Goal: Transaction & Acquisition: Purchase product/service

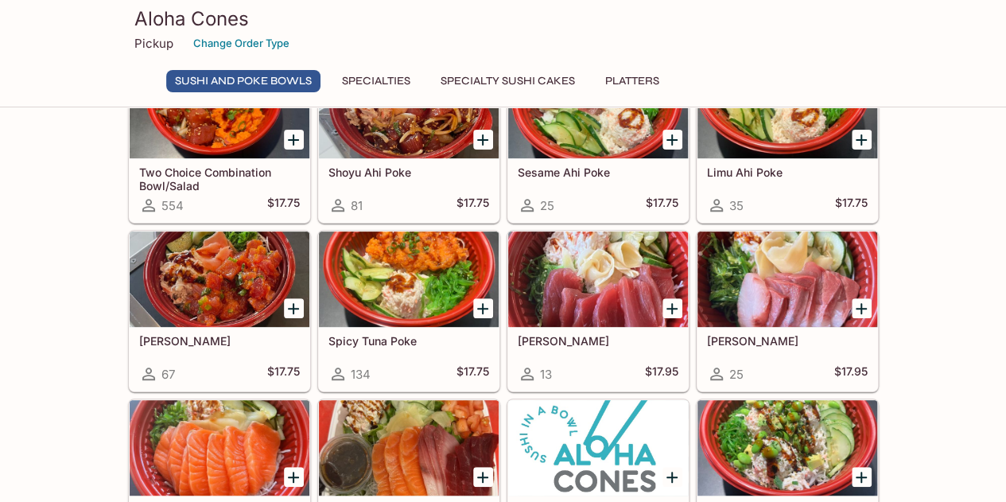
scroll to position [159, 0]
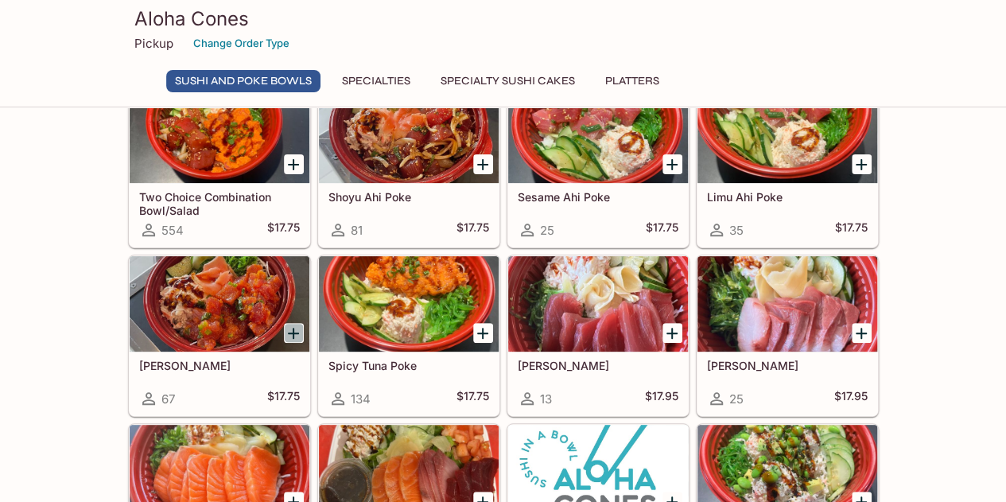
click at [293, 329] on icon "Add Wasabi Masago Ahi Poke" at bounding box center [293, 333] width 19 height 19
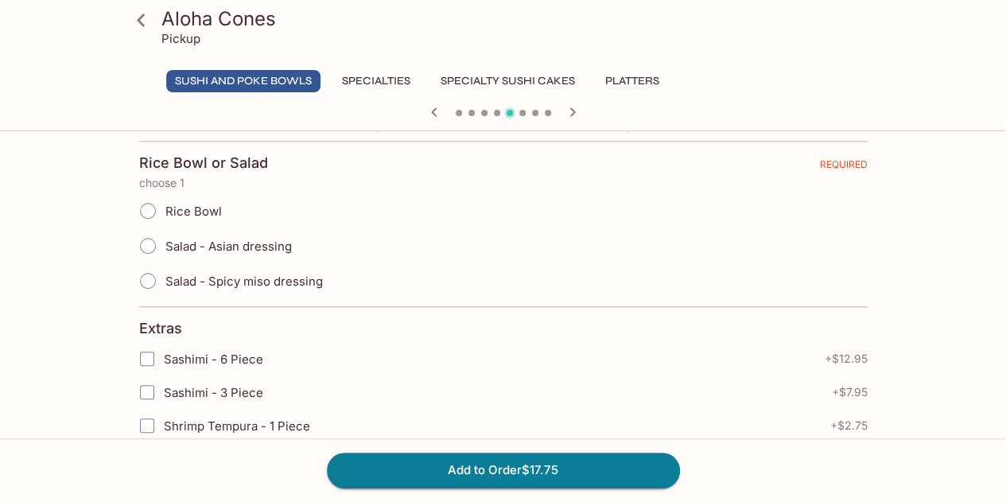
scroll to position [397, 0]
click at [257, 244] on span "Salad - Asian dressing" at bounding box center [228, 245] width 126 height 15
click at [165, 244] on input "Salad - Asian dressing" at bounding box center [147, 244] width 33 height 33
radio input "true"
click at [528, 484] on button "Add to Order $17.75" at bounding box center [503, 469] width 353 height 35
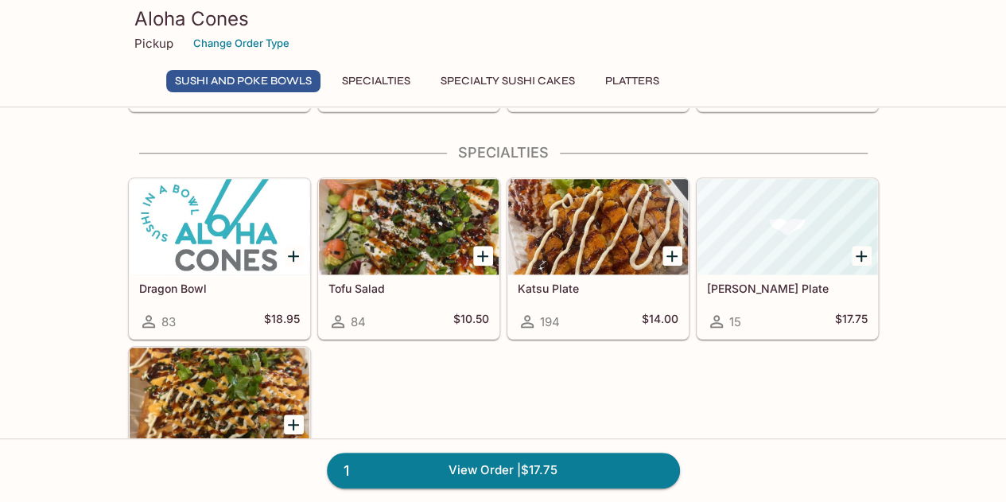
scroll to position [636, 0]
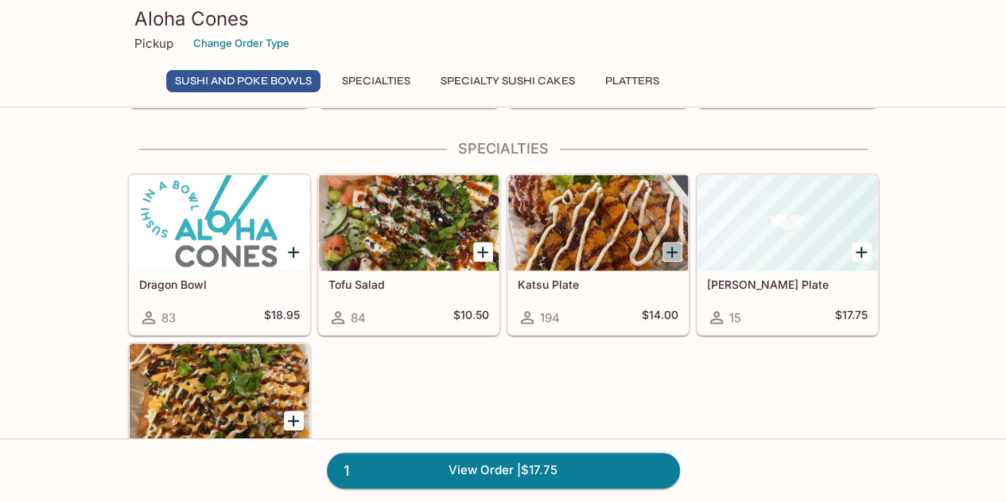
click at [676, 244] on icon "Add Katsu Plate" at bounding box center [671, 251] width 19 height 19
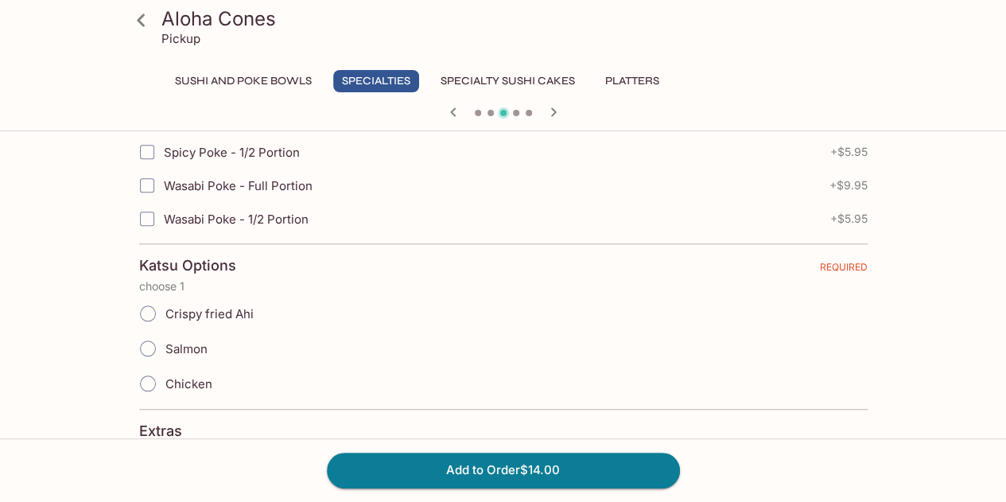
scroll to position [636, 0]
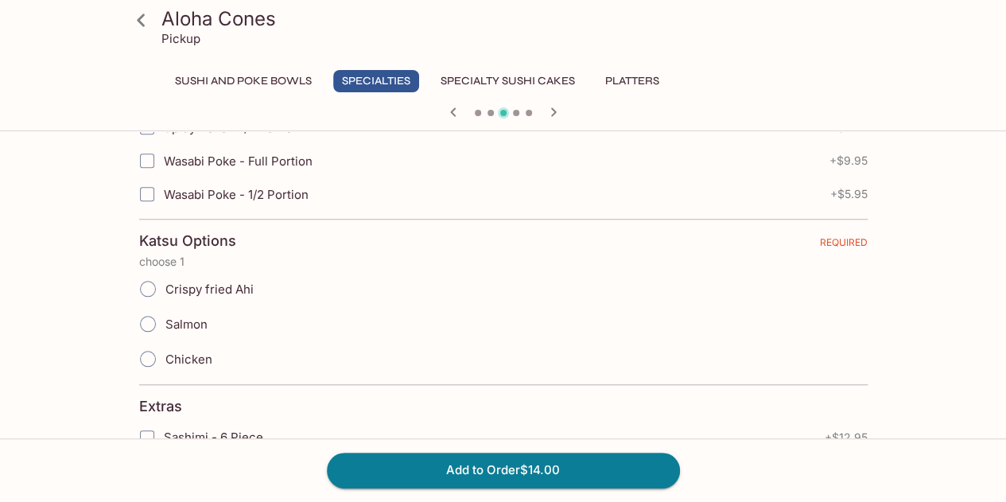
click at [165, 288] on span "Crispy fried Ahi" at bounding box center [209, 288] width 88 height 15
click at [165, 288] on input "Crispy fried Ahi" at bounding box center [147, 288] width 33 height 33
radio input "true"
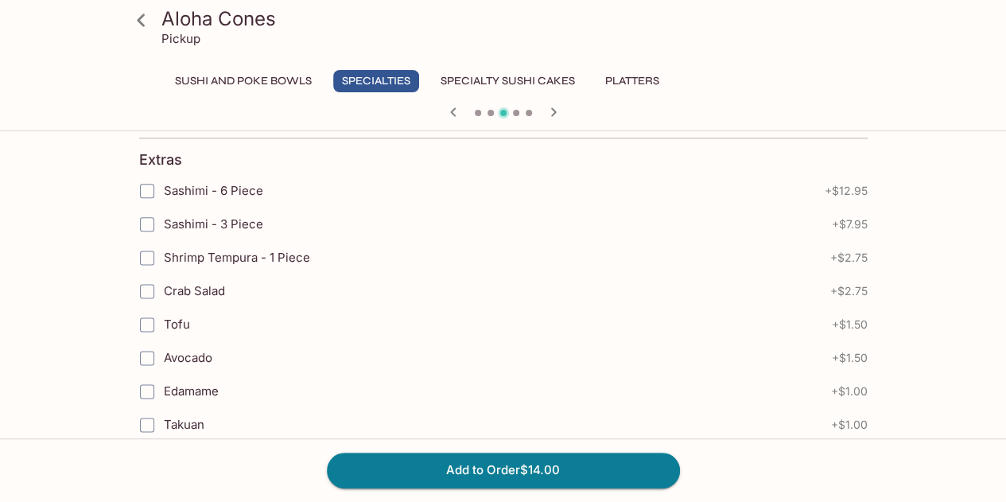
scroll to position [1009, 0]
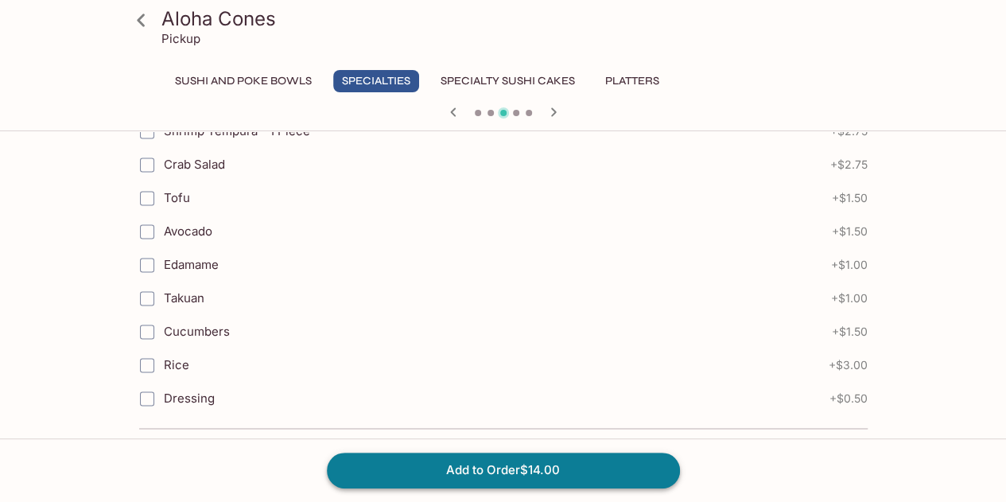
click at [576, 474] on button "Add to Order $14.00" at bounding box center [503, 469] width 353 height 35
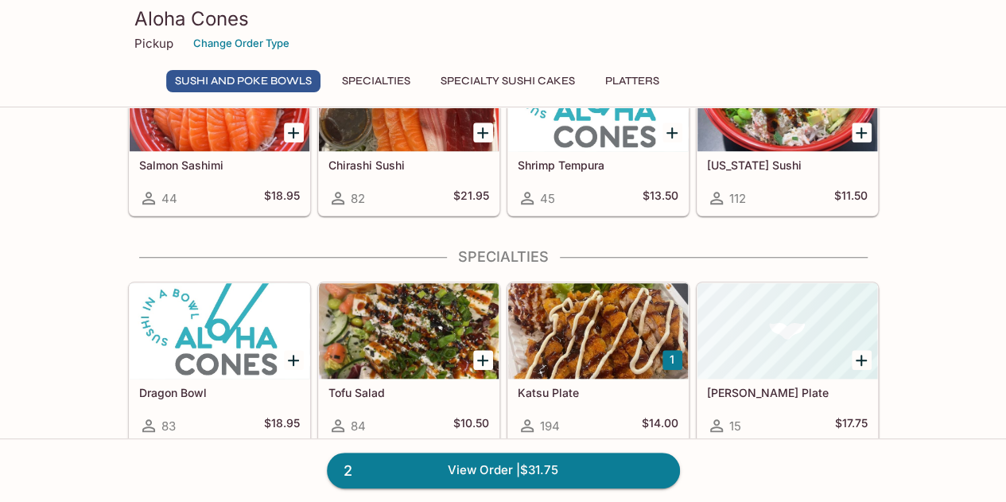
scroll to position [636, 0]
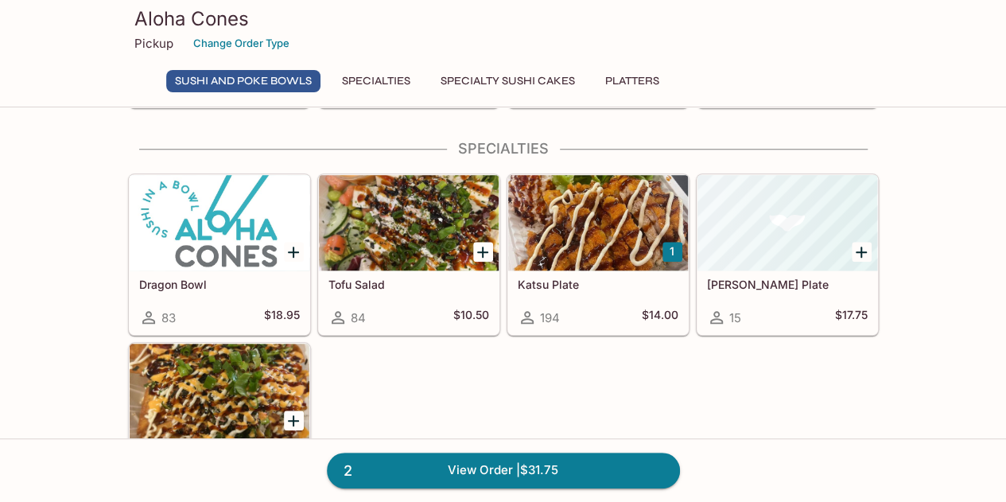
click at [669, 250] on button "1" at bounding box center [672, 252] width 20 height 20
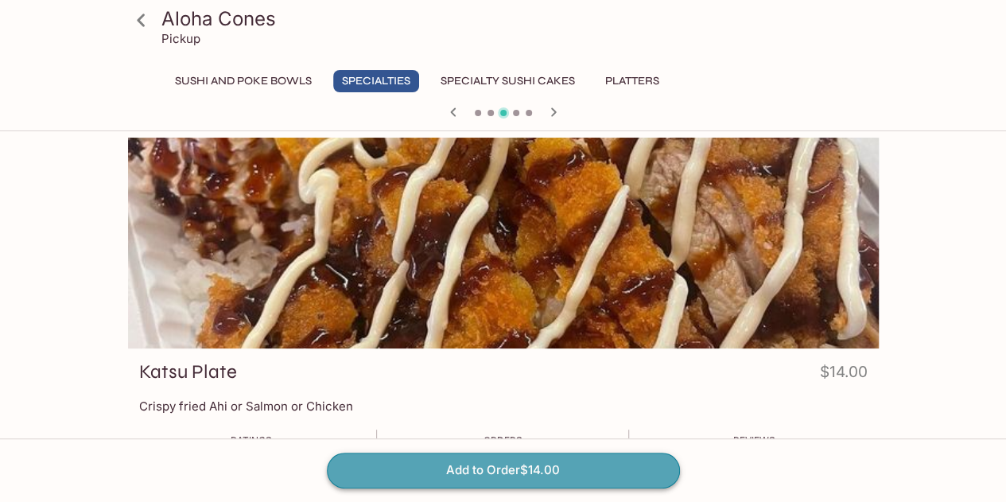
click at [595, 483] on button "Add to Order $14.00" at bounding box center [503, 469] width 353 height 35
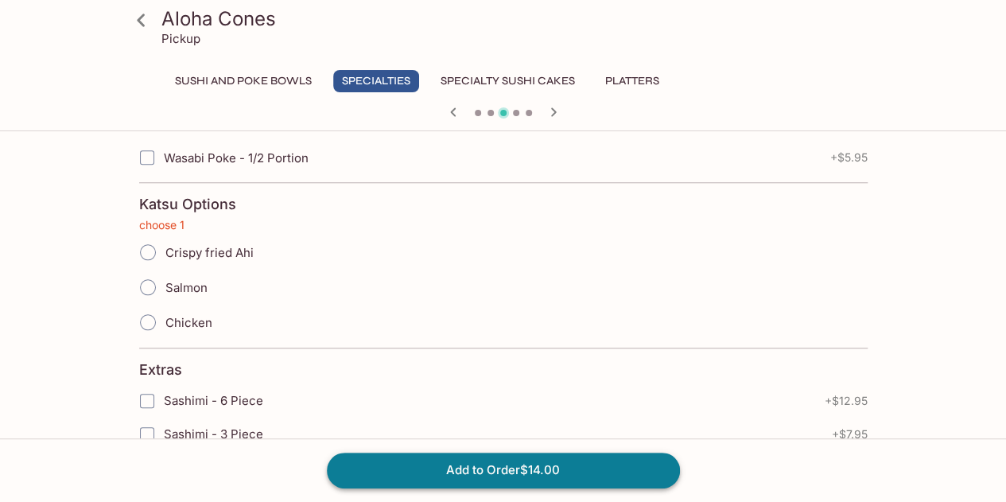
scroll to position [674, 0]
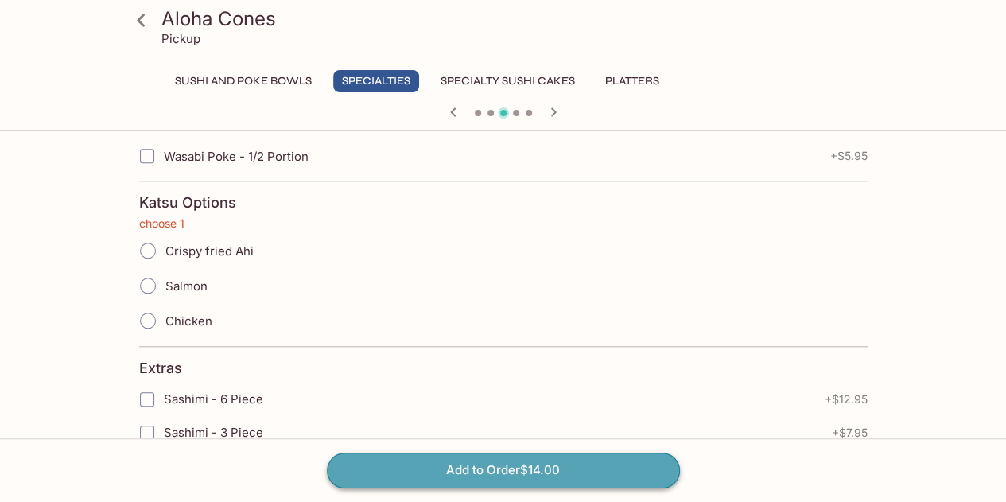
click at [598, 474] on button "Add to Order $14.00" at bounding box center [503, 469] width 353 height 35
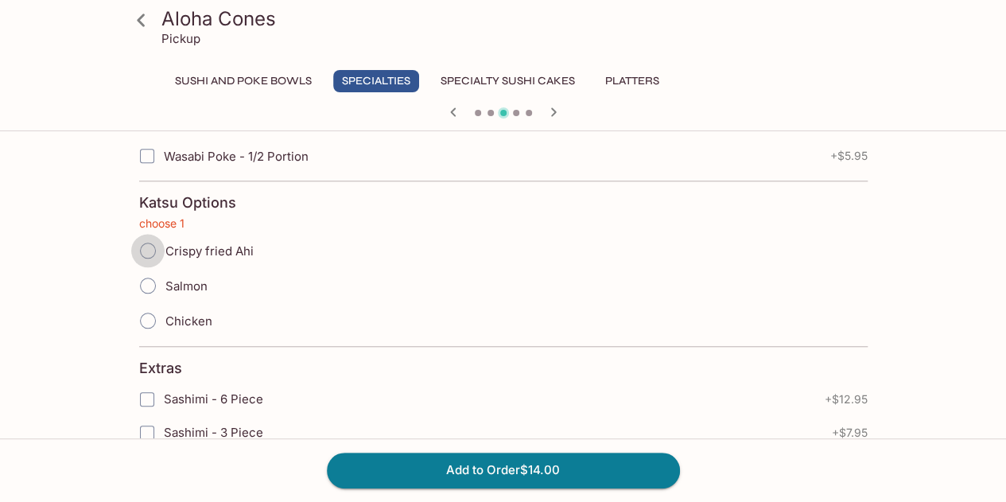
click at [164, 254] on input "Crispy fried Ahi" at bounding box center [147, 250] width 33 height 33
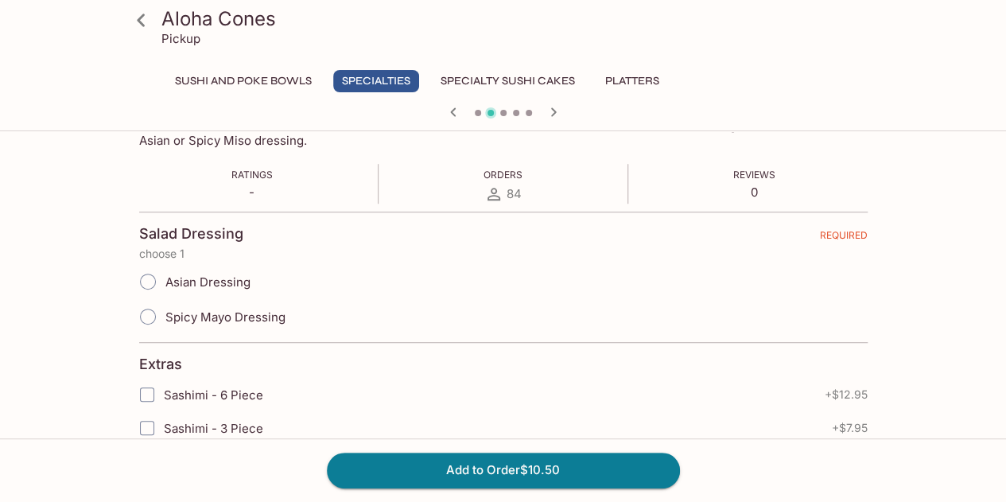
scroll to position [277, 0]
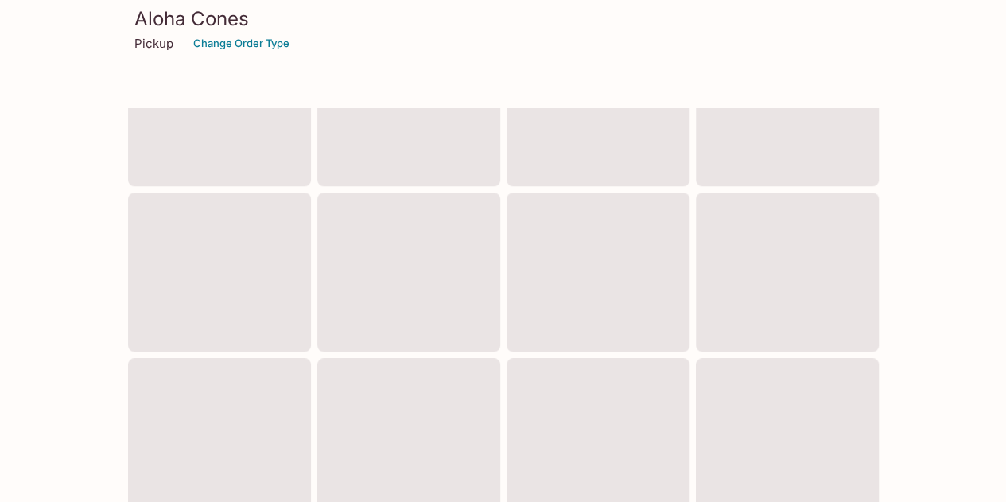
scroll to position [630, 0]
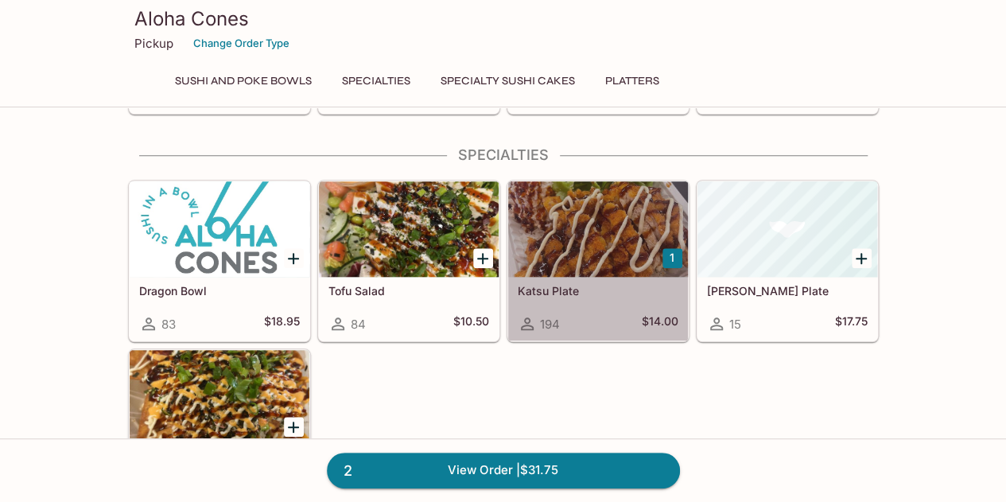
click at [591, 206] on div at bounding box center [598, 228] width 180 height 95
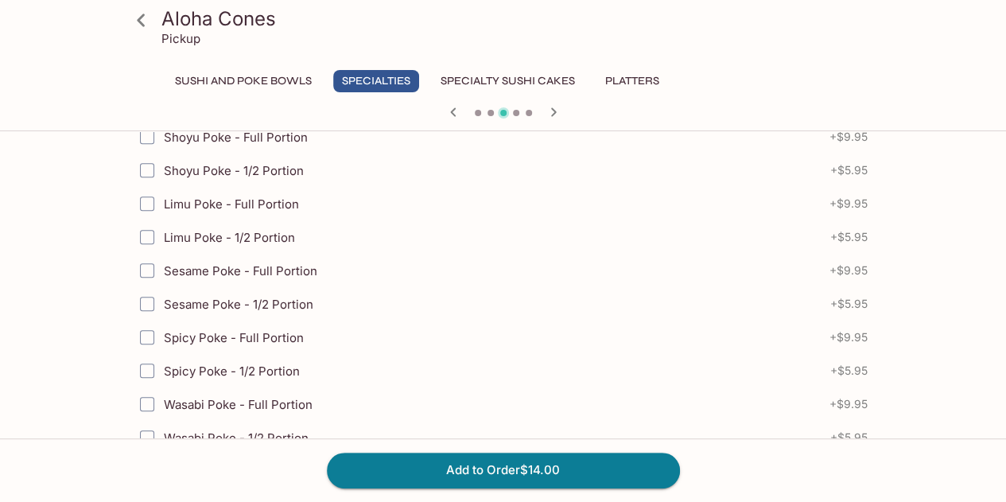
scroll to position [397, 0]
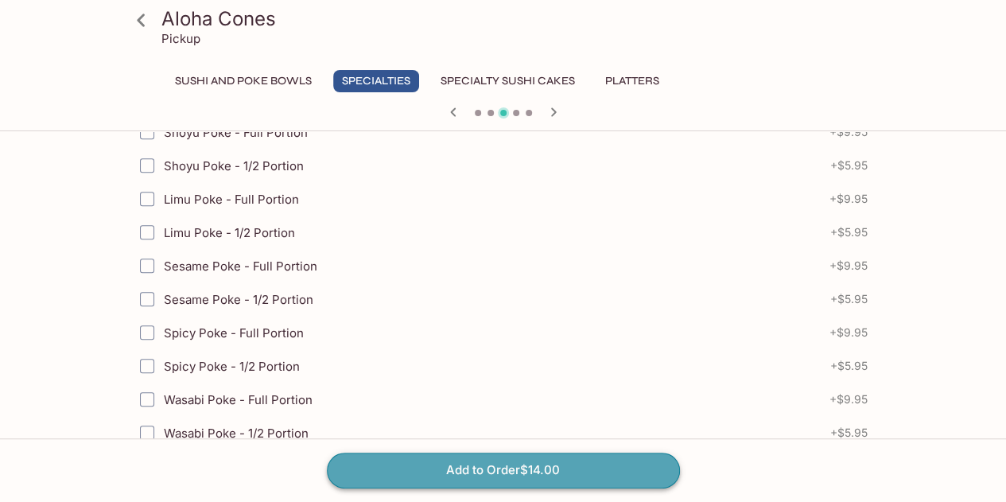
click at [613, 469] on button "Add to Order $14.00" at bounding box center [503, 469] width 353 height 35
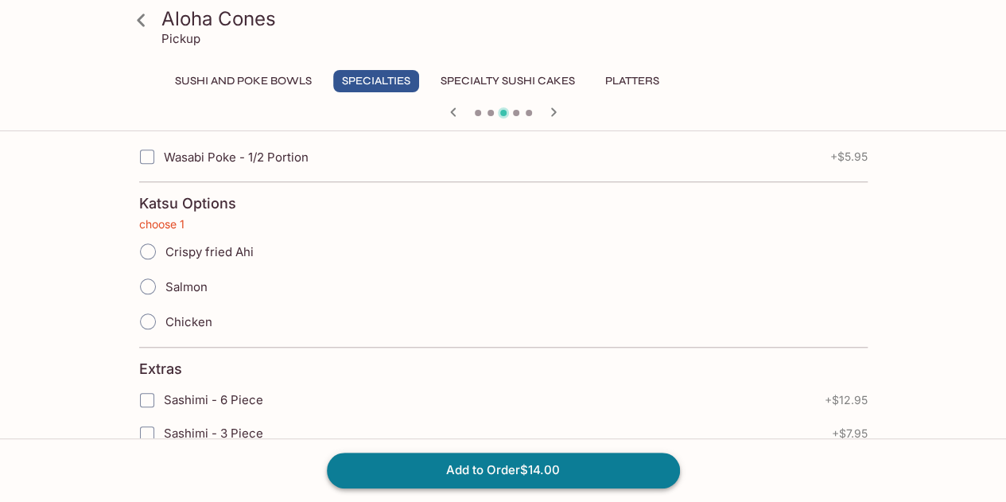
scroll to position [674, 0]
drag, startPoint x: 146, startPoint y: 246, endPoint x: 154, endPoint y: 259, distance: 15.7
click at [146, 246] on input "Crispy fried Ahi" at bounding box center [147, 250] width 33 height 33
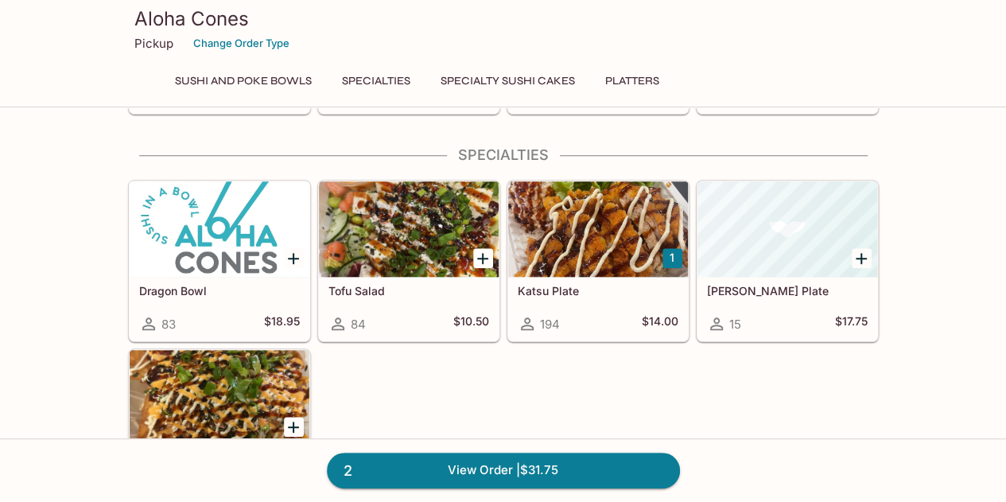
scroll to position [623, 0]
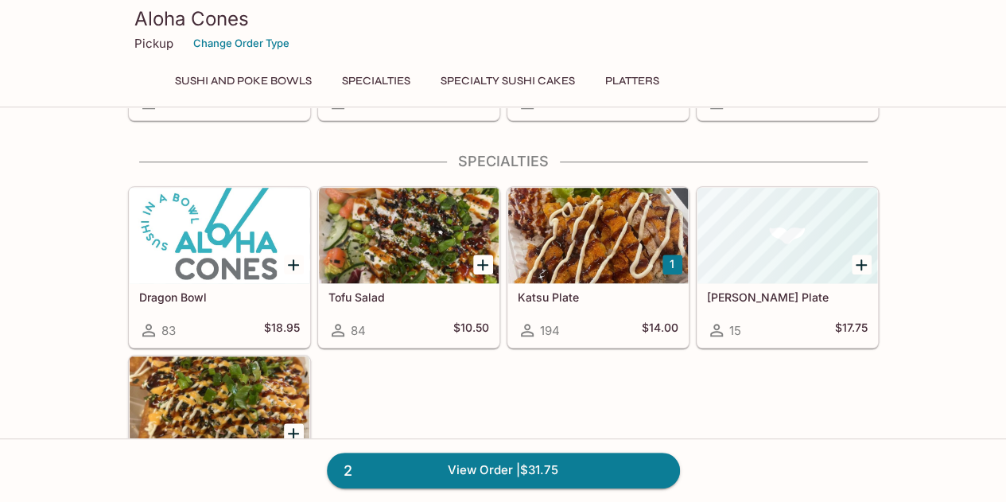
click at [677, 258] on button "1" at bounding box center [672, 264] width 20 height 20
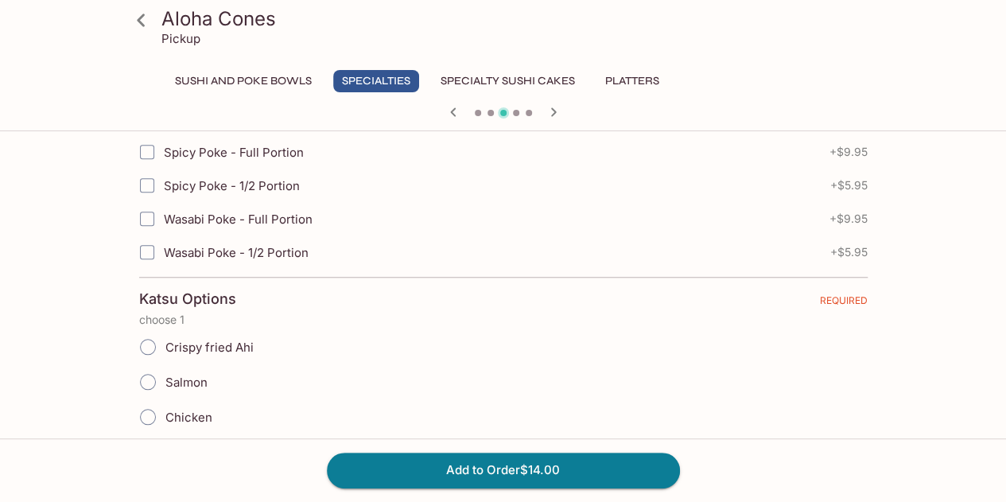
scroll to position [636, 0]
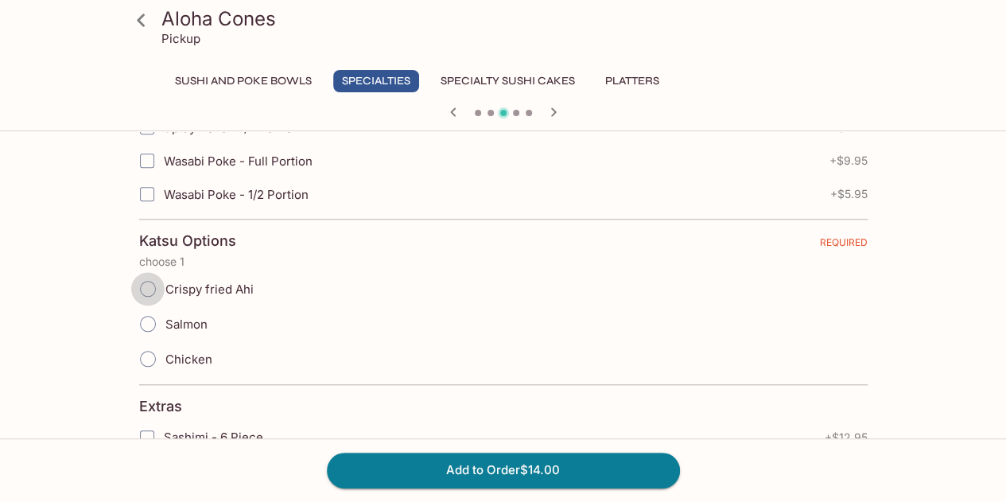
click at [151, 289] on input "Crispy fried Ahi" at bounding box center [147, 288] width 33 height 33
click at [145, 285] on input "Crispy fried Ahi" at bounding box center [147, 288] width 33 height 33
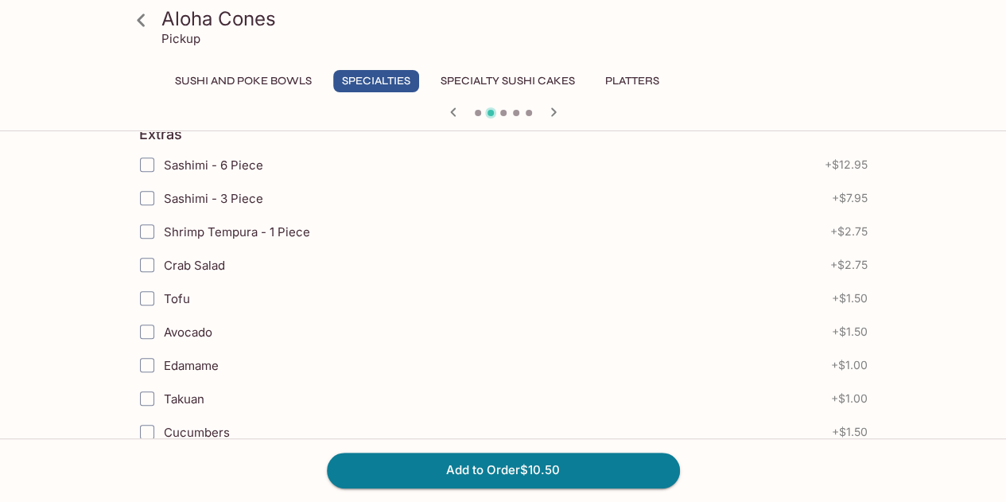
scroll to position [318, 0]
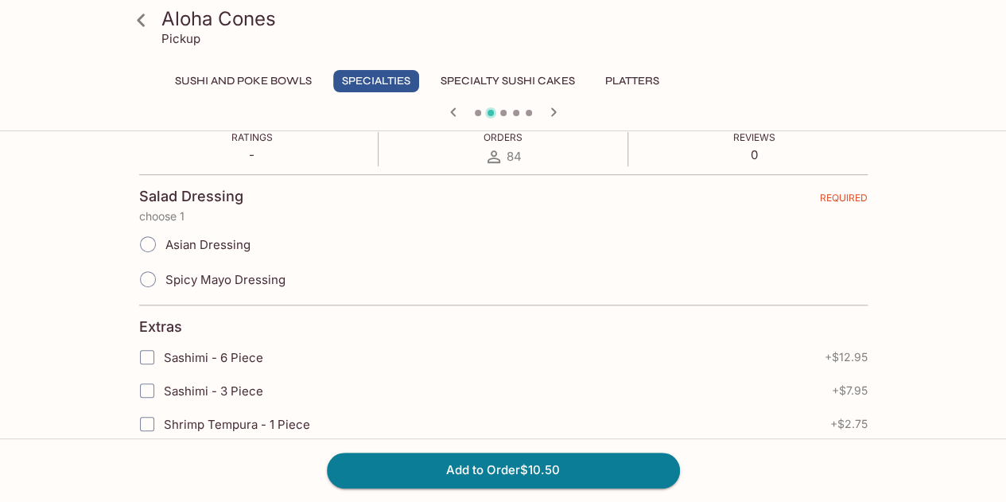
click at [549, 112] on icon "button" at bounding box center [553, 112] width 19 height 19
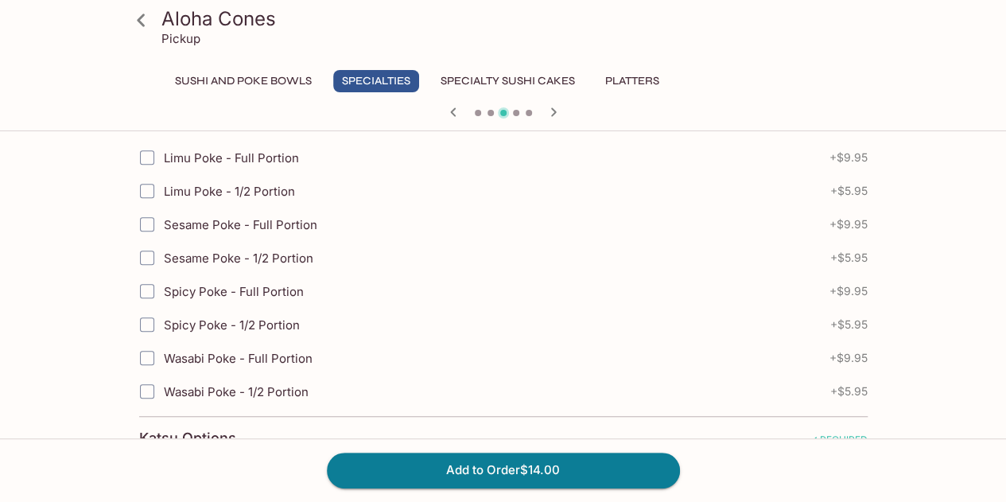
scroll to position [556, 0]
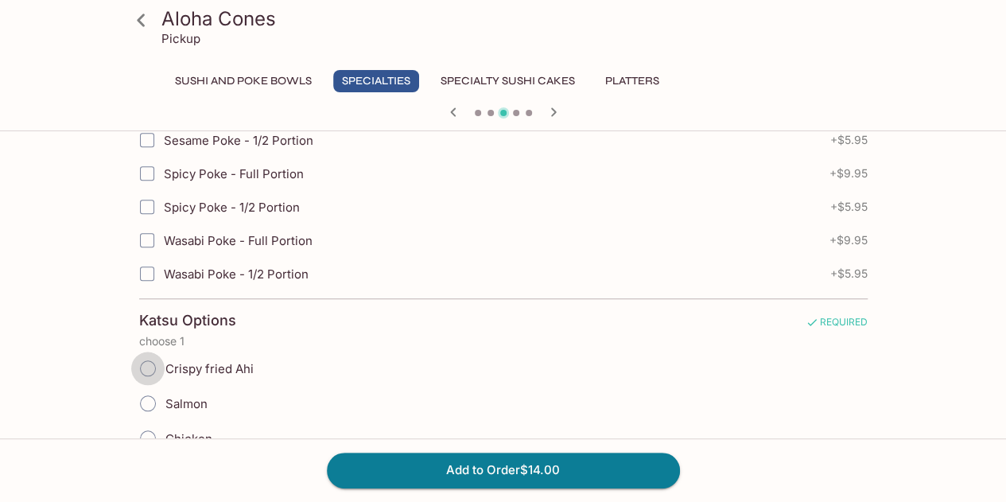
click at [148, 367] on input "Crispy fried Ahi" at bounding box center [147, 367] width 33 height 33
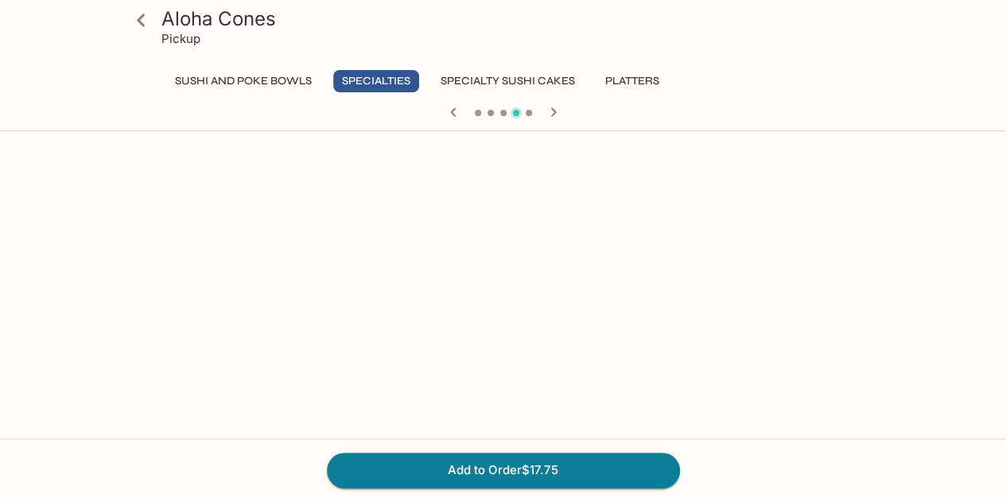
click at [452, 114] on icon "button" at bounding box center [453, 112] width 19 height 19
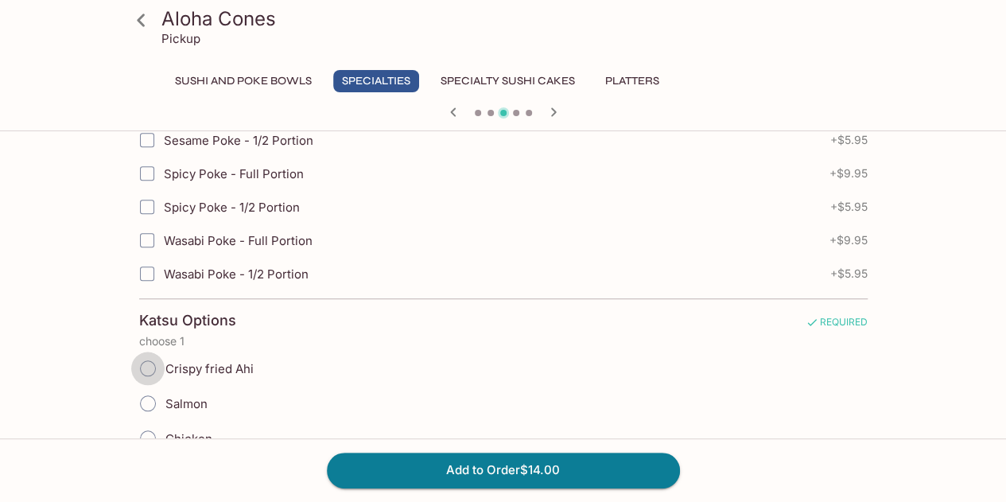
click at [149, 364] on input "Crispy fried Ahi" at bounding box center [147, 367] width 33 height 33
radio input "true"
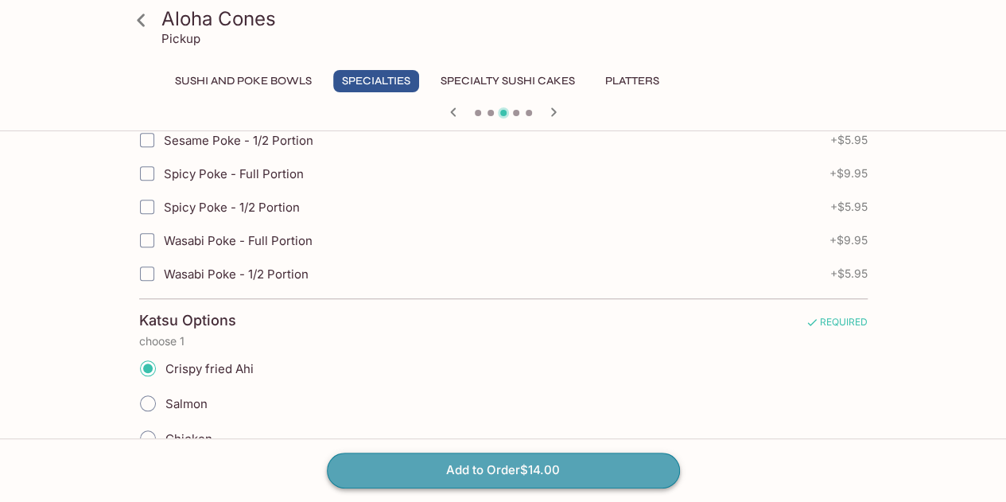
click at [529, 481] on button "Add to Order $14.00" at bounding box center [503, 469] width 353 height 35
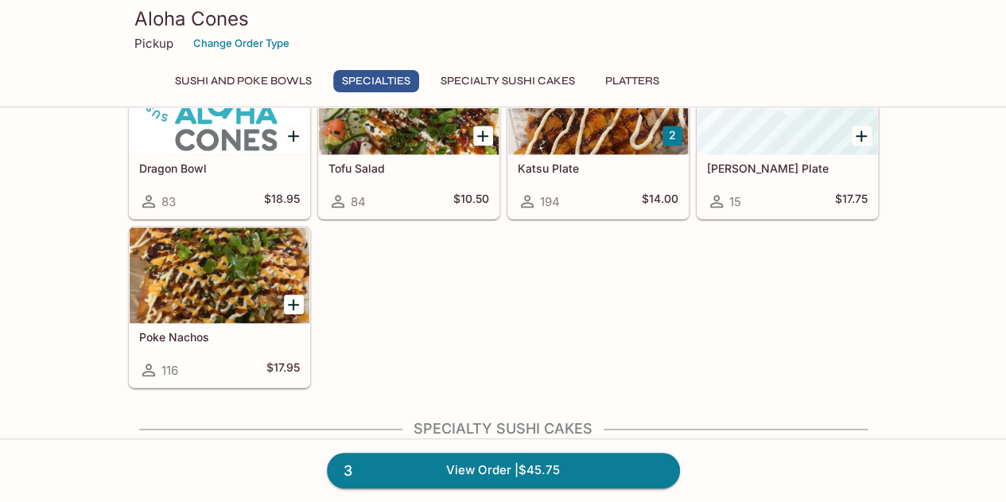
scroll to position [715, 0]
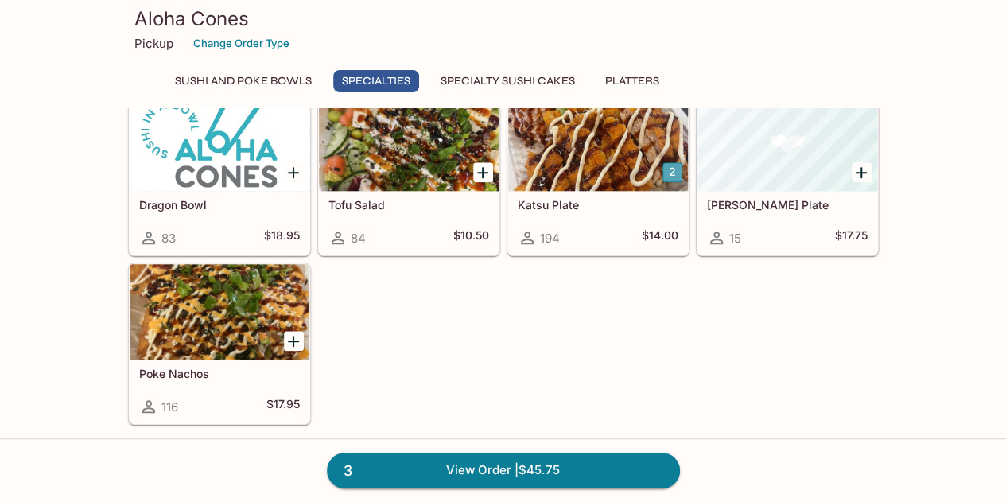
click at [669, 165] on button "2" at bounding box center [672, 172] width 20 height 20
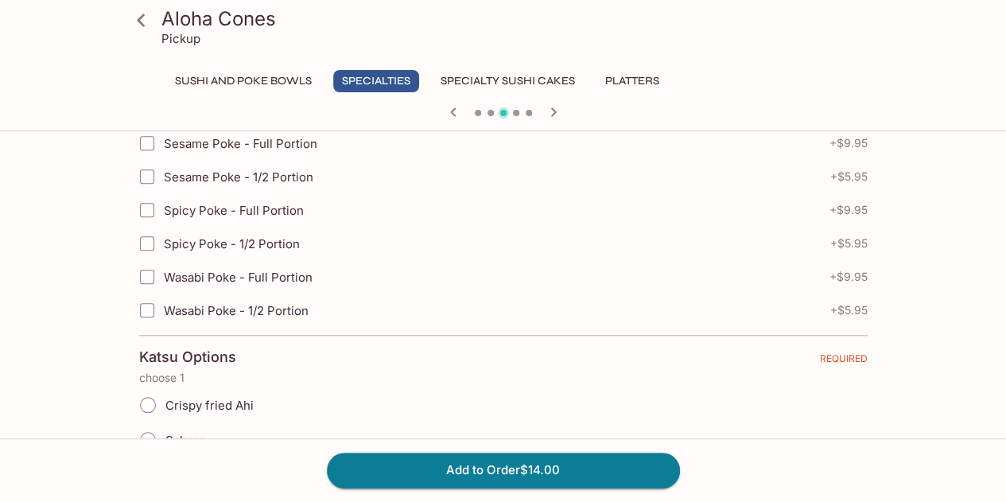
scroll to position [556, 0]
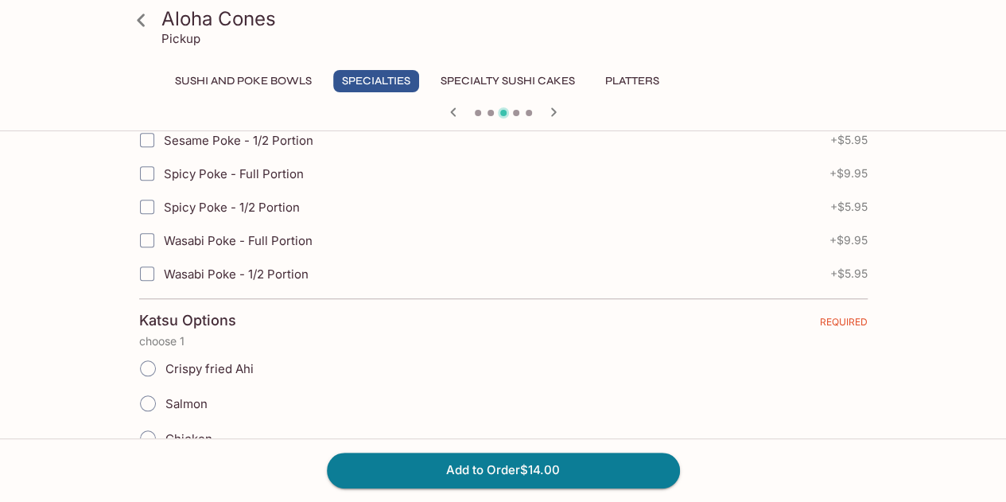
click at [150, 361] on input "Crispy fried Ahi" at bounding box center [147, 367] width 33 height 33
radio input "true"
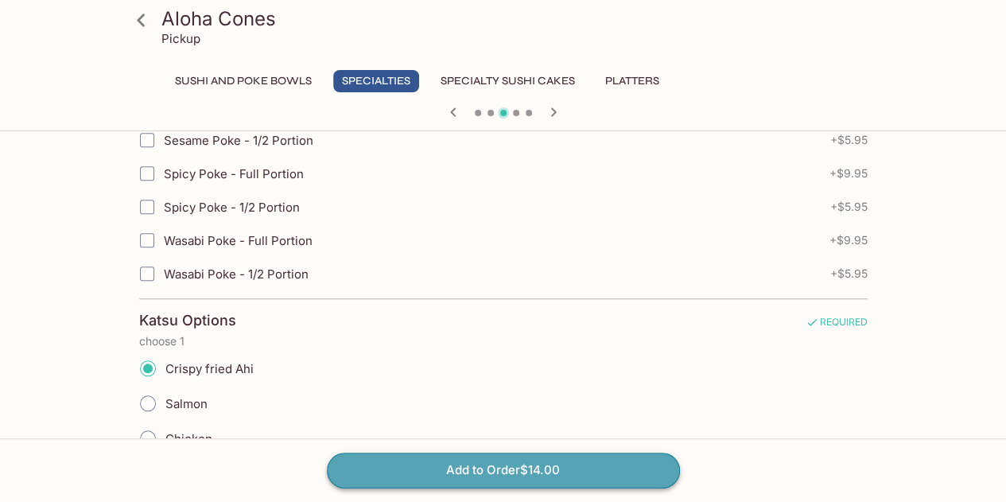
click at [461, 473] on button "Add to Order $14.00" at bounding box center [503, 469] width 353 height 35
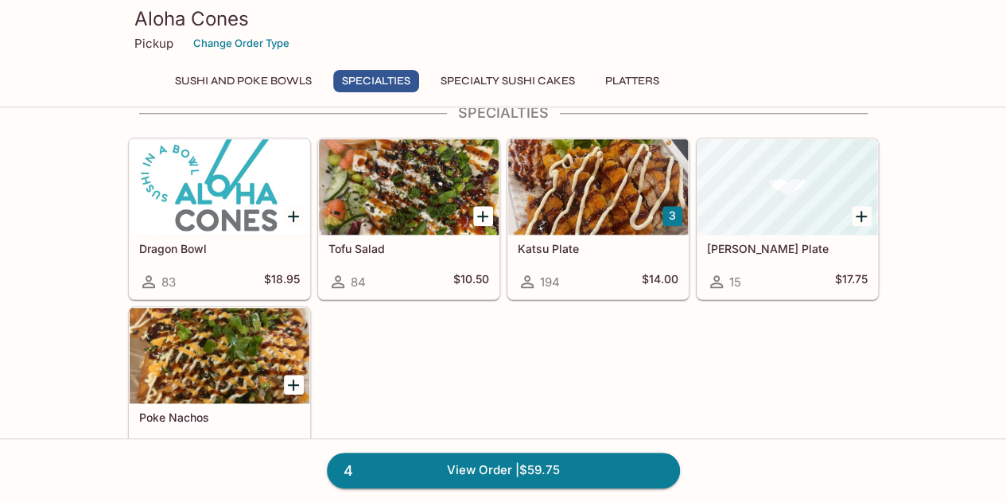
scroll to position [696, 0]
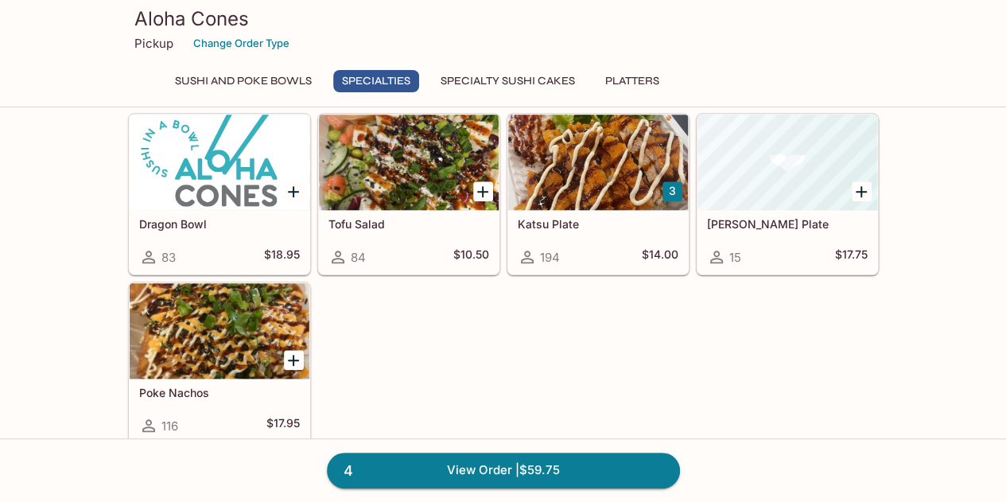
click at [602, 173] on div at bounding box center [598, 161] width 180 height 95
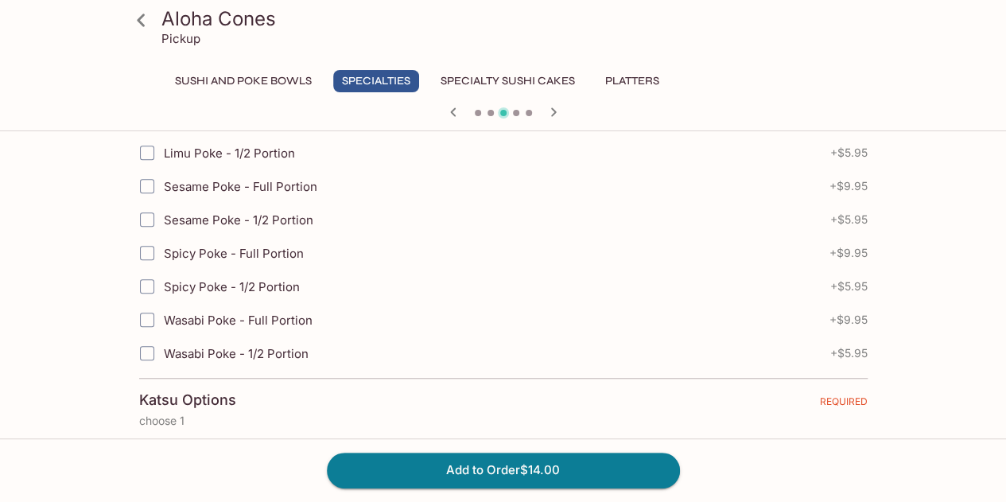
scroll to position [556, 0]
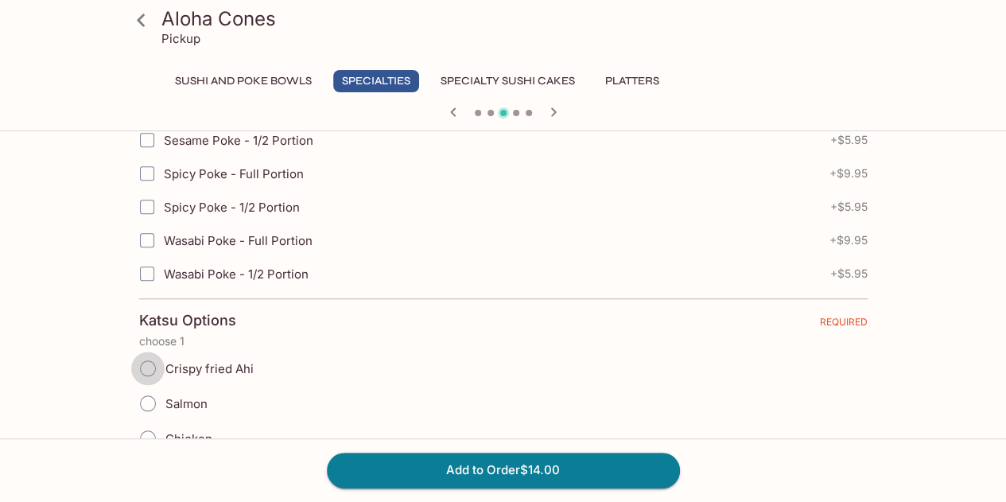
click at [148, 363] on input "Crispy fried Ahi" at bounding box center [147, 367] width 33 height 33
radio input "true"
click at [496, 462] on button "Add to Order $14.00" at bounding box center [503, 469] width 353 height 35
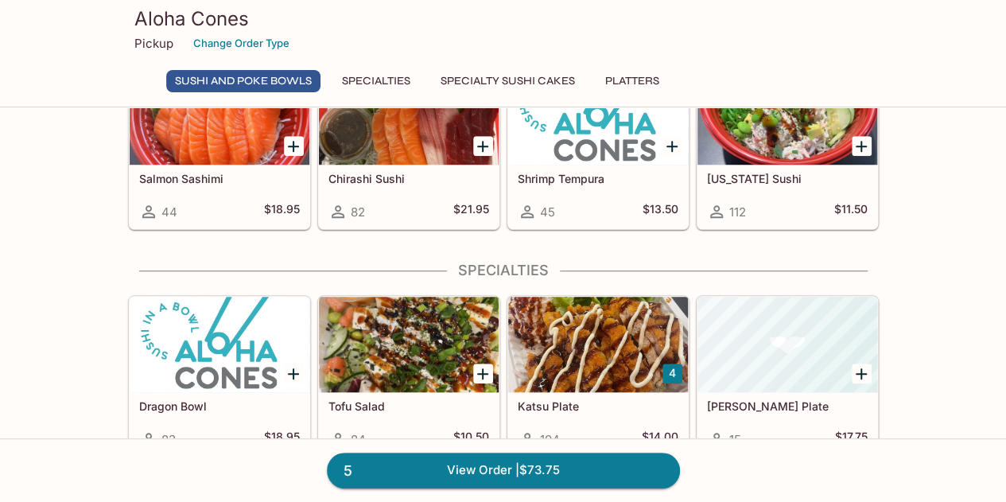
scroll to position [636, 0]
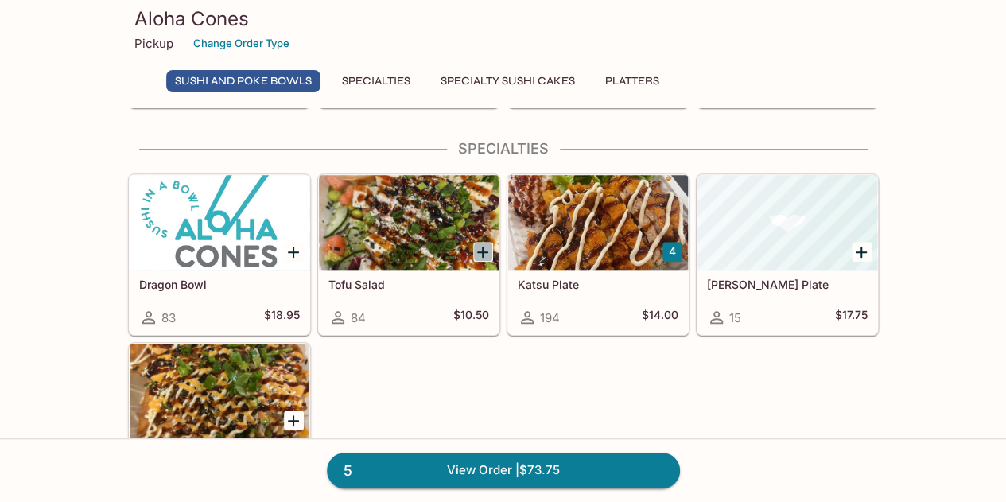
click at [487, 242] on icon "Add Tofu Salad" at bounding box center [482, 251] width 19 height 19
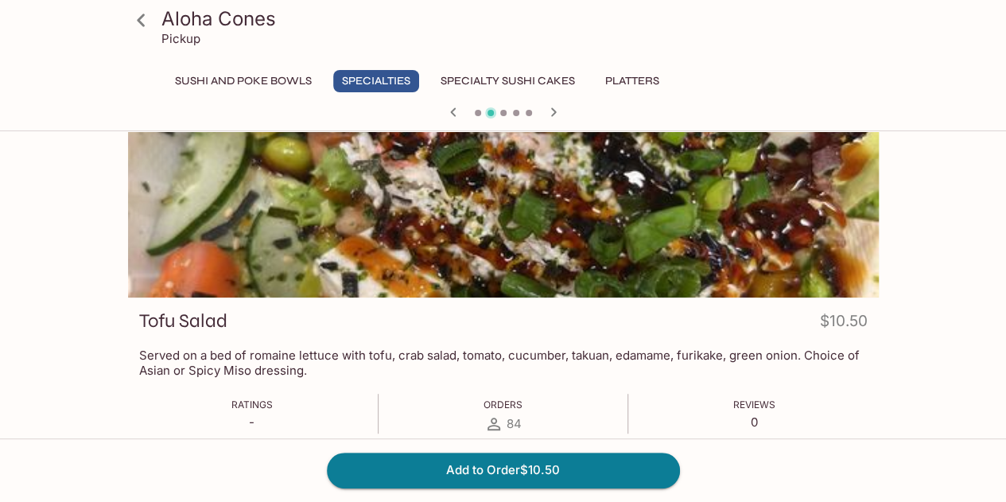
scroll to position [238, 0]
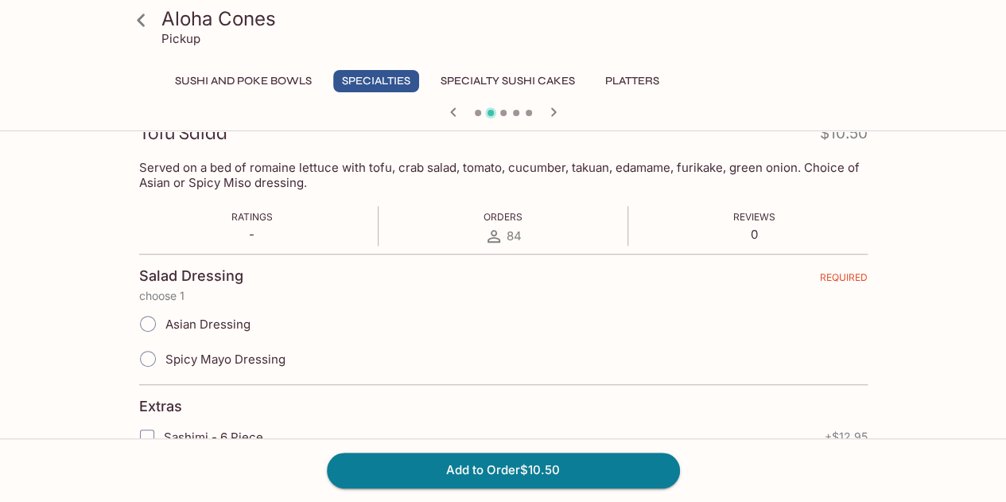
click at [148, 325] on input "Asian Dressing" at bounding box center [147, 323] width 33 height 33
radio input "true"
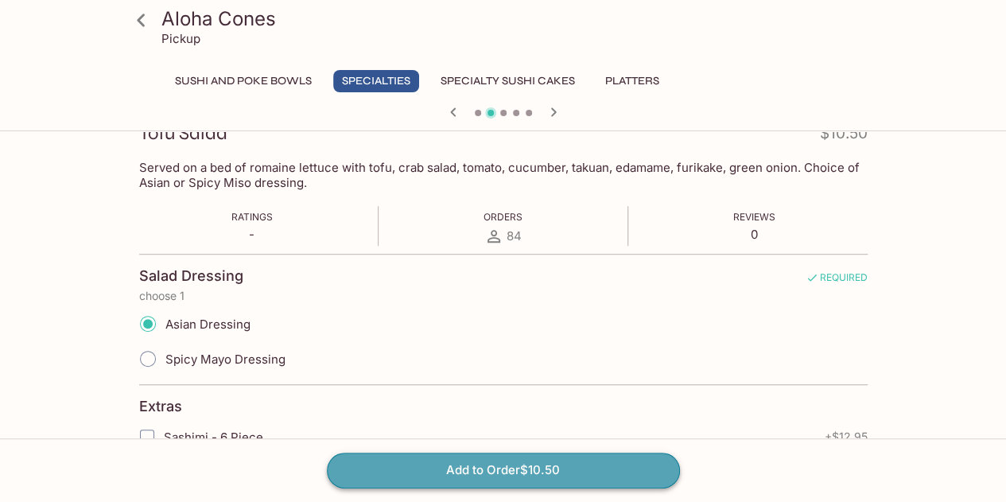
click at [514, 470] on button "Add to Order $10.50" at bounding box center [503, 469] width 353 height 35
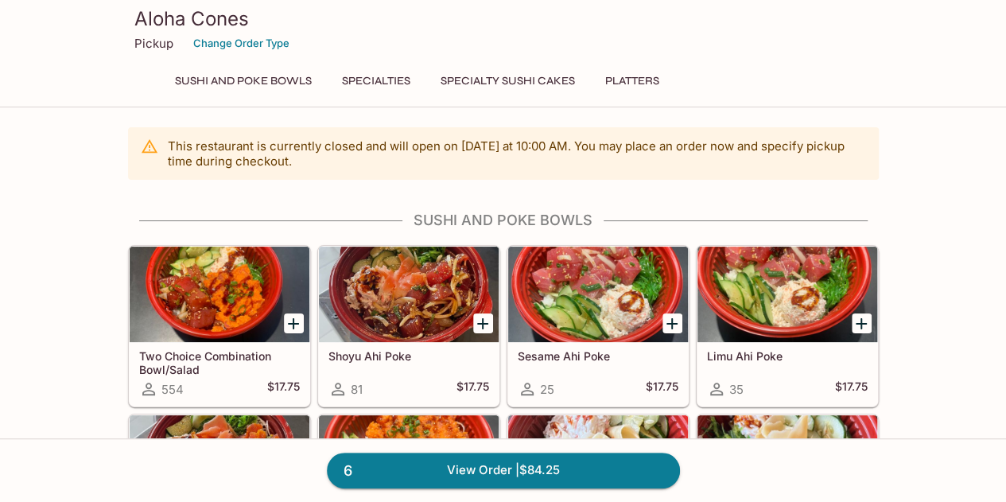
click at [482, 325] on icon "Add Shoyu Ahi Poke" at bounding box center [482, 323] width 11 height 11
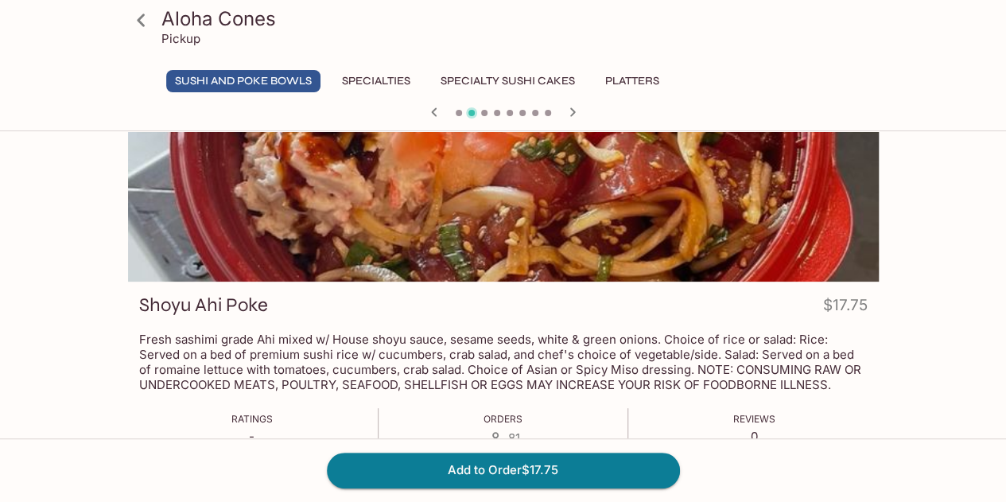
scroll to position [318, 0]
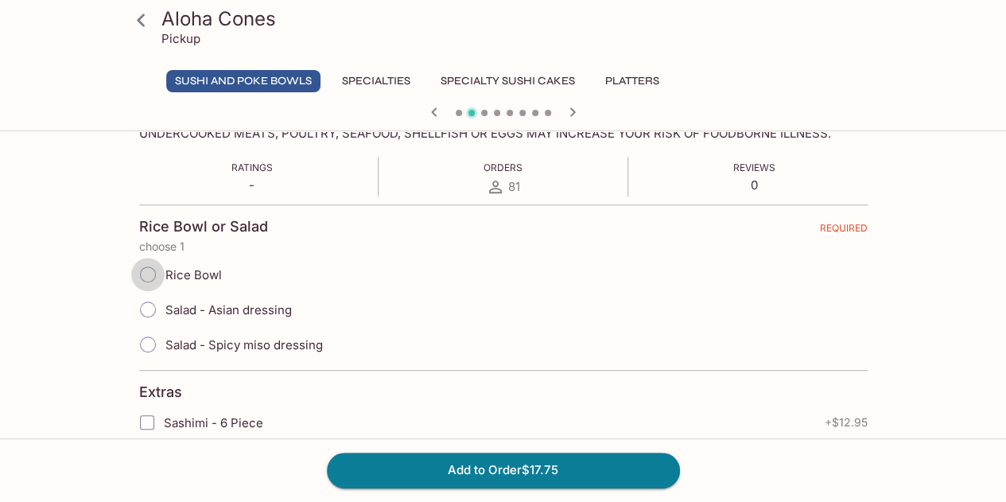
click at [146, 269] on input "Rice Bowl" at bounding box center [147, 274] width 33 height 33
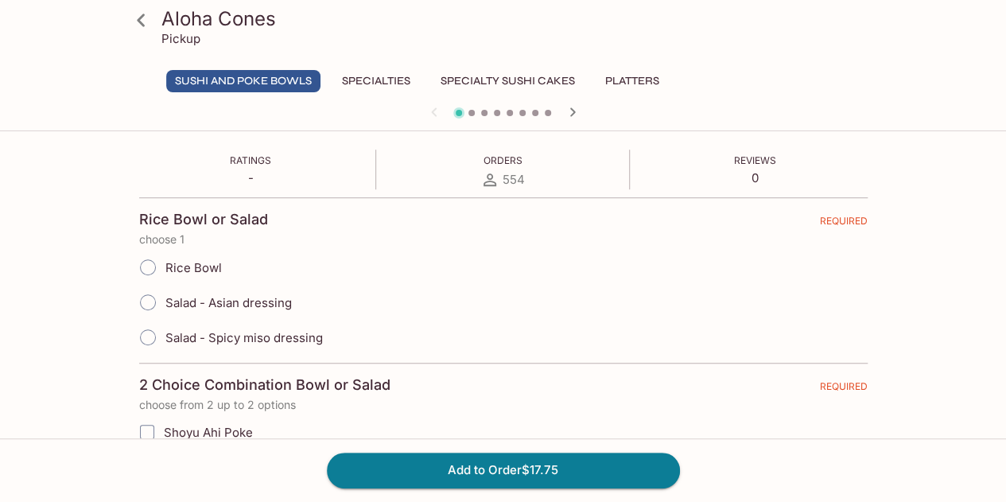
scroll to position [397, 0]
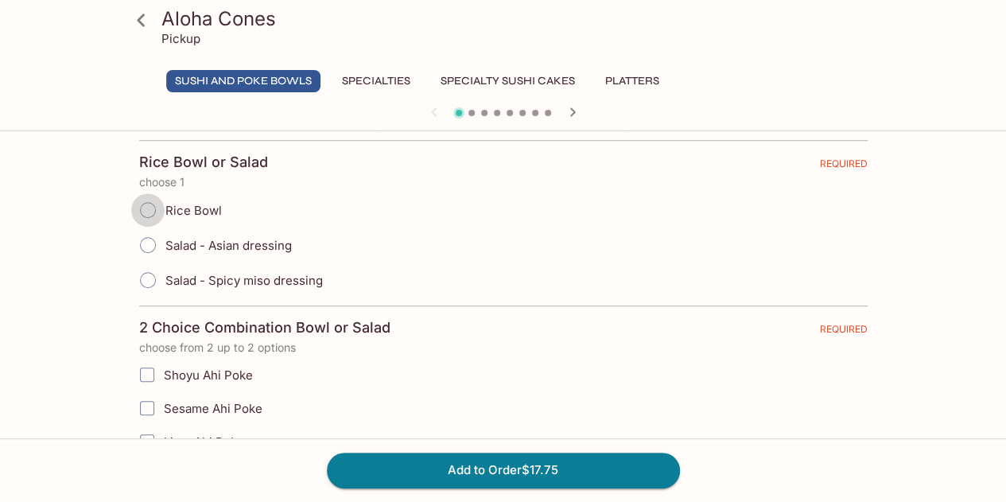
drag, startPoint x: 148, startPoint y: 209, endPoint x: 154, endPoint y: 216, distance: 9.6
click at [149, 211] on input "Rice Bowl" at bounding box center [147, 209] width 33 height 33
click at [144, 208] on input "Rice Bowl" at bounding box center [147, 209] width 33 height 33
click at [149, 210] on input "Rice Bowl" at bounding box center [147, 209] width 33 height 33
radio input "true"
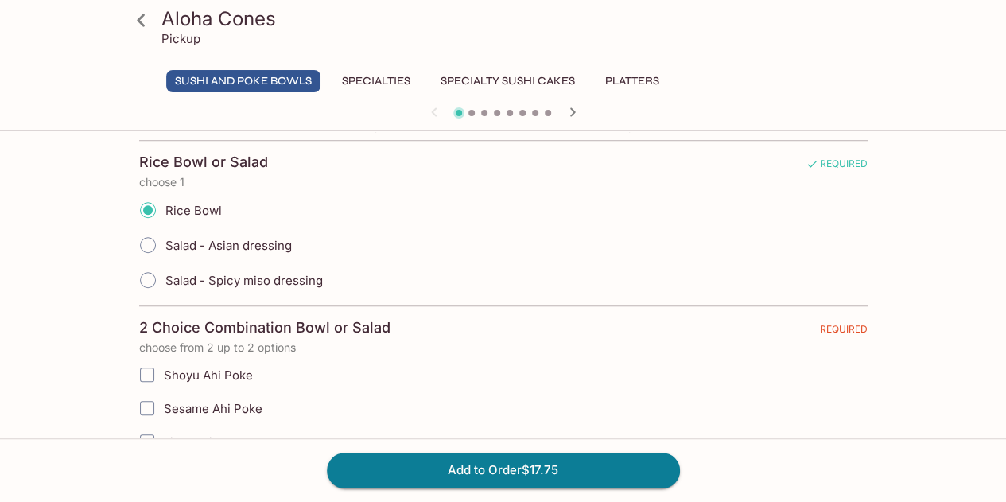
click at [145, 370] on input "Shoyu Ahi Poke" at bounding box center [147, 375] width 32 height 32
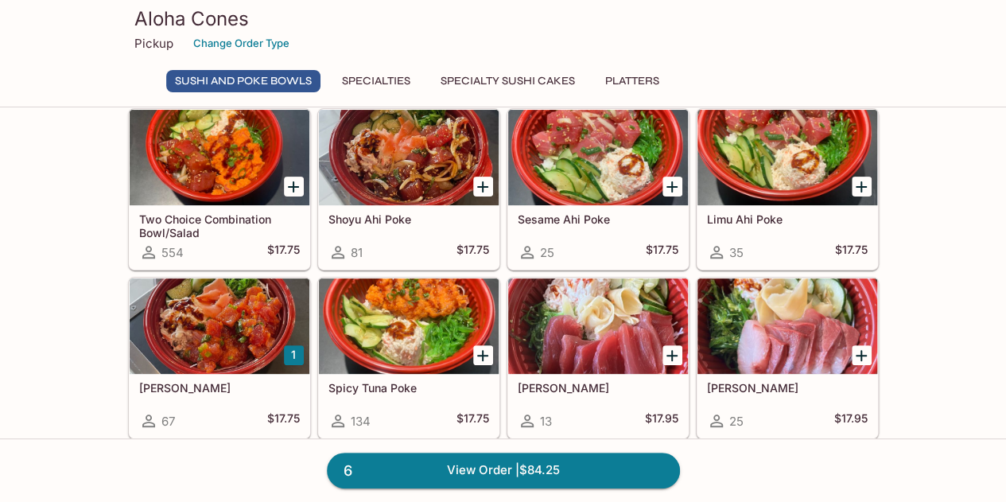
scroll to position [159, 0]
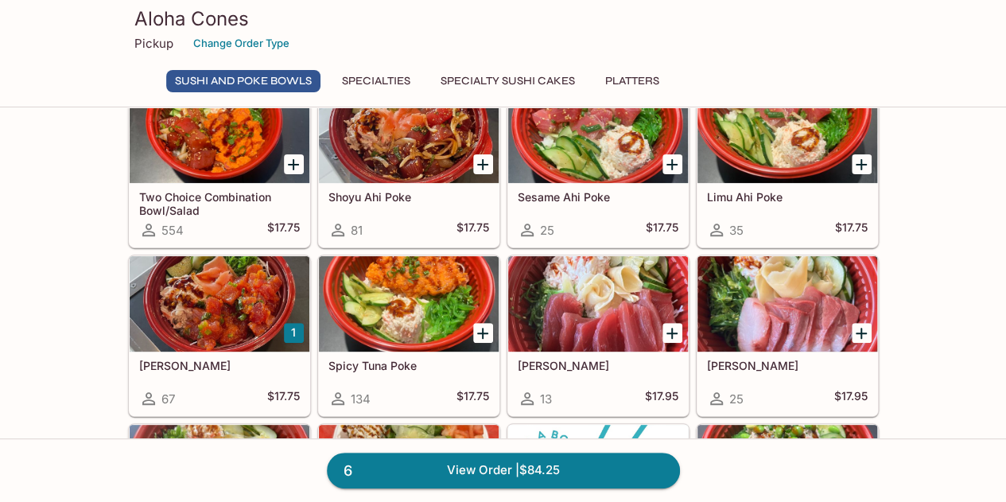
click at [286, 165] on icon "Add Two Choice Combination Bowl/Salad" at bounding box center [293, 164] width 19 height 19
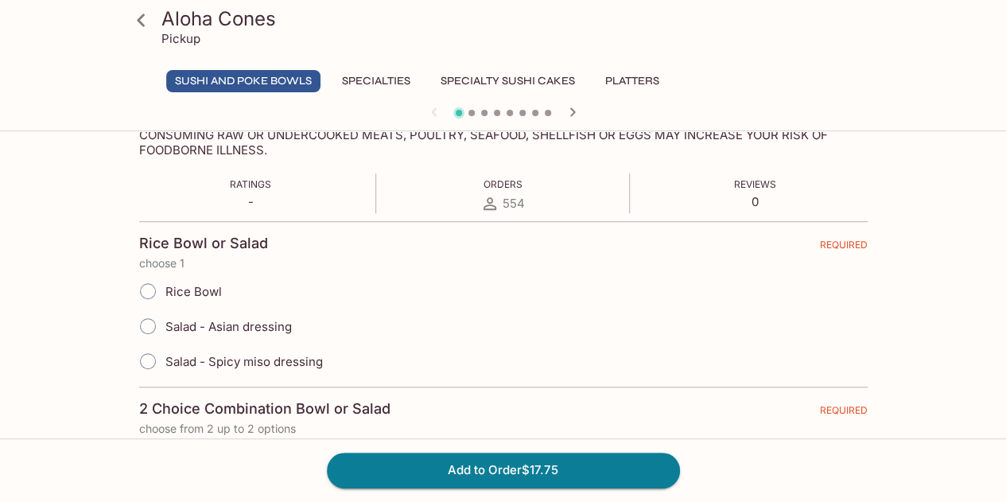
scroll to position [318, 0]
click at [146, 288] on input "Rice Bowl" at bounding box center [147, 289] width 33 height 33
radio input "true"
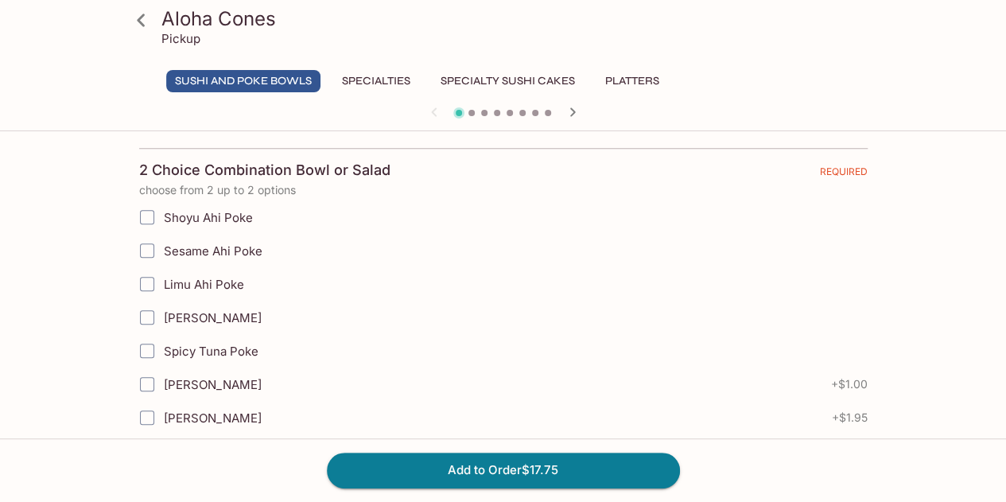
scroll to position [556, 0]
click at [147, 279] on input "Limu Ahi Poke" at bounding box center [147, 282] width 32 height 32
checkbox input "true"
click at [147, 211] on input "Shoyu Ahi Poke" at bounding box center [147, 216] width 32 height 32
checkbox input "true"
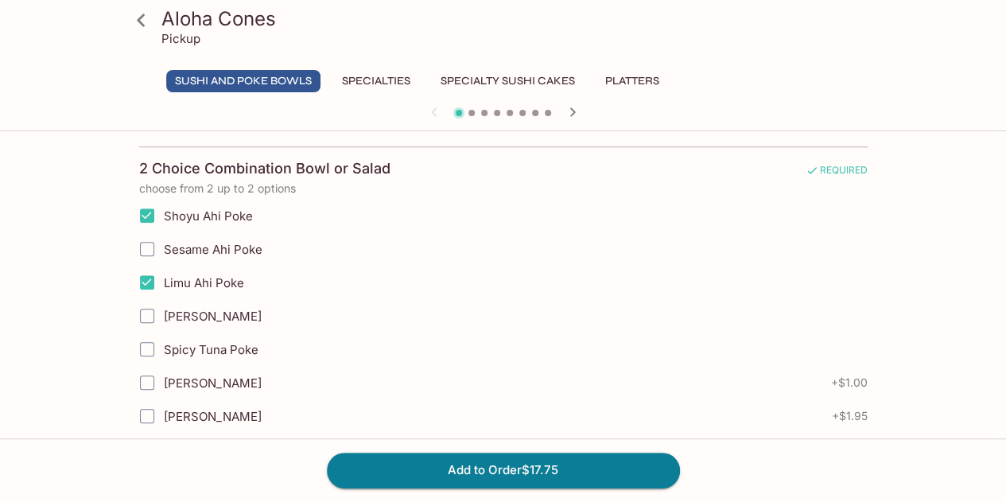
drag, startPoint x: 506, startPoint y: 470, endPoint x: 62, endPoint y: 347, distance: 460.2
click at [62, 347] on div "Aloha Cones Pickup Sushi and Poke Bowls Specialties Specialty Sushi Cakes Platt…" at bounding box center [503, 394] width 1006 height 1626
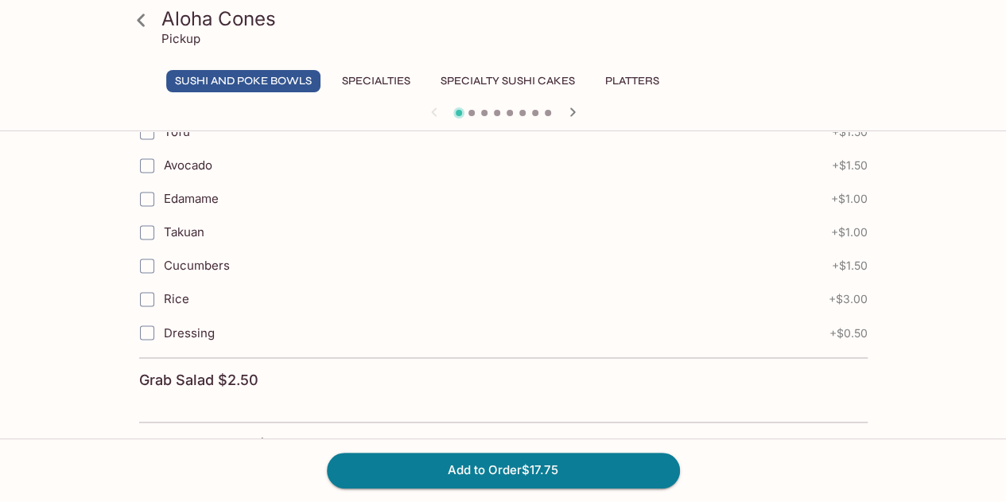
scroll to position [1088, 0]
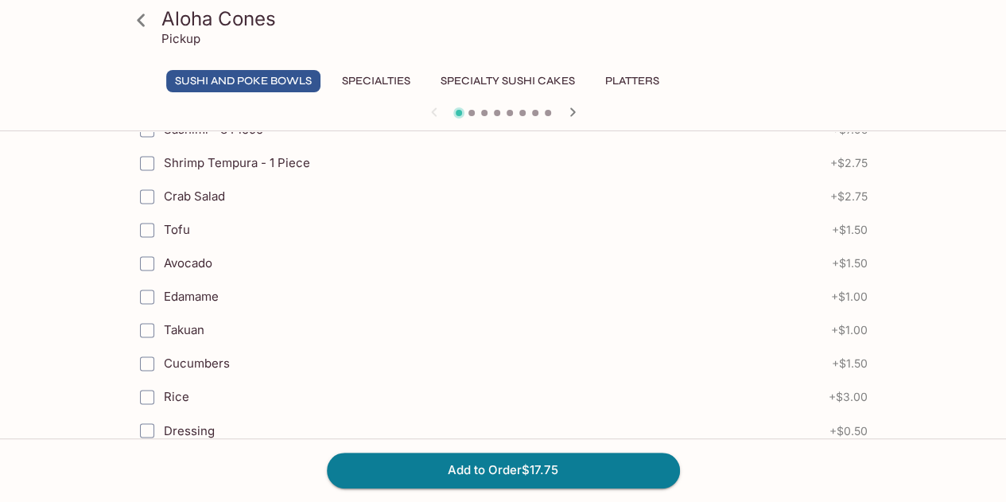
click at [145, 247] on input "Avocado" at bounding box center [147, 263] width 32 height 32
checkbox input "true"
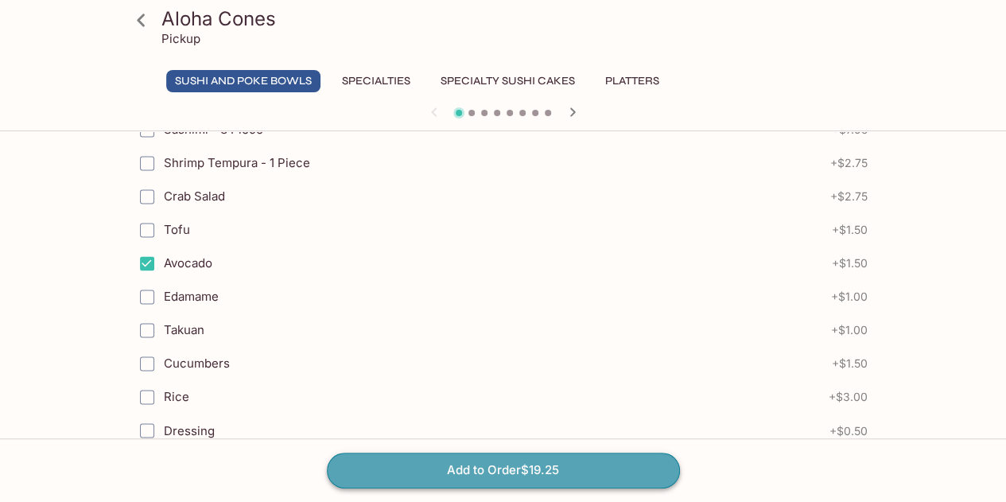
click at [419, 468] on button "Add to Order $19.25" at bounding box center [503, 469] width 353 height 35
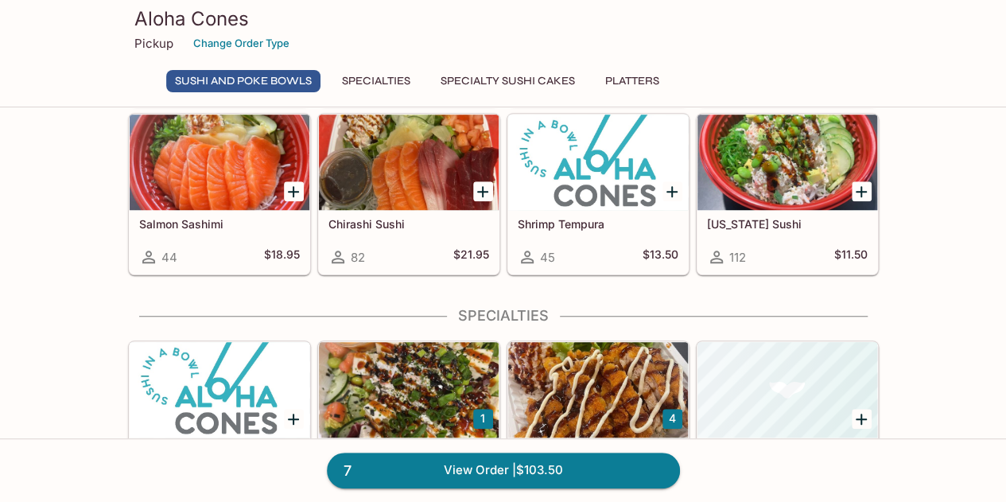
scroll to position [318, 0]
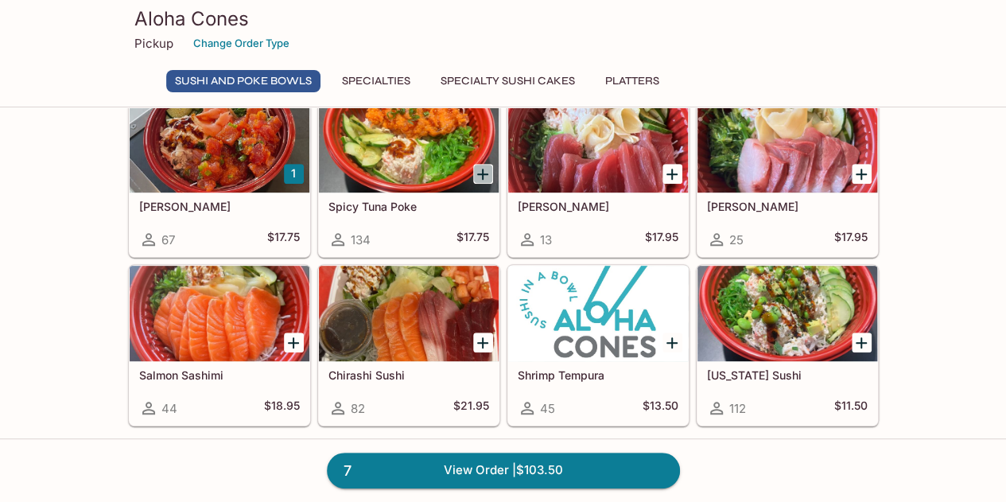
click at [479, 174] on icon "Add Spicy Tuna Poke" at bounding box center [482, 174] width 19 height 19
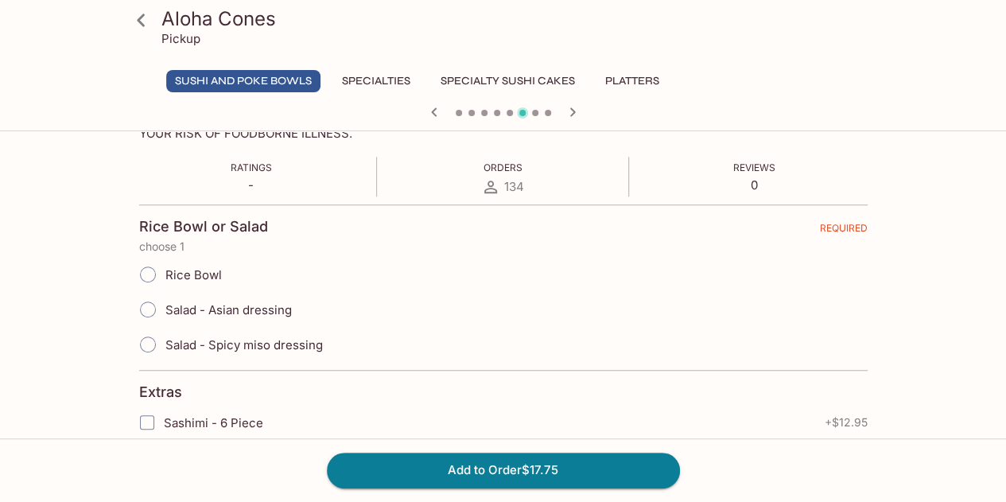
scroll to position [318, 0]
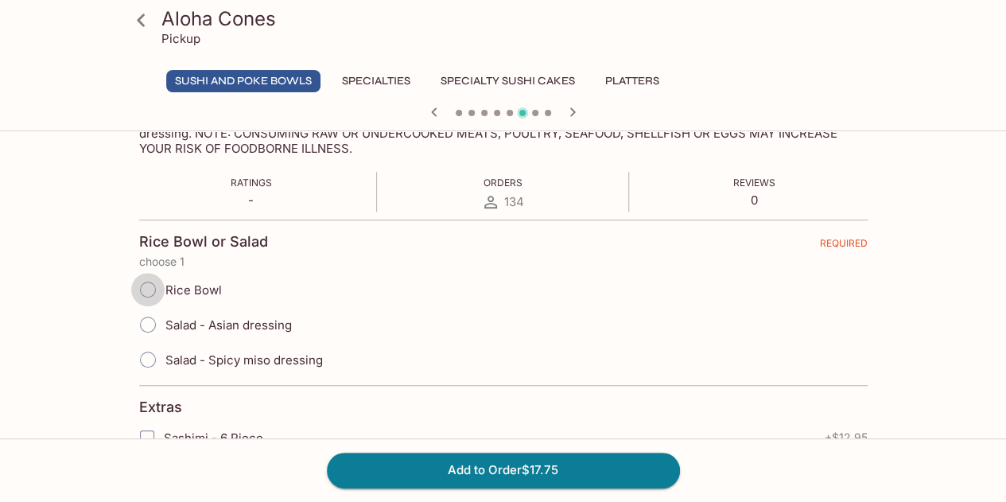
click at [147, 289] on input "Rice Bowl" at bounding box center [147, 289] width 33 height 33
radio input "true"
click at [438, 476] on button "Add to Order $17.75" at bounding box center [503, 469] width 353 height 35
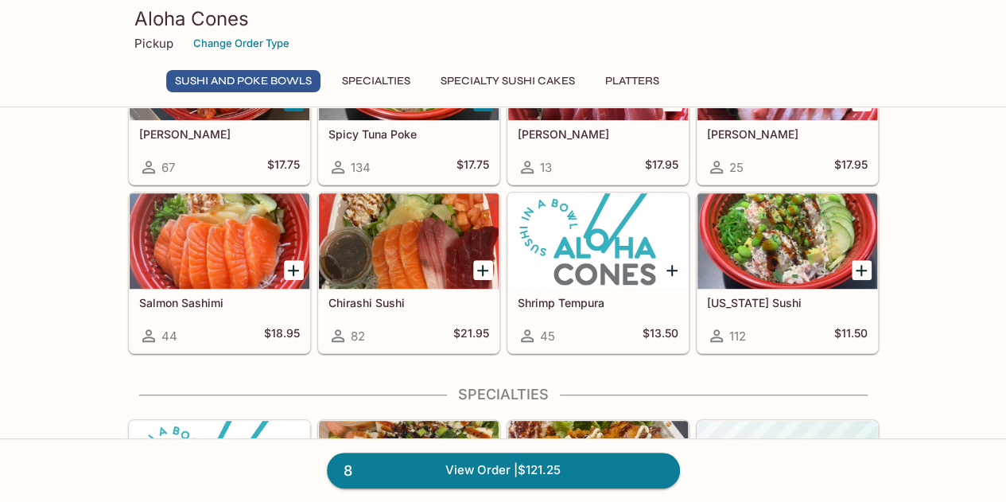
scroll to position [397, 0]
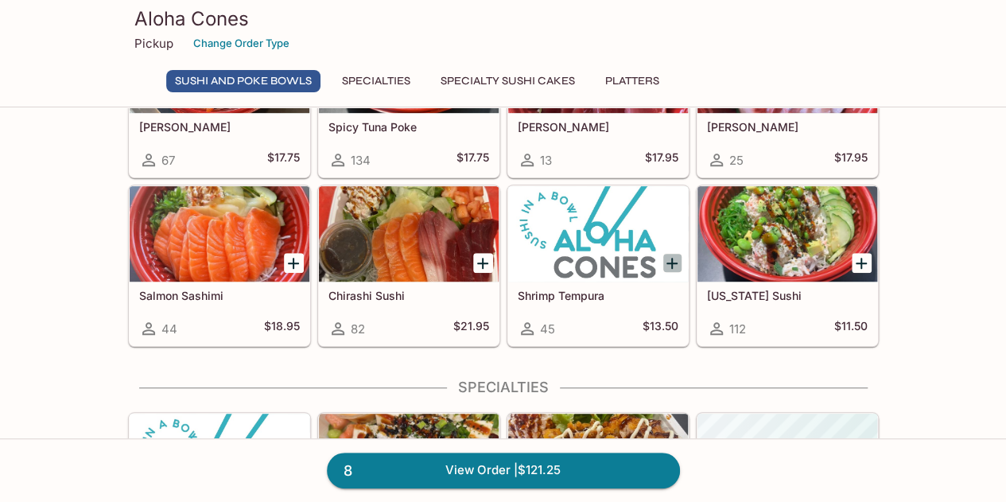
click at [671, 260] on icon "Add Shrimp Tempura" at bounding box center [671, 263] width 11 height 11
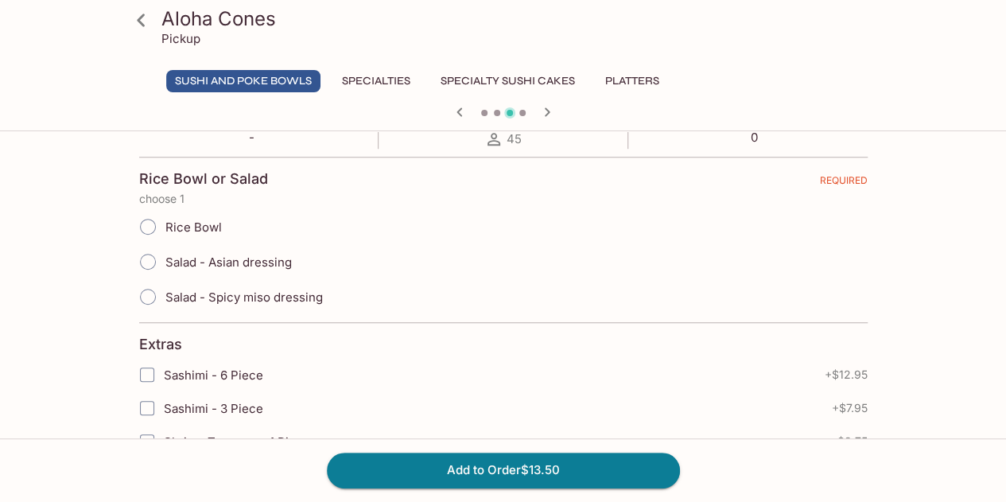
scroll to position [397, 0]
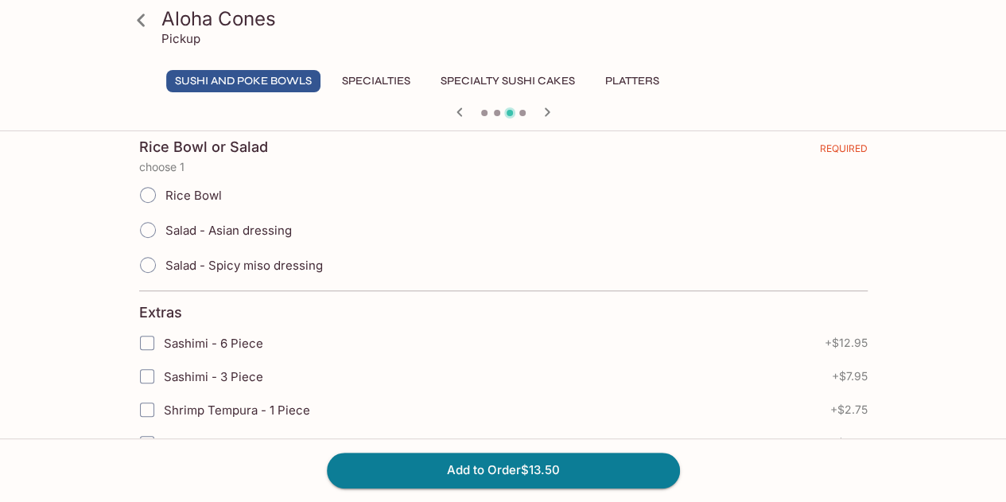
click at [145, 242] on input "Salad - Asian dressing" at bounding box center [147, 229] width 33 height 33
radio input "true"
click at [506, 471] on button "Add to Order $13.50" at bounding box center [503, 469] width 353 height 35
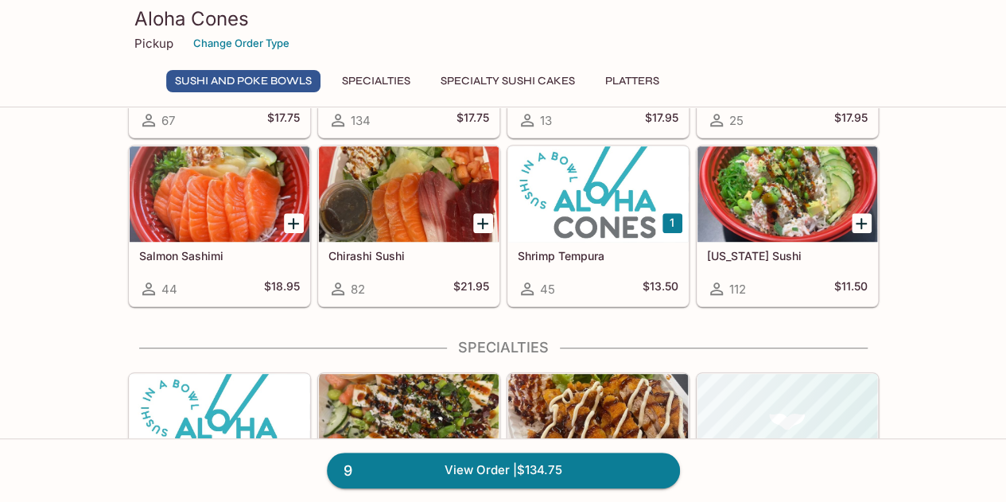
scroll to position [556, 0]
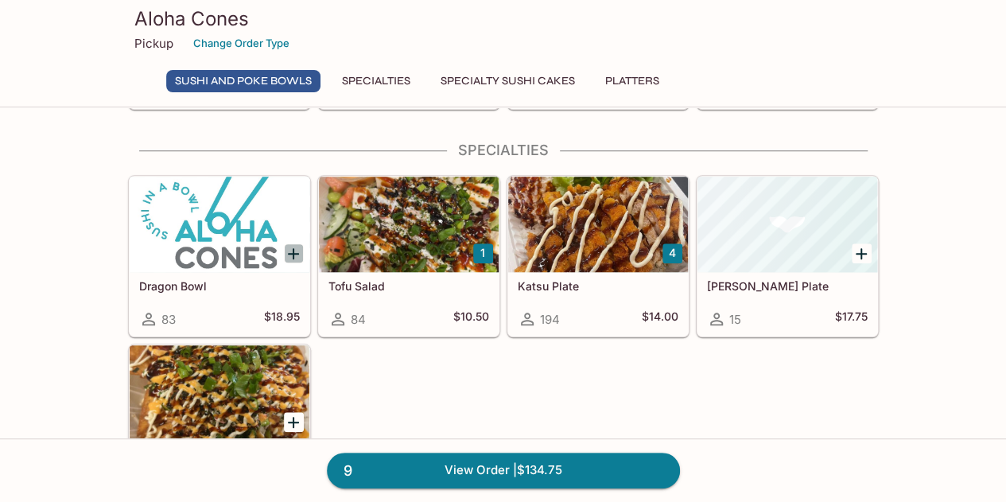
click at [290, 244] on icon "Add Dragon Bowl" at bounding box center [293, 253] width 19 height 19
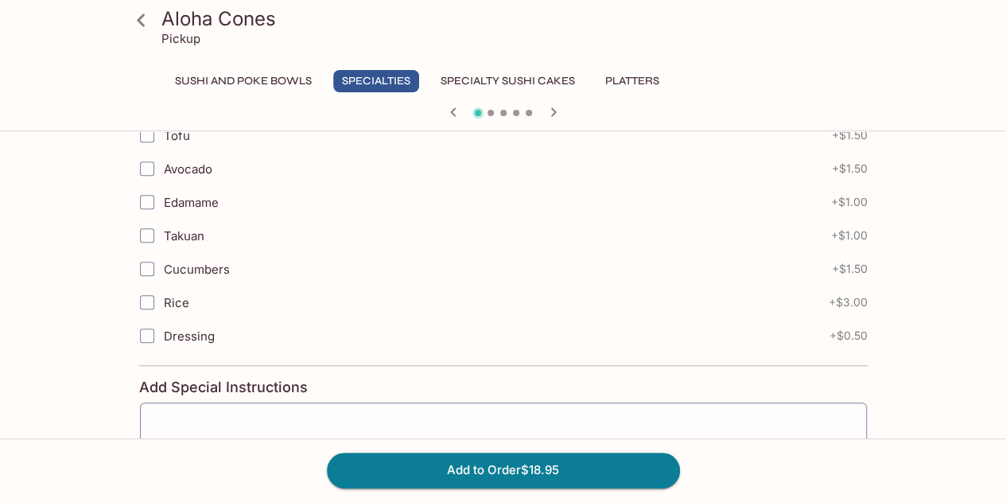
scroll to position [636, 0]
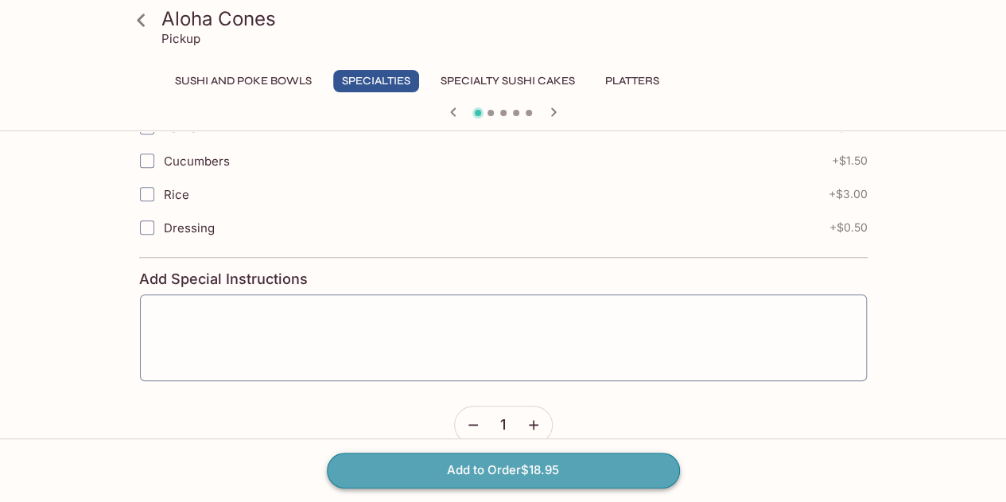
click at [559, 467] on button "Add to Order $18.95" at bounding box center [503, 469] width 353 height 35
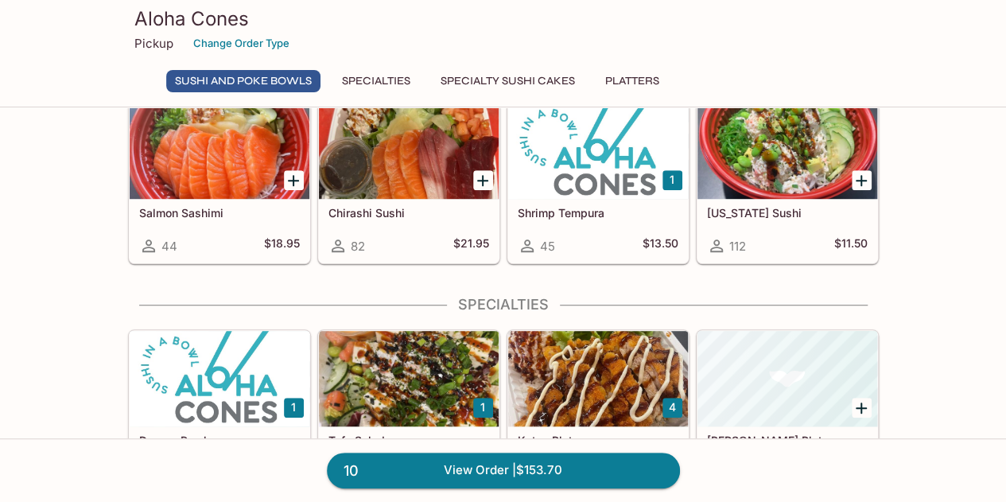
scroll to position [636, 0]
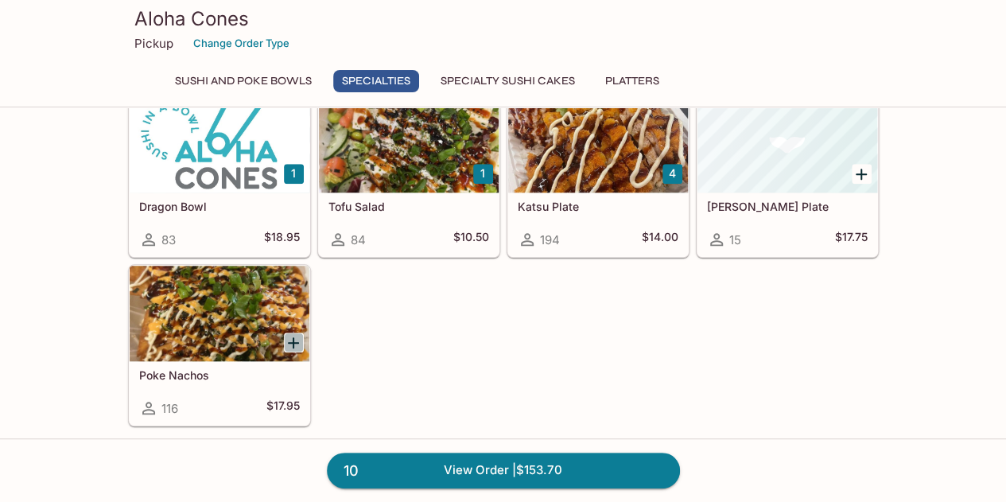
click at [288, 339] on icon "Add Poke Nachos" at bounding box center [293, 342] width 19 height 19
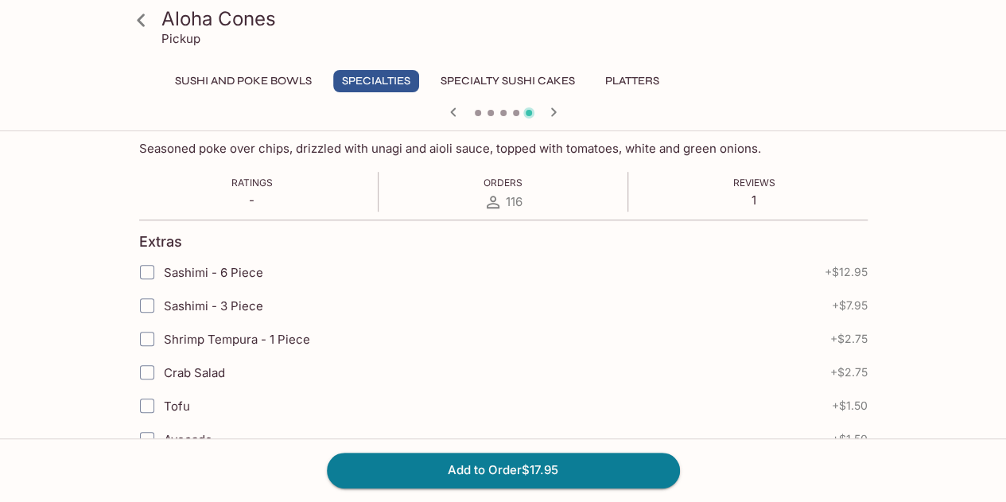
scroll to position [318, 0]
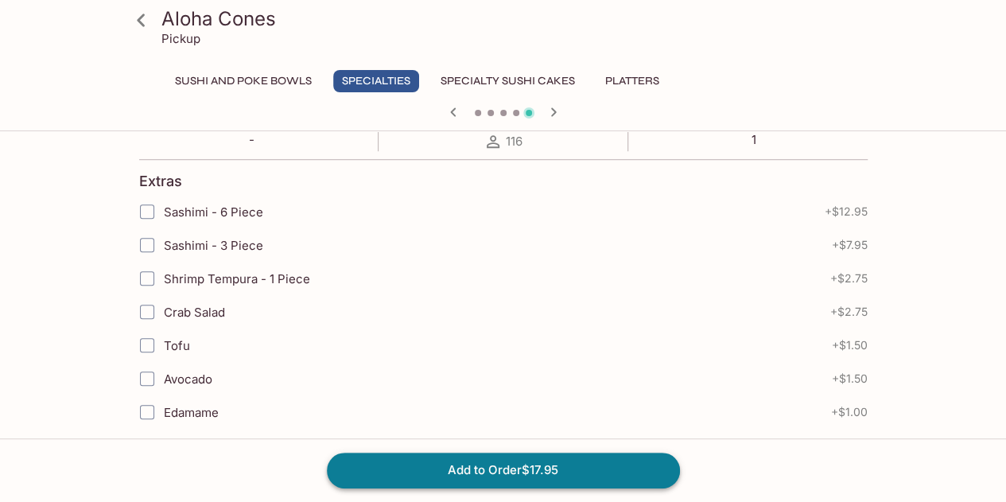
click at [525, 483] on button "Add to Order $17.95" at bounding box center [503, 469] width 353 height 35
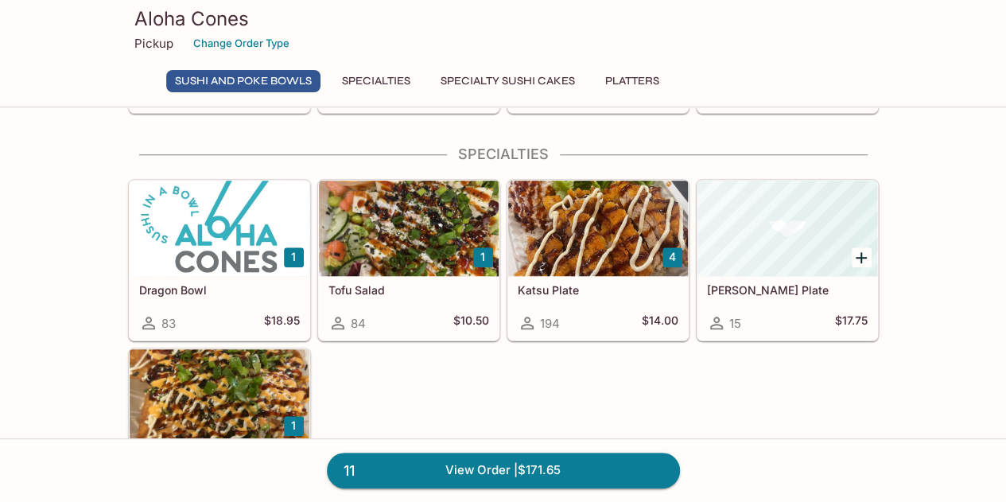
scroll to position [556, 0]
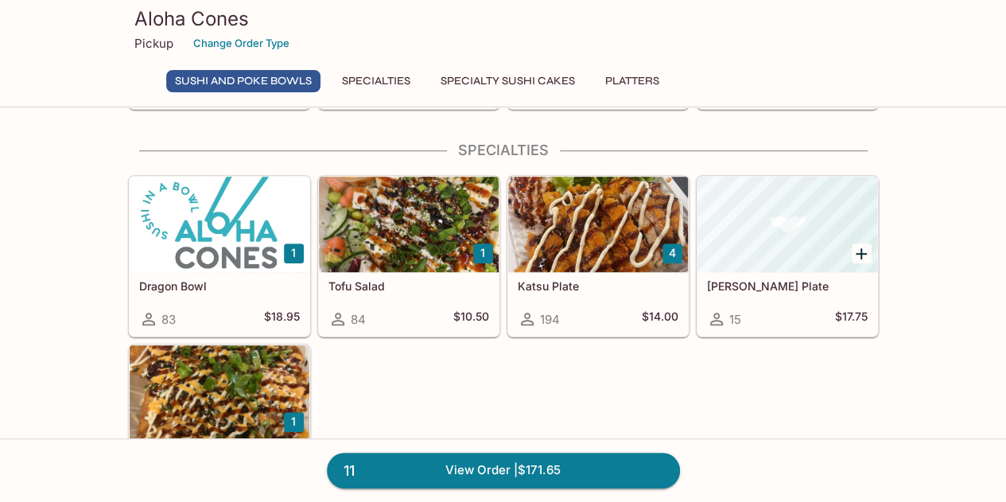
click at [642, 233] on div at bounding box center [598, 223] width 180 height 95
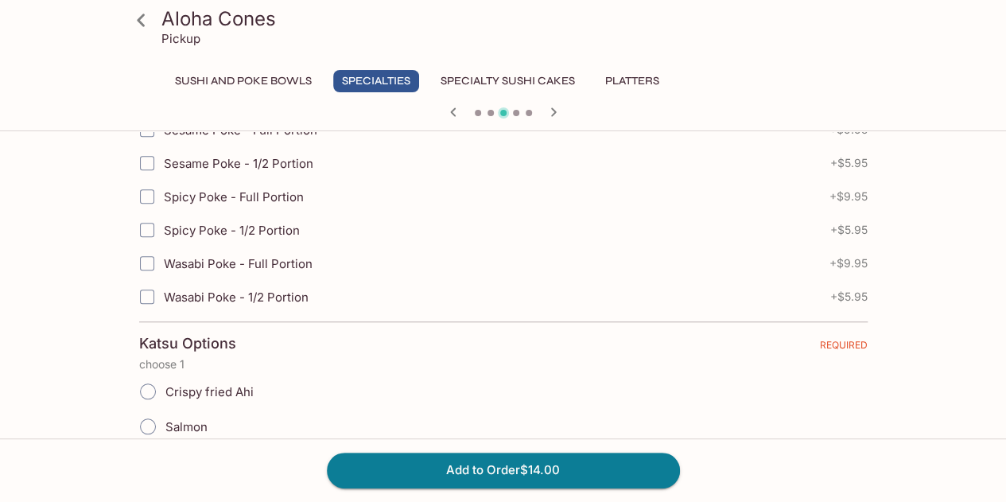
scroll to position [556, 0]
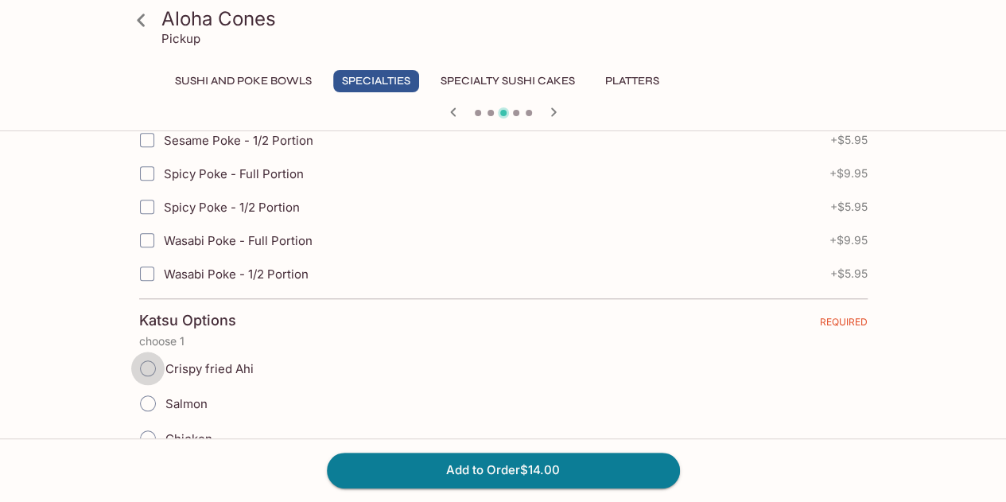
click at [147, 363] on input "Crispy fried Ahi" at bounding box center [147, 367] width 33 height 33
radio input "true"
click at [421, 483] on button "Add to Order $14.00" at bounding box center [503, 469] width 353 height 35
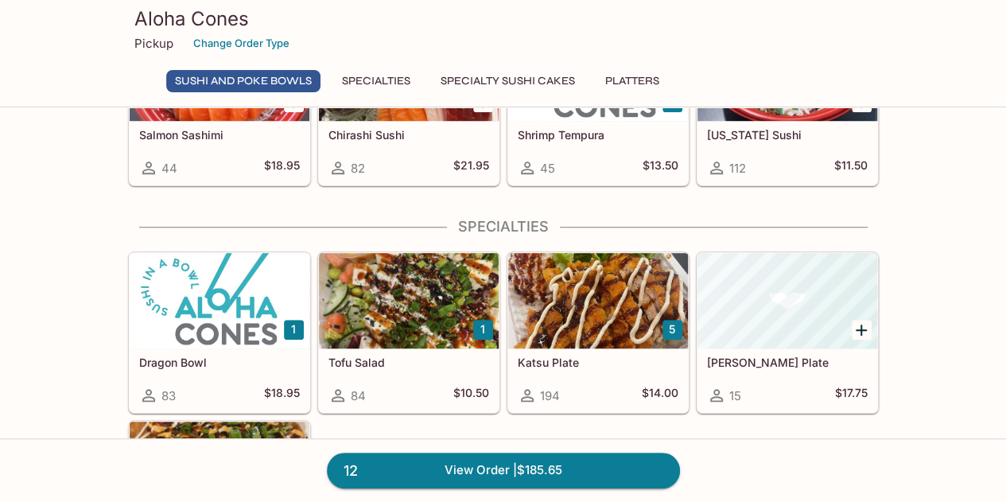
scroll to position [556, 0]
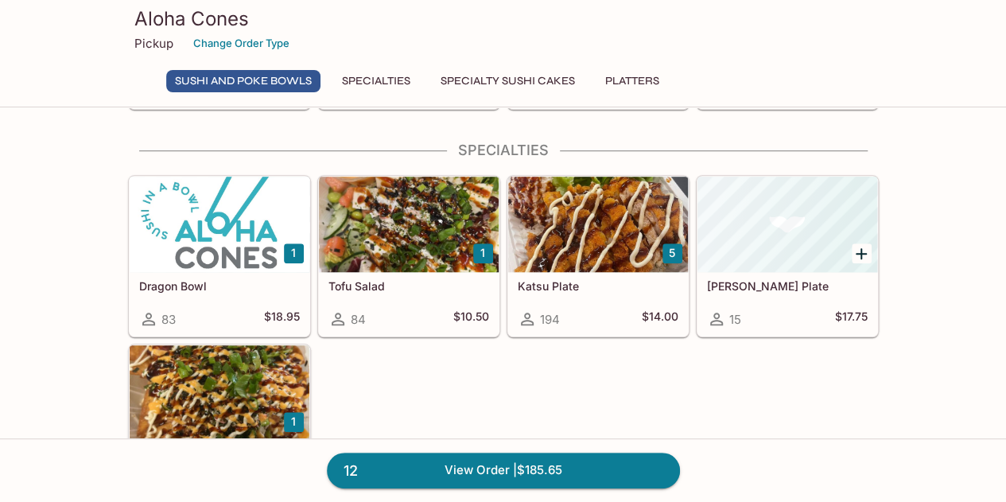
click at [584, 242] on div at bounding box center [598, 223] width 180 height 95
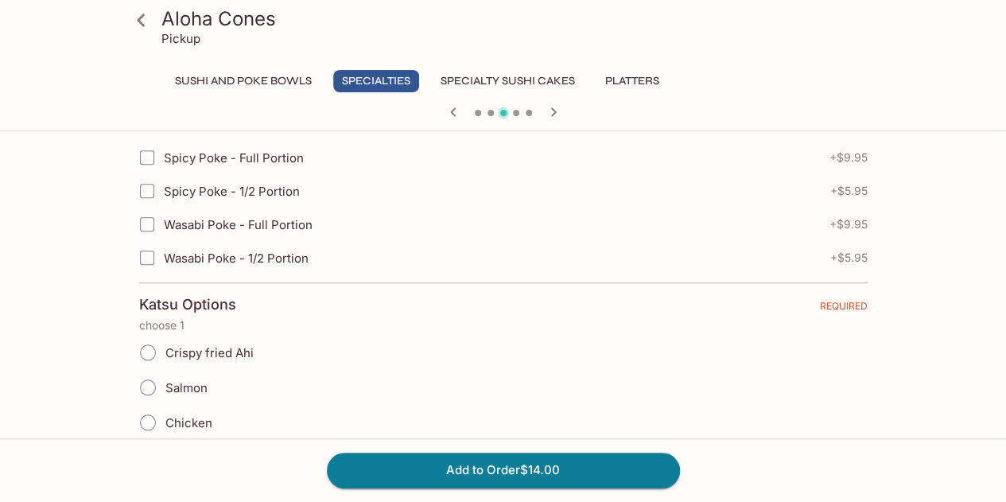
scroll to position [556, 0]
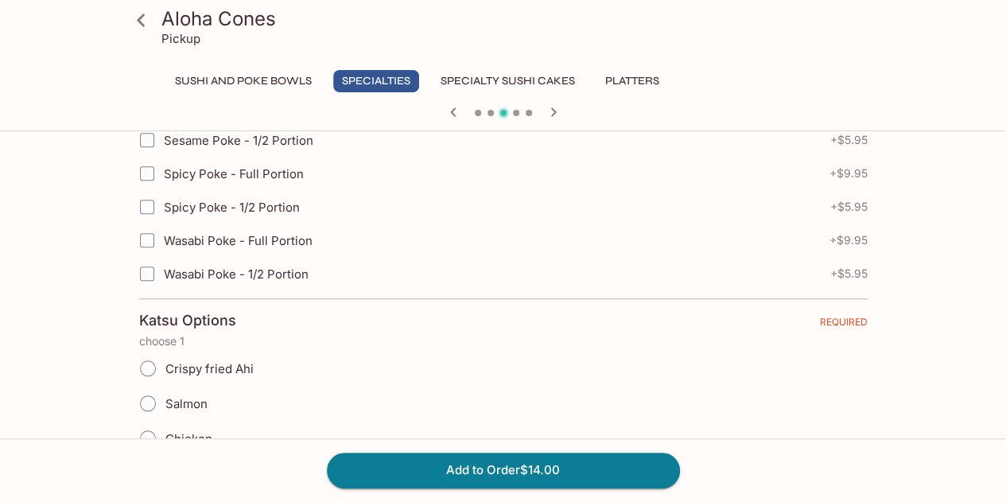
click at [146, 399] on input "Salmon" at bounding box center [147, 402] width 33 height 33
radio input "true"
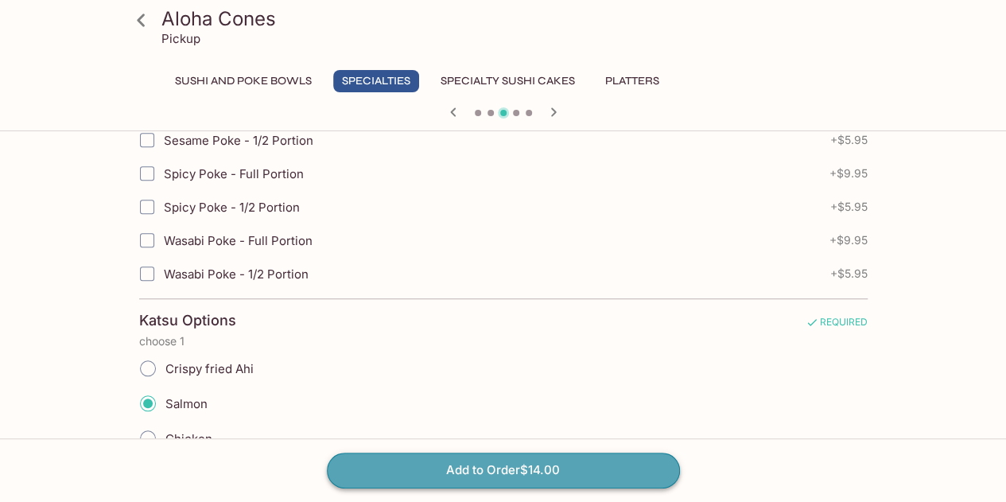
click at [434, 470] on button "Add to Order $14.00" at bounding box center [503, 469] width 353 height 35
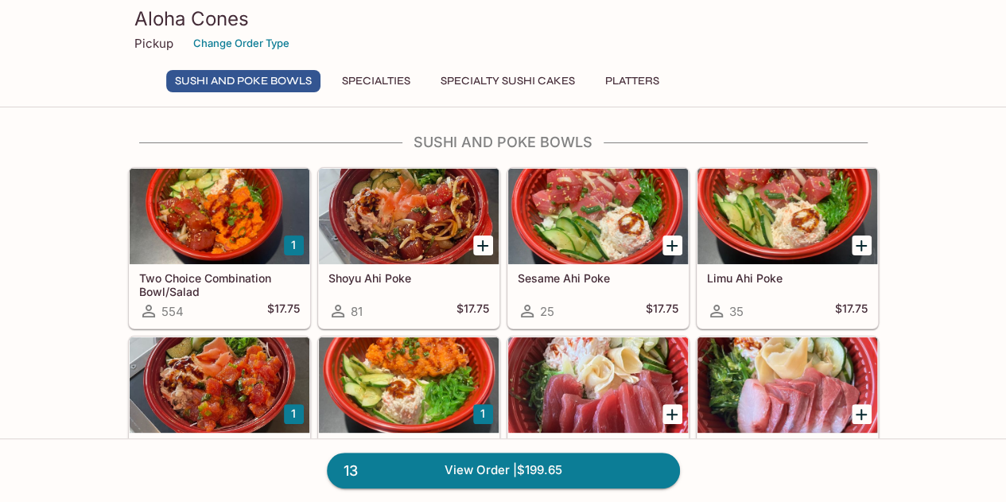
scroll to position [79, 0]
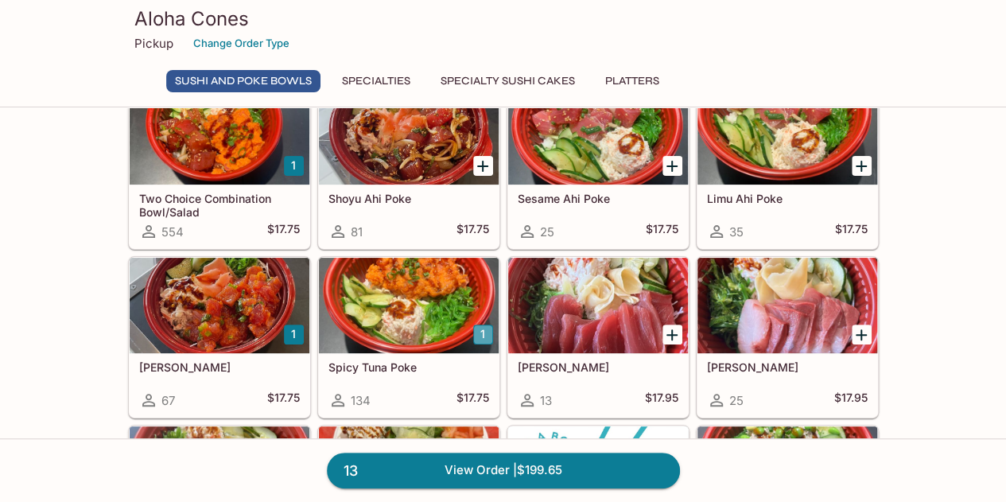
click at [483, 335] on button "1" at bounding box center [483, 334] width 20 height 20
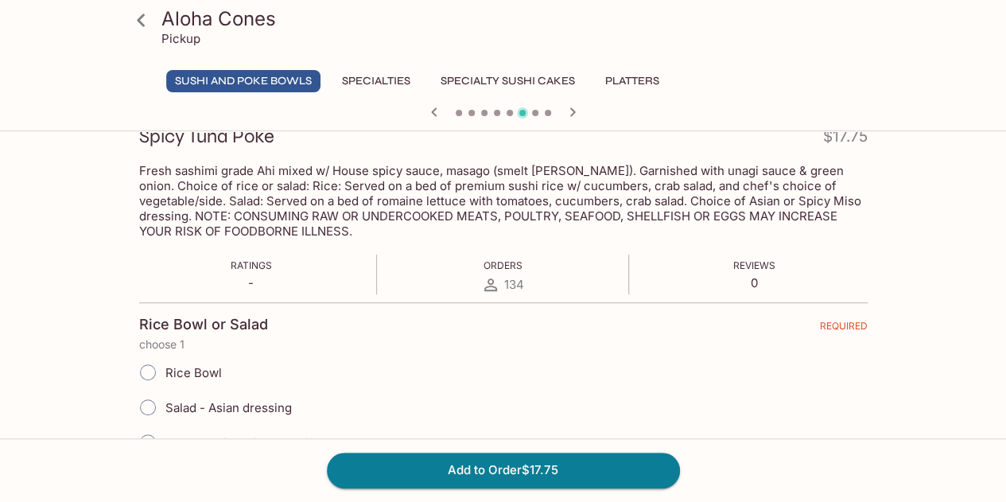
scroll to position [318, 0]
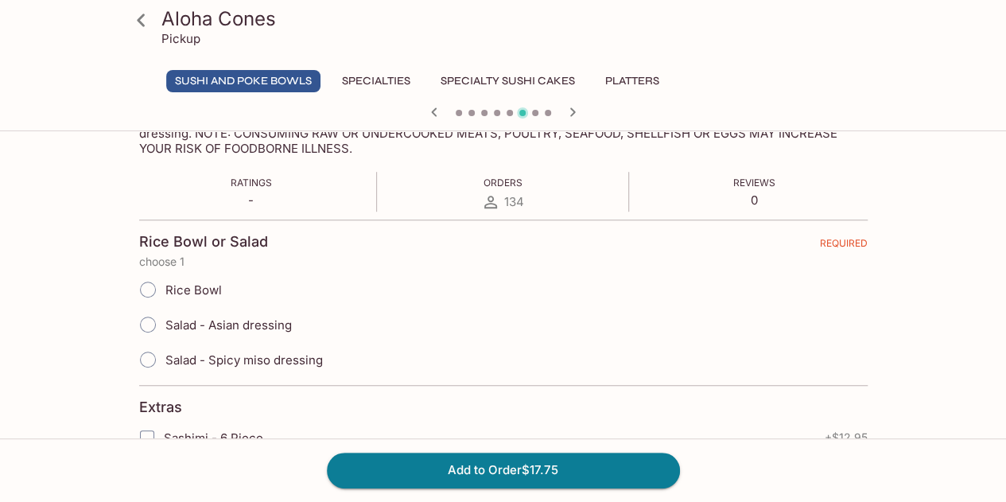
click at [148, 357] on input "Salad - Spicy miso dressing" at bounding box center [147, 359] width 33 height 33
radio input "true"
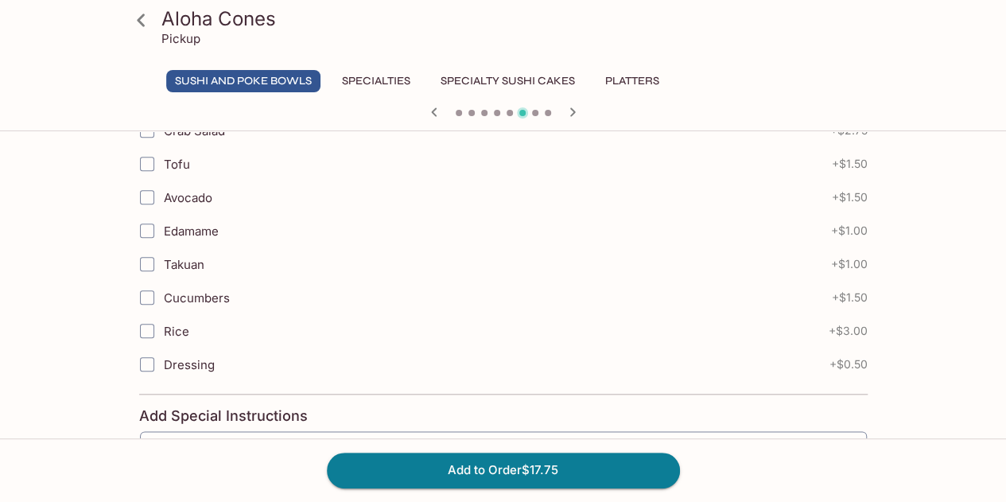
scroll to position [795, 0]
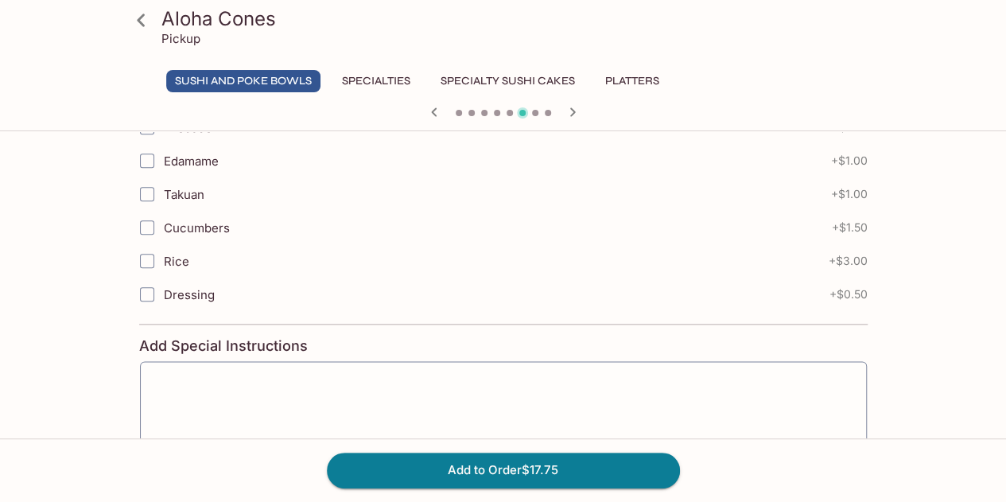
click at [143, 292] on input "Dressing" at bounding box center [147, 294] width 32 height 32
checkbox input "true"
click at [456, 476] on button "Add to Order $18.25" at bounding box center [503, 469] width 353 height 35
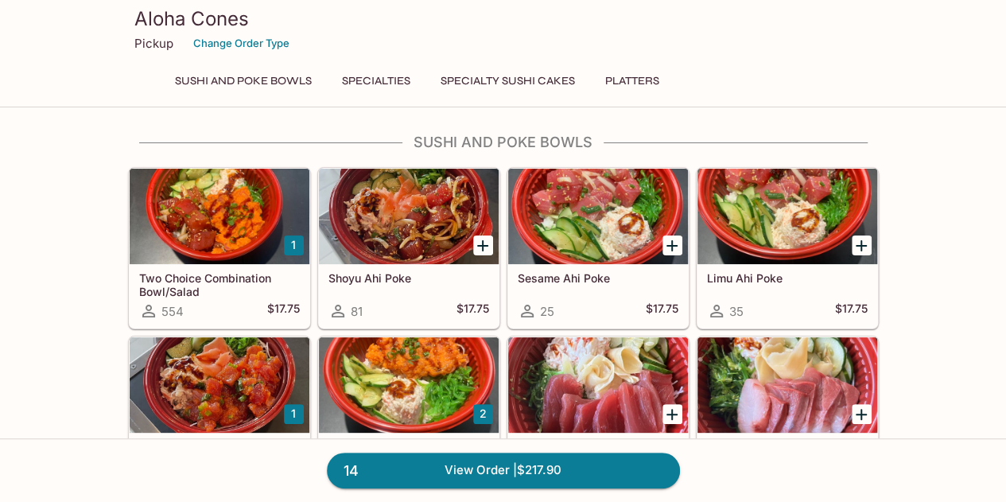
click at [485, 245] on icon "Add Shoyu Ahi Poke" at bounding box center [482, 245] width 11 height 11
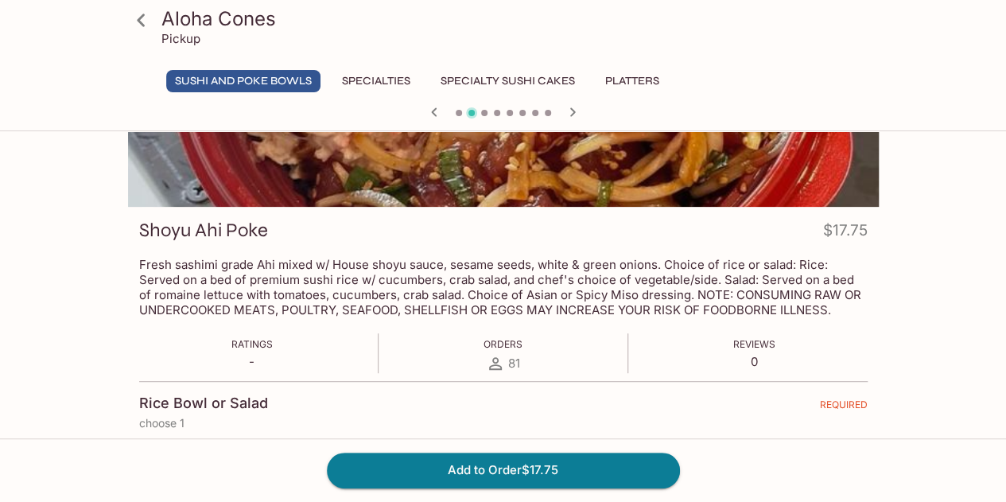
scroll to position [318, 0]
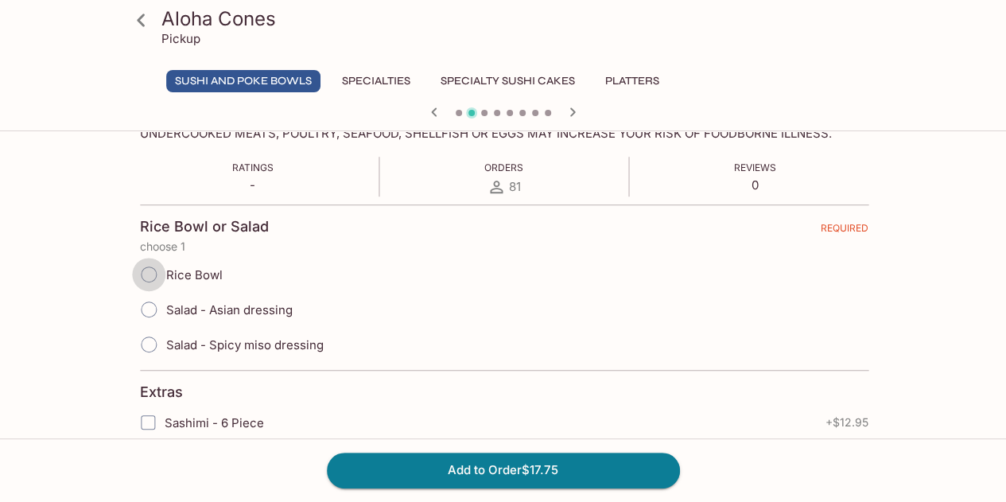
click at [145, 274] on input "Rice Bowl" at bounding box center [148, 274] width 33 height 33
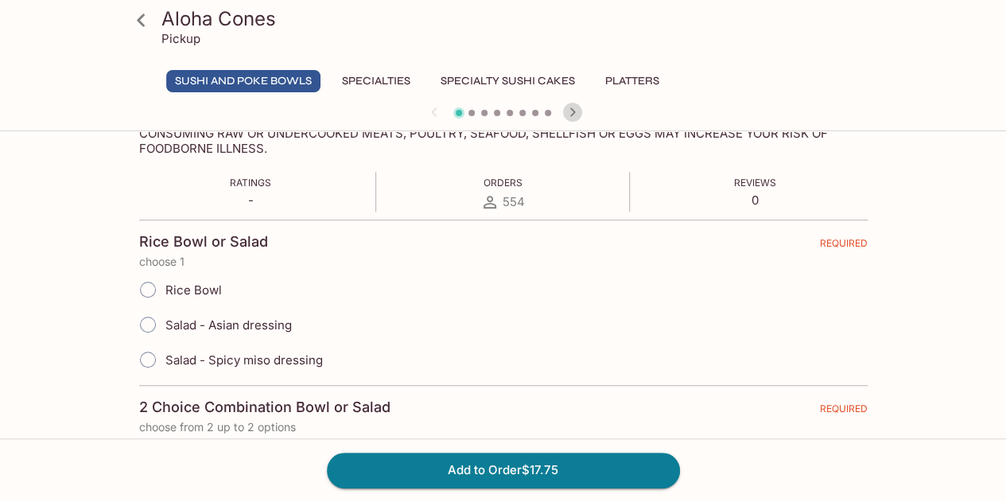
click at [569, 107] on icon "button" at bounding box center [572, 112] width 19 height 19
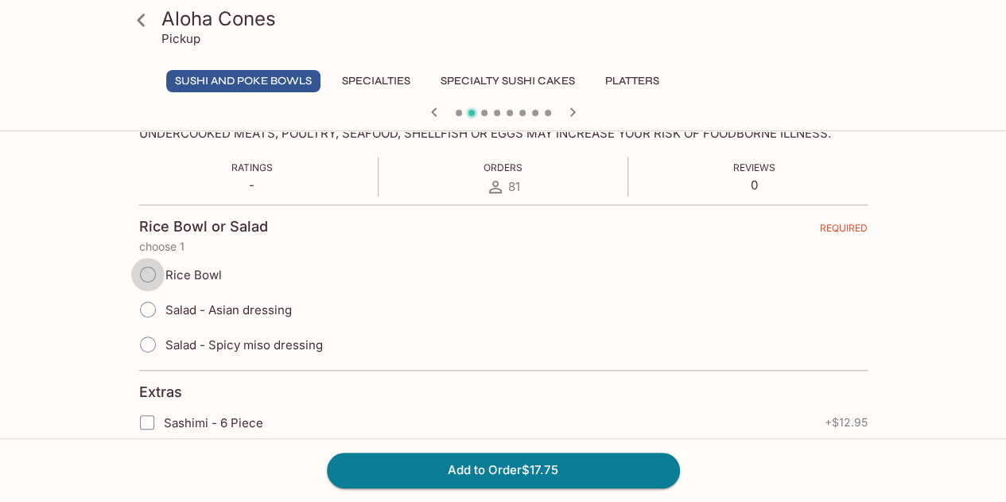
click at [146, 275] on input "Rice Bowl" at bounding box center [147, 274] width 33 height 33
radio input "true"
click at [448, 471] on button "Add to Order $17.75" at bounding box center [503, 469] width 353 height 35
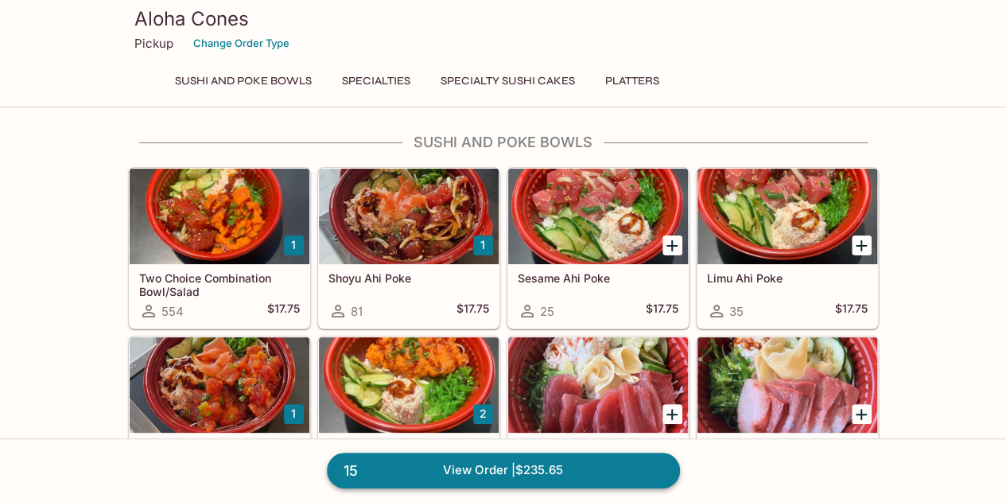
click at [494, 471] on link "15 View Order | $235.65" at bounding box center [503, 469] width 353 height 35
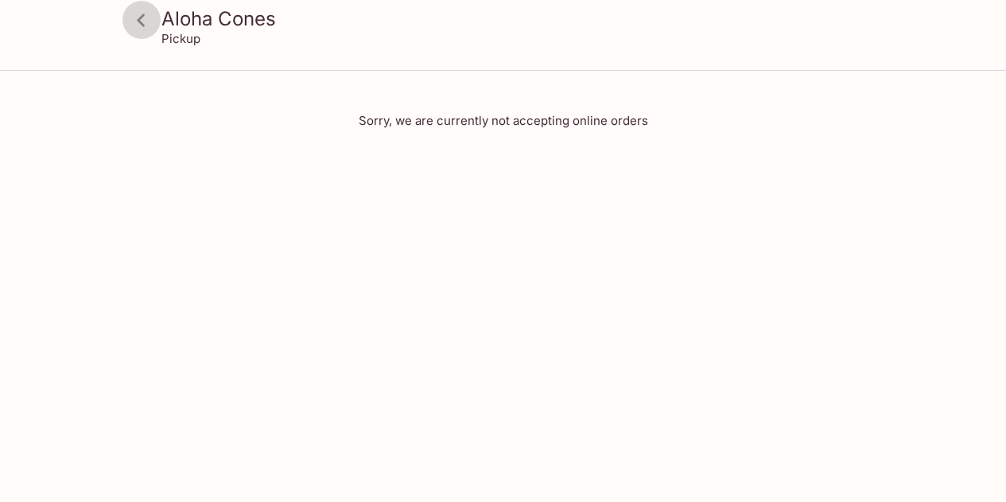
click at [142, 23] on icon at bounding box center [141, 20] width 8 height 13
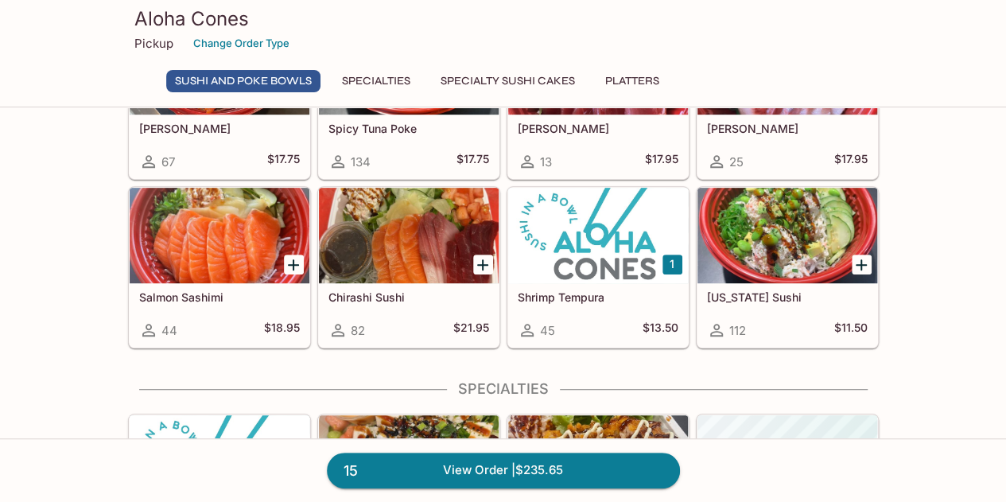
scroll to position [636, 0]
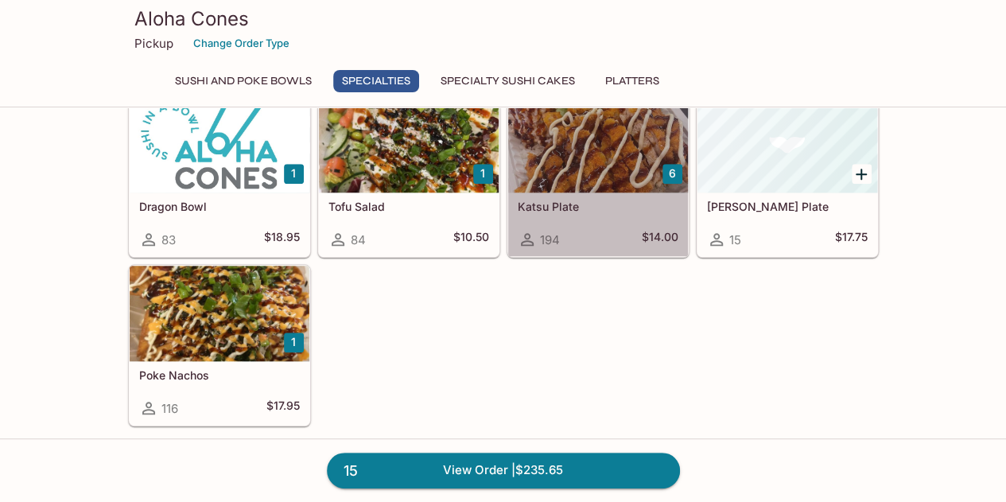
click at [626, 162] on div at bounding box center [598, 144] width 180 height 95
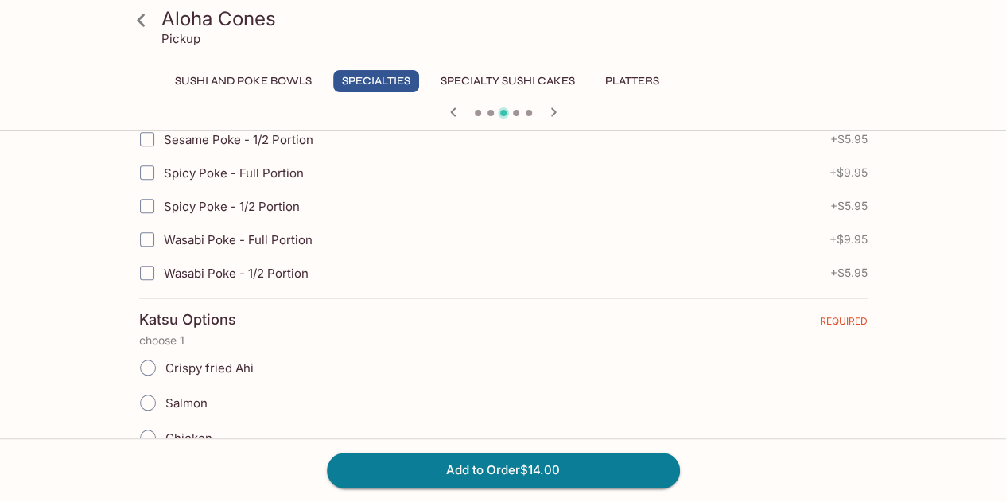
scroll to position [636, 0]
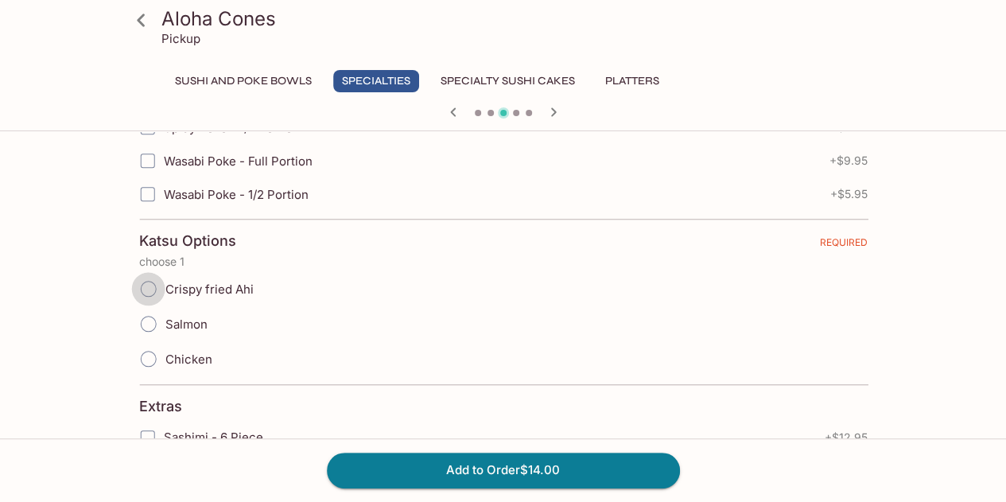
click at [151, 285] on input "Crispy fried Ahi" at bounding box center [147, 288] width 33 height 33
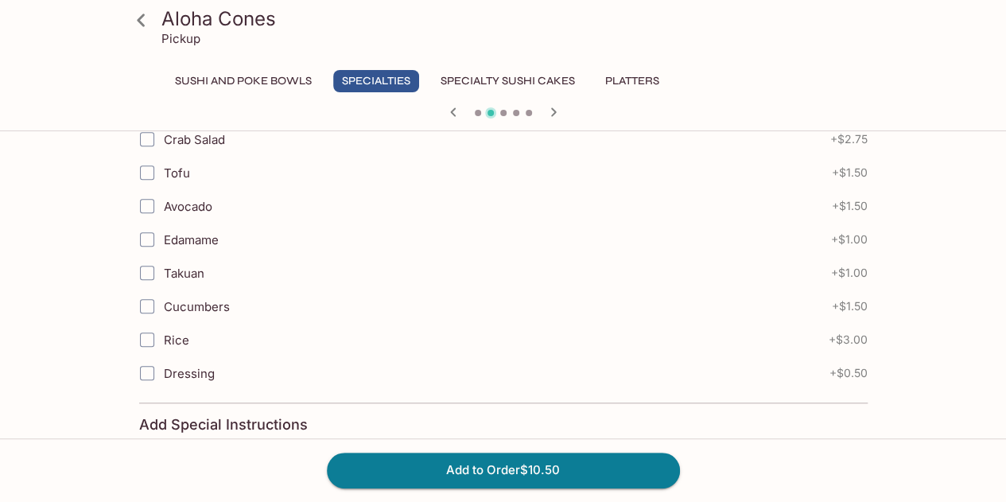
click at [555, 114] on icon "button" at bounding box center [553, 112] width 19 height 19
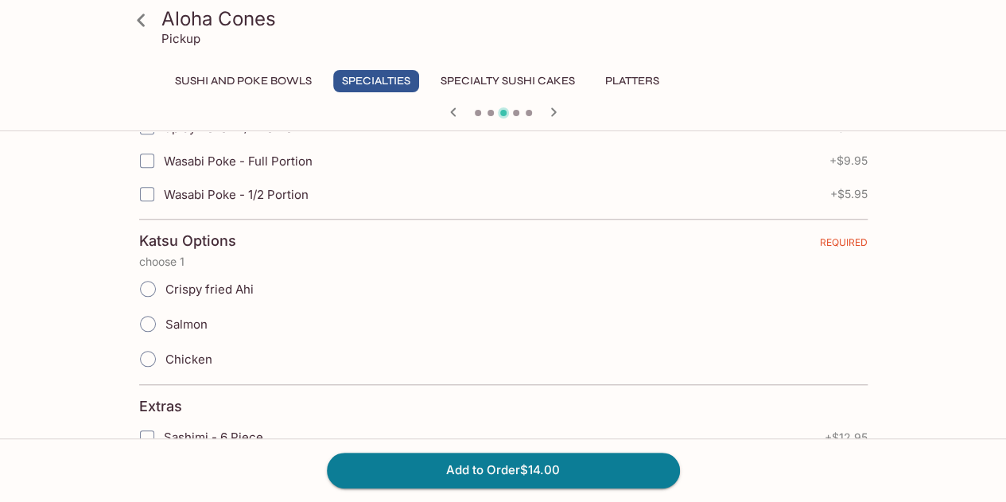
click at [148, 284] on input "Crispy fried Ahi" at bounding box center [147, 288] width 33 height 33
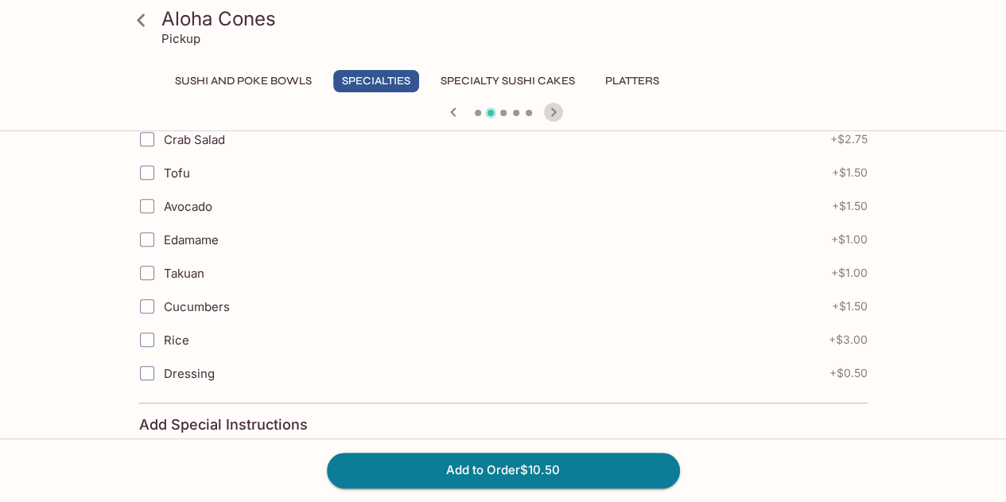
drag, startPoint x: 558, startPoint y: 106, endPoint x: 518, endPoint y: 169, distance: 75.4
click at [558, 107] on icon "button" at bounding box center [553, 112] width 19 height 19
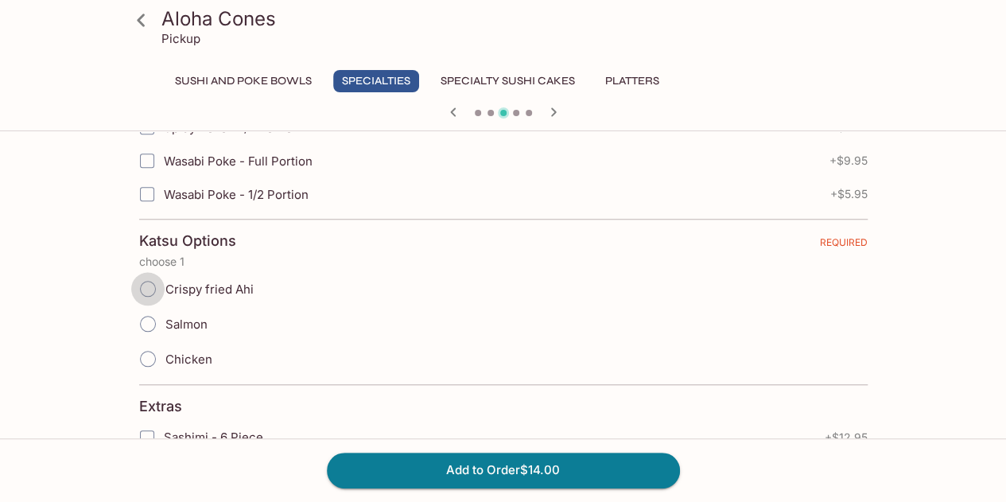
click at [151, 285] on input "Crispy fried Ahi" at bounding box center [147, 288] width 33 height 33
radio input "true"
click at [444, 470] on button "Add to Order $14.00" at bounding box center [503, 469] width 353 height 35
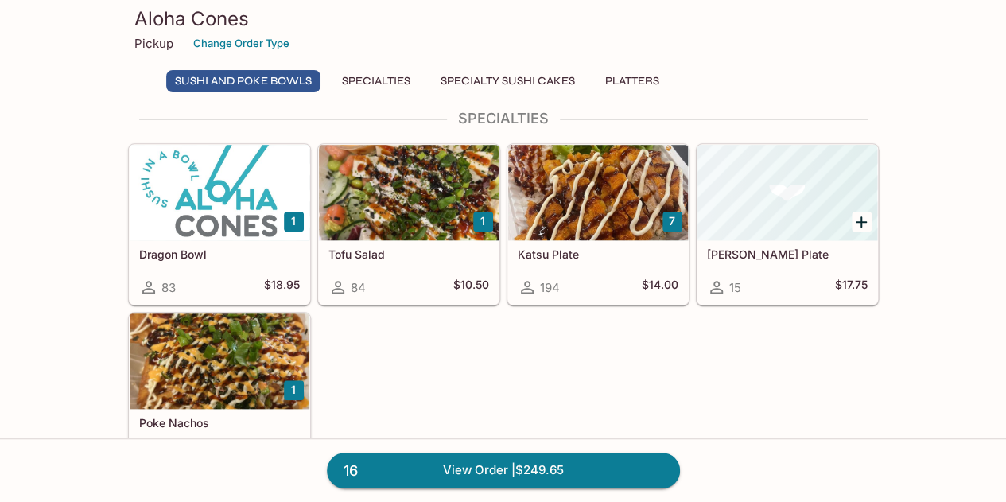
scroll to position [556, 0]
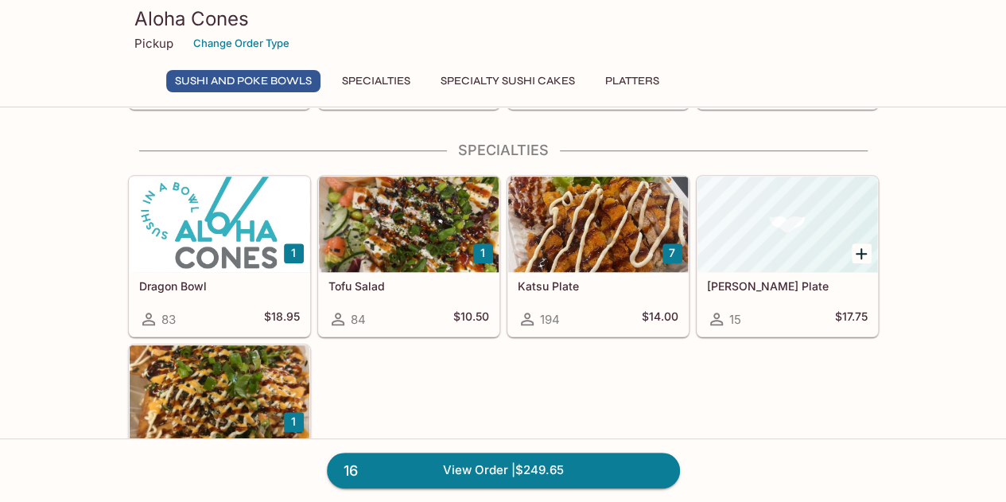
click at [407, 254] on div at bounding box center [409, 223] width 180 height 95
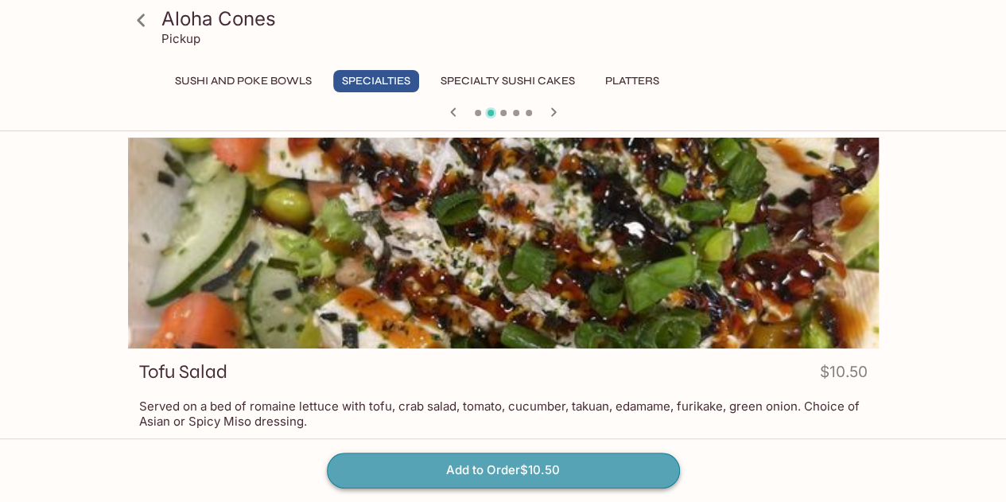
click at [555, 467] on button "Add to Order $10.50" at bounding box center [503, 469] width 353 height 35
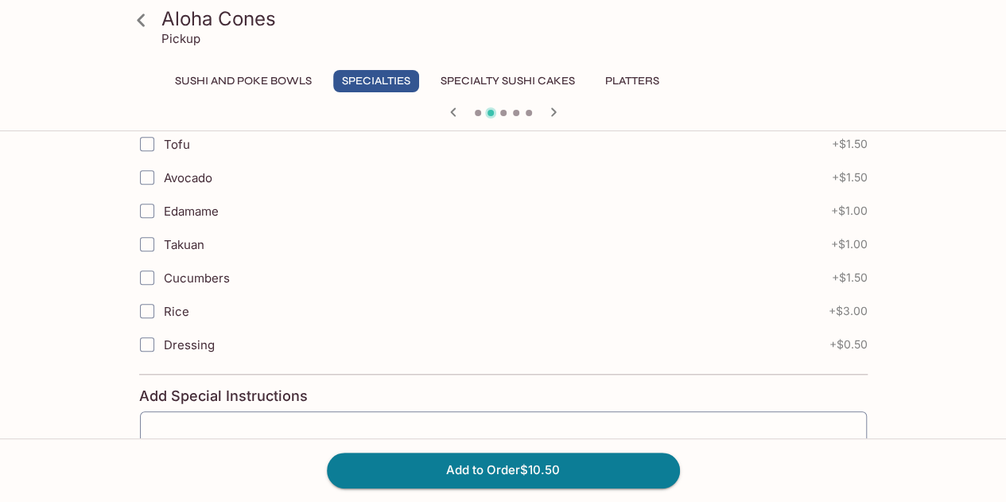
scroll to position [714, 0]
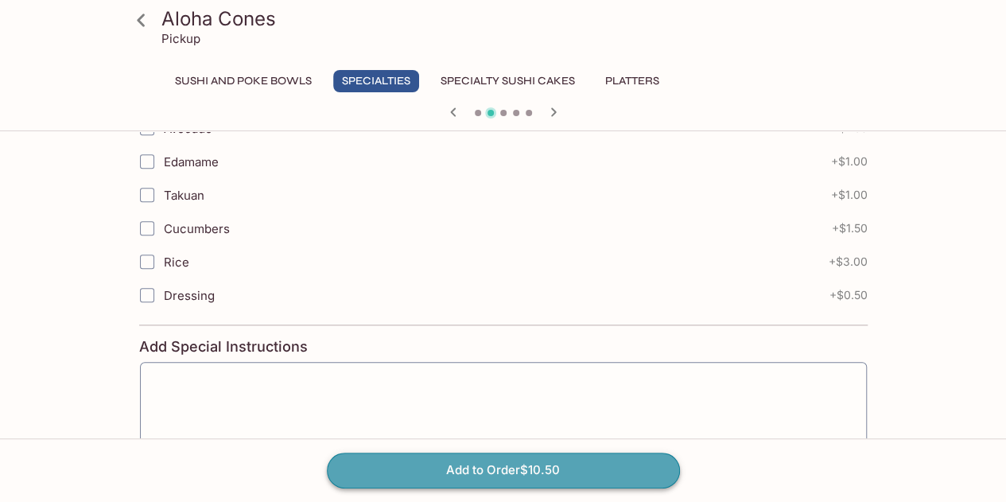
click at [591, 468] on button "Add to Order $10.50" at bounding box center [503, 469] width 353 height 35
click at [526, 471] on button "Add to Order $10.50" at bounding box center [503, 469] width 353 height 35
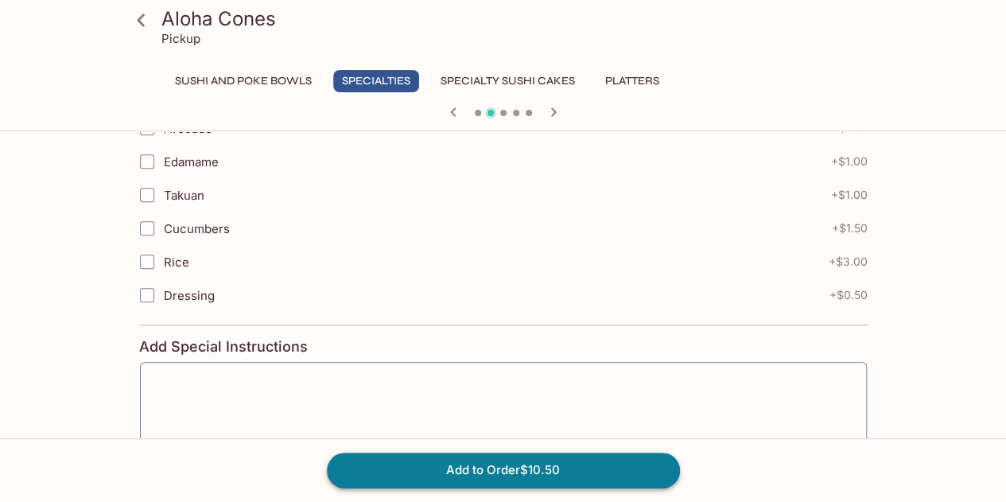
click at [446, 470] on button "Add to Order $10.50" at bounding box center [503, 469] width 353 height 35
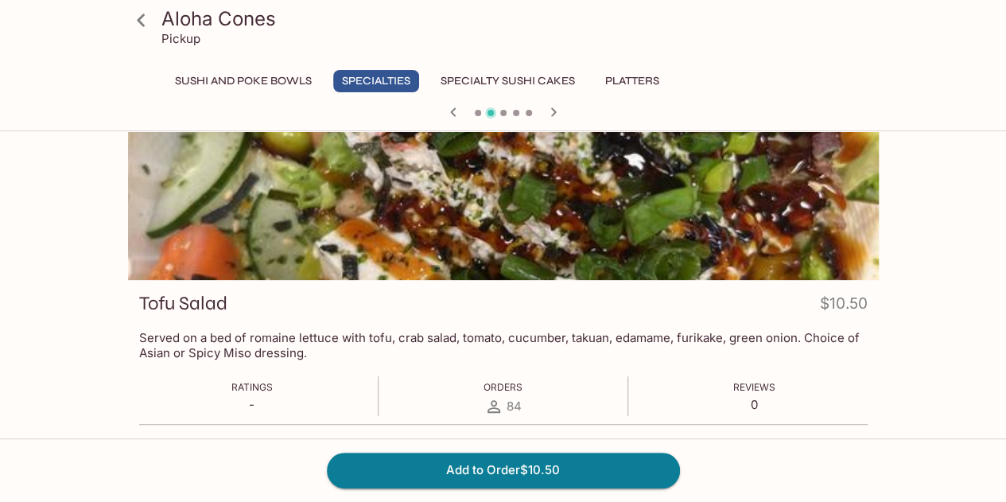
scroll to position [0, 0]
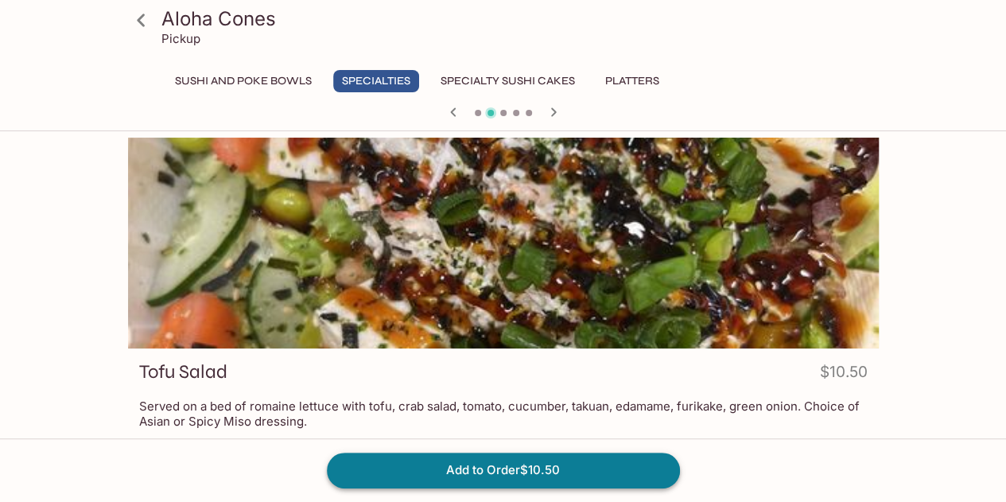
click at [607, 464] on button "Add to Order $10.50" at bounding box center [503, 469] width 353 height 35
click at [549, 485] on button "Add to Order $10.50" at bounding box center [503, 469] width 353 height 35
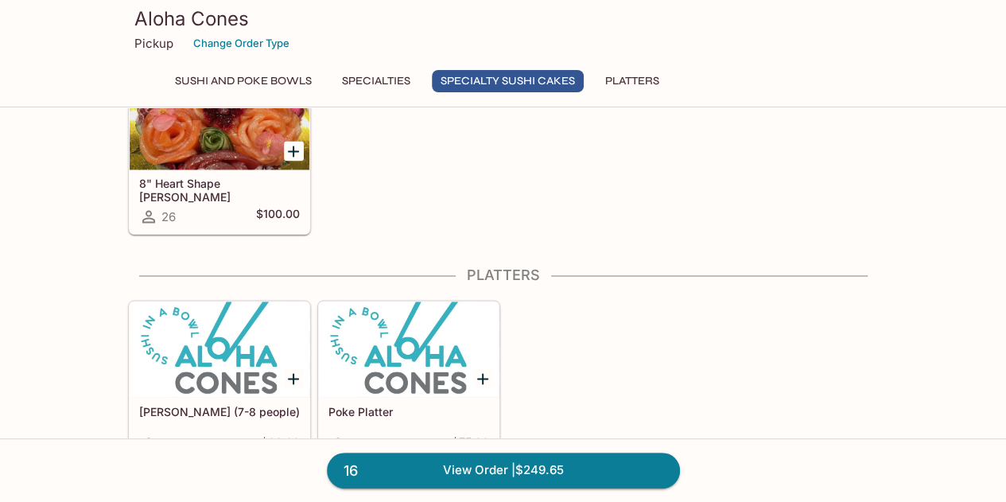
scroll to position [1254, 0]
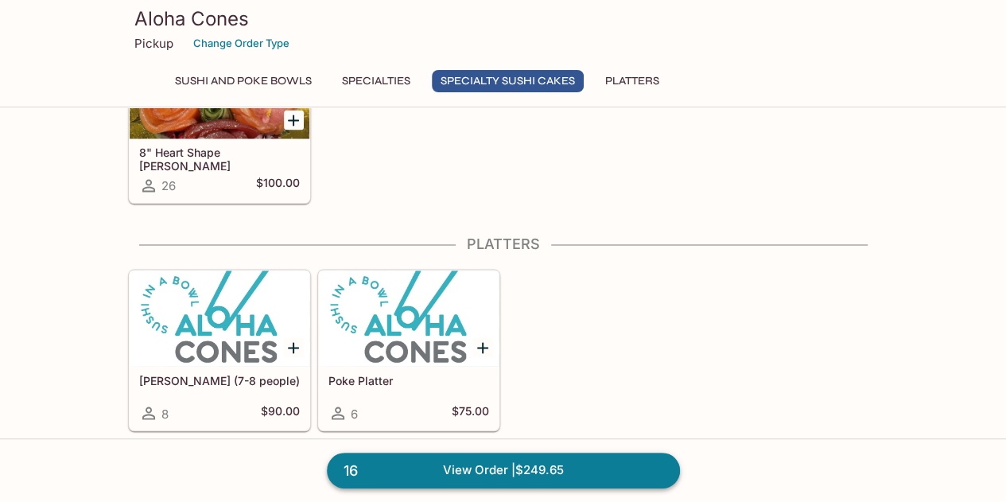
click at [488, 468] on link "16 View Order | $249.65" at bounding box center [503, 469] width 353 height 35
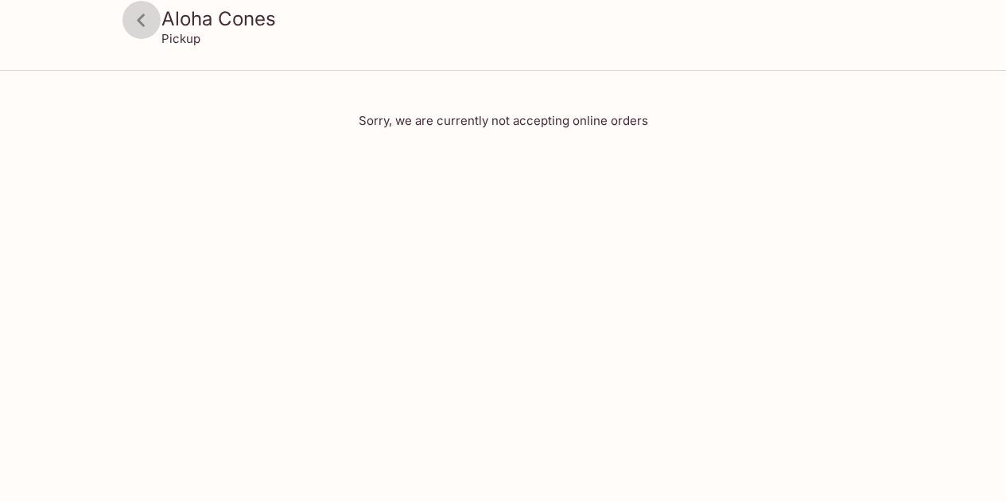
click at [141, 23] on icon at bounding box center [141, 20] width 8 height 13
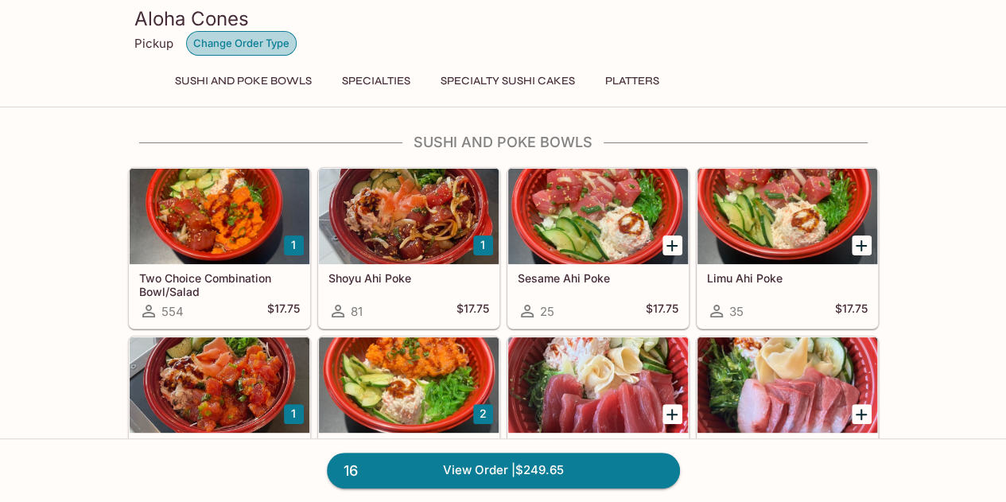
click at [272, 47] on button "Change Order Type" at bounding box center [241, 43] width 111 height 25
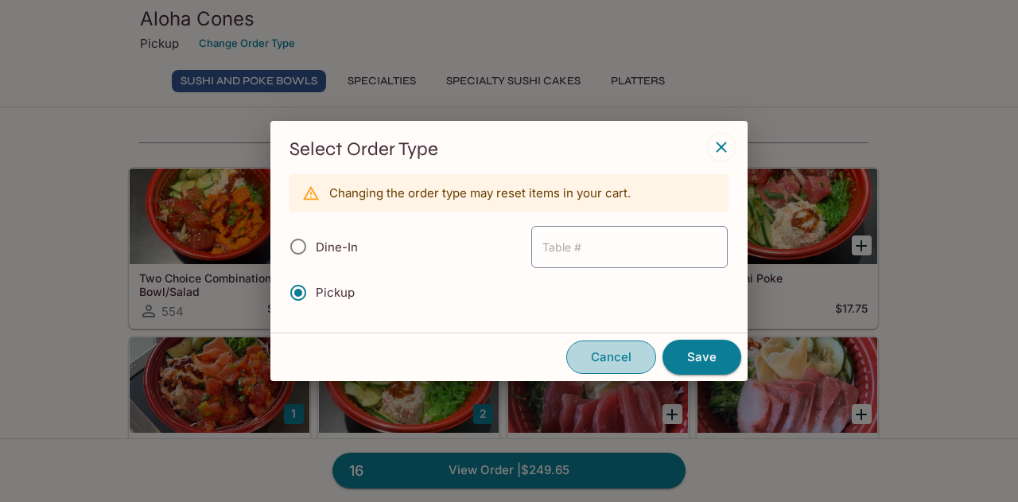
click at [624, 349] on button "Cancel" at bounding box center [611, 356] width 90 height 33
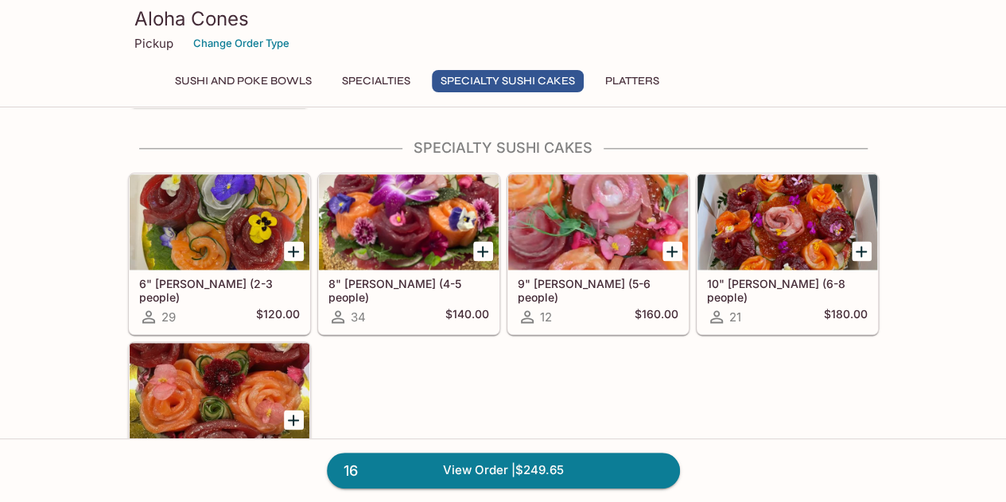
scroll to position [1254, 0]
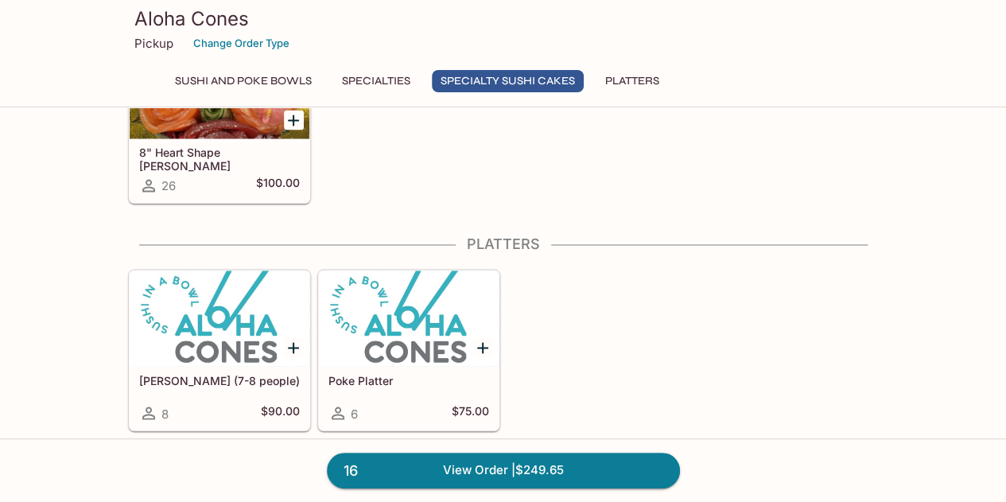
click at [404, 470] on link "16 View Order | $249.65" at bounding box center [503, 469] width 353 height 35
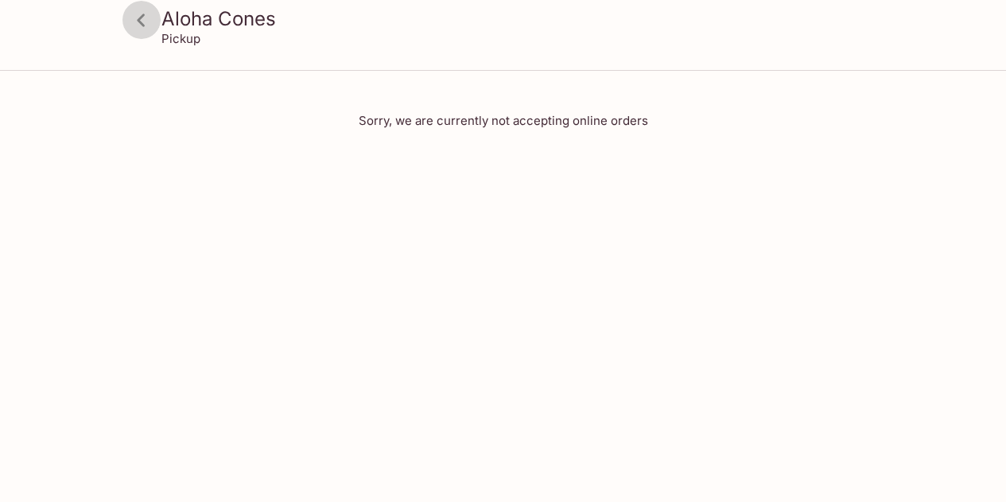
click at [143, 14] on icon at bounding box center [141, 20] width 8 height 13
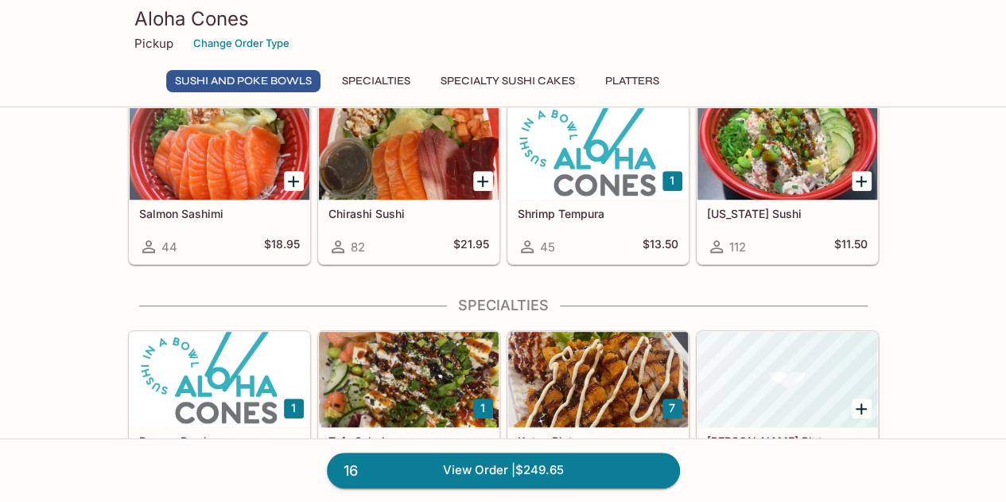
scroll to position [556, 0]
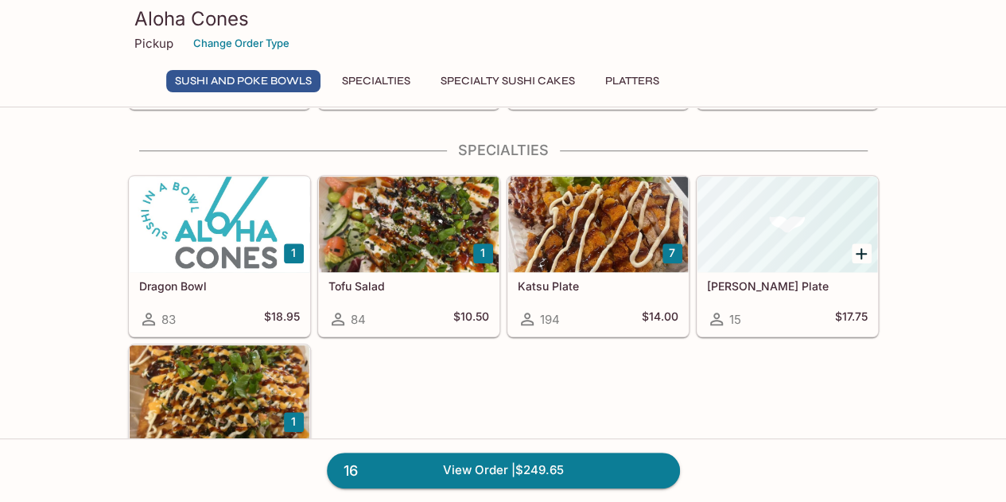
click at [486, 246] on button "1" at bounding box center [483, 253] width 20 height 20
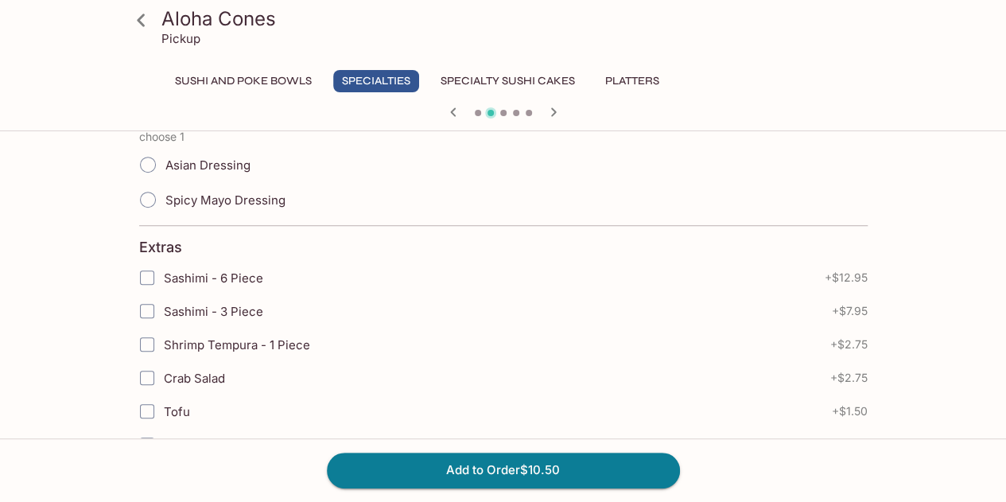
scroll to position [318, 0]
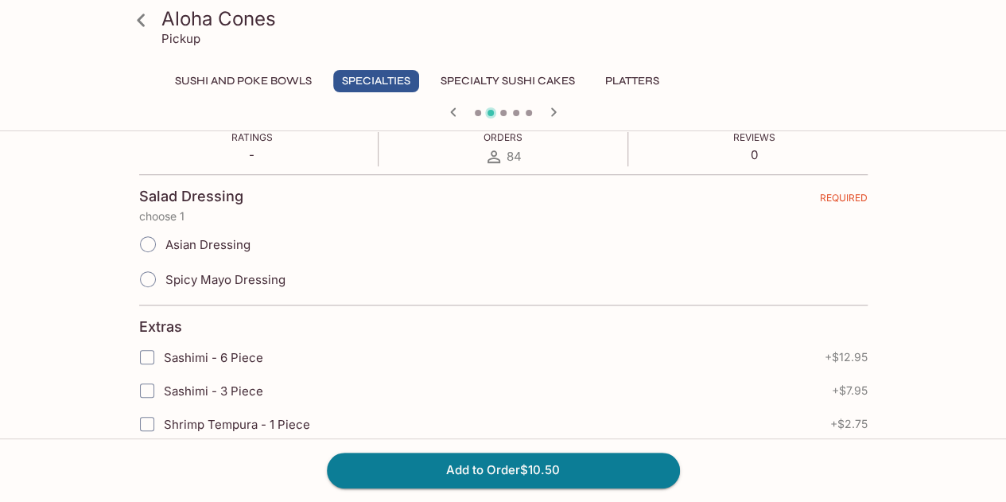
click at [161, 250] on input "Asian Dressing" at bounding box center [147, 243] width 33 height 33
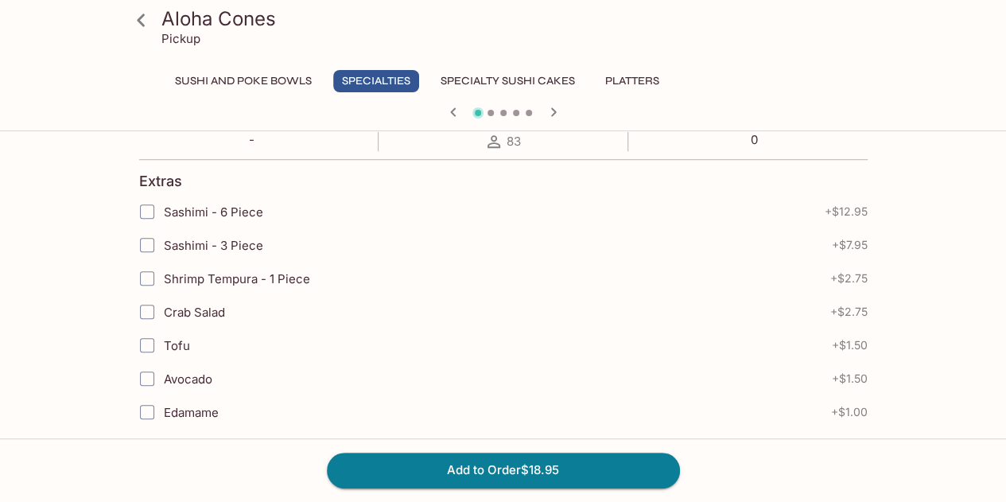
scroll to position [556, 0]
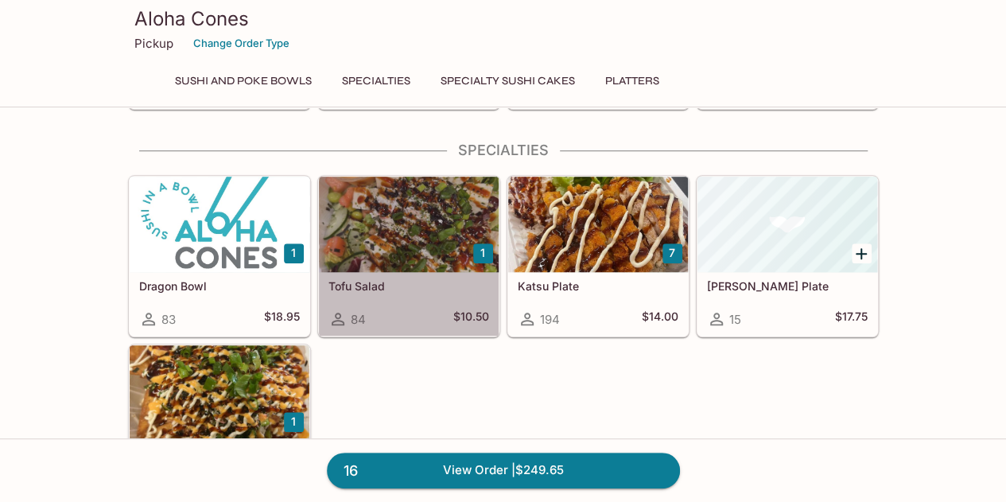
click at [442, 233] on div at bounding box center [409, 223] width 180 height 95
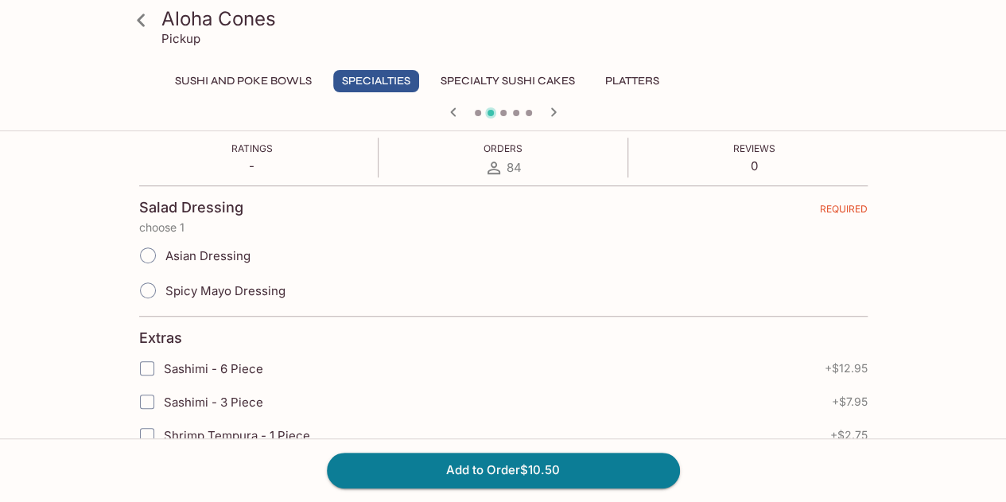
scroll to position [397, 0]
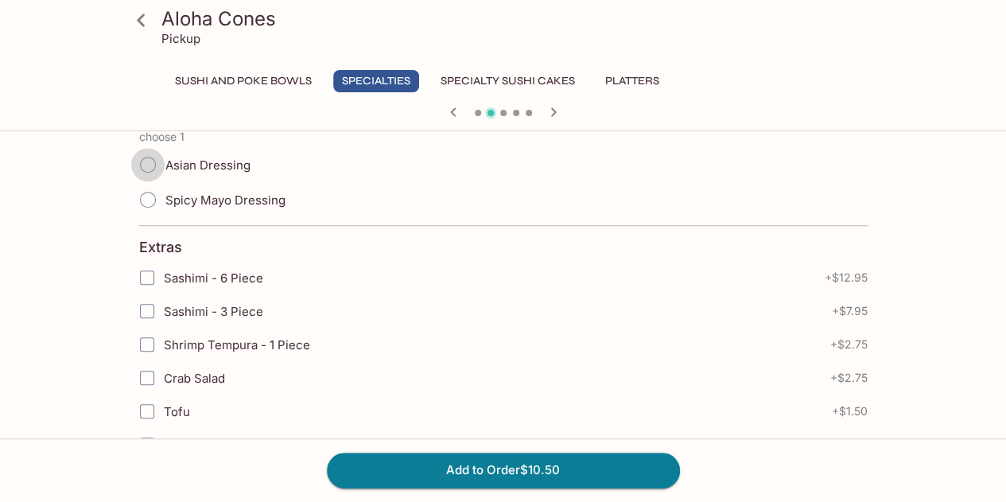
click at [151, 168] on input "Asian Dressing" at bounding box center [147, 164] width 33 height 33
radio input "true"
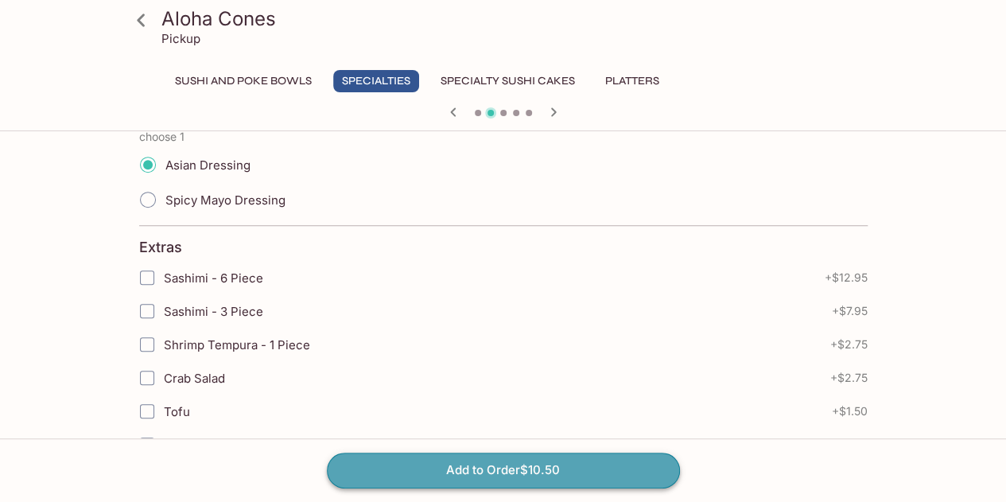
click at [486, 464] on button "Add to Order $10.50" at bounding box center [503, 469] width 353 height 35
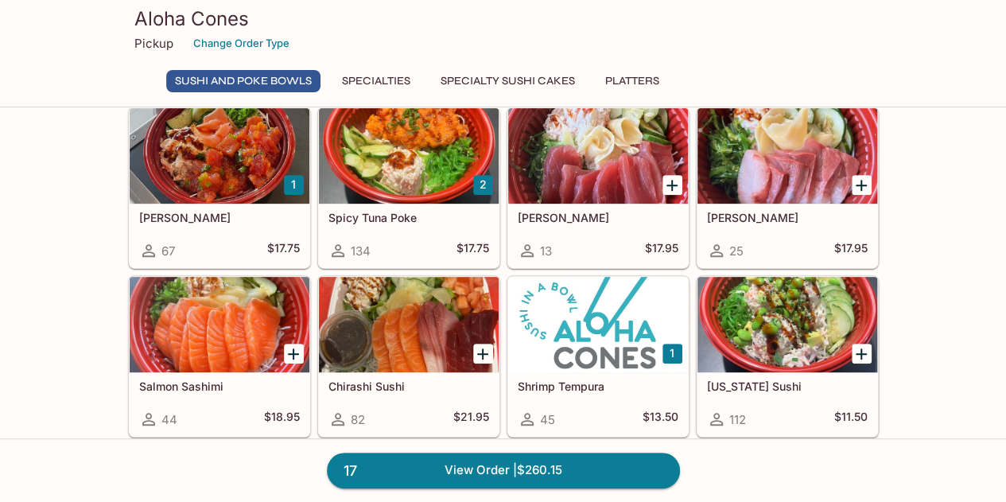
scroll to position [238, 0]
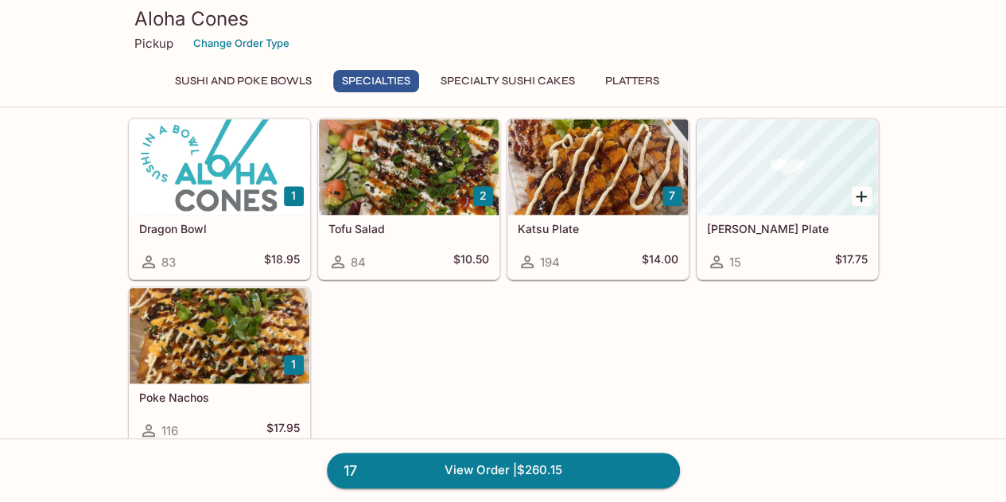
scroll to position [599, 0]
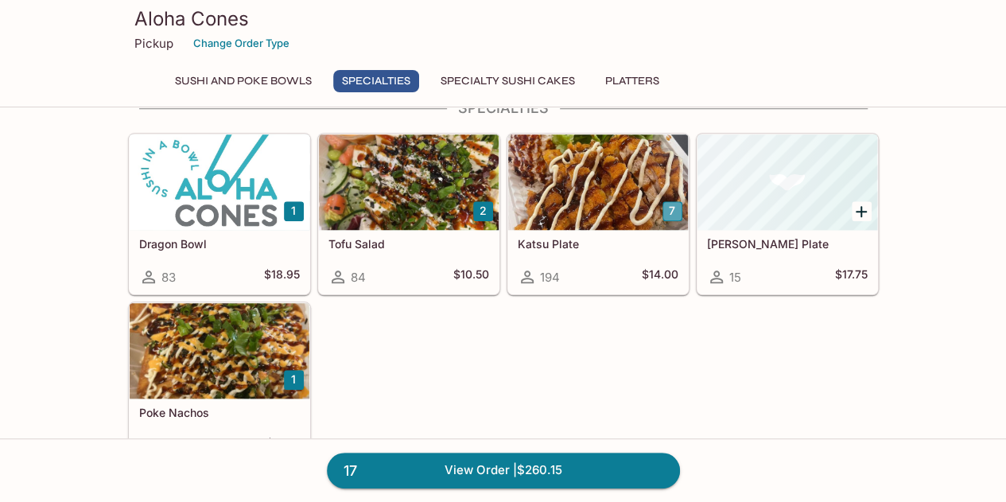
click at [667, 208] on button "7" at bounding box center [672, 211] width 20 height 20
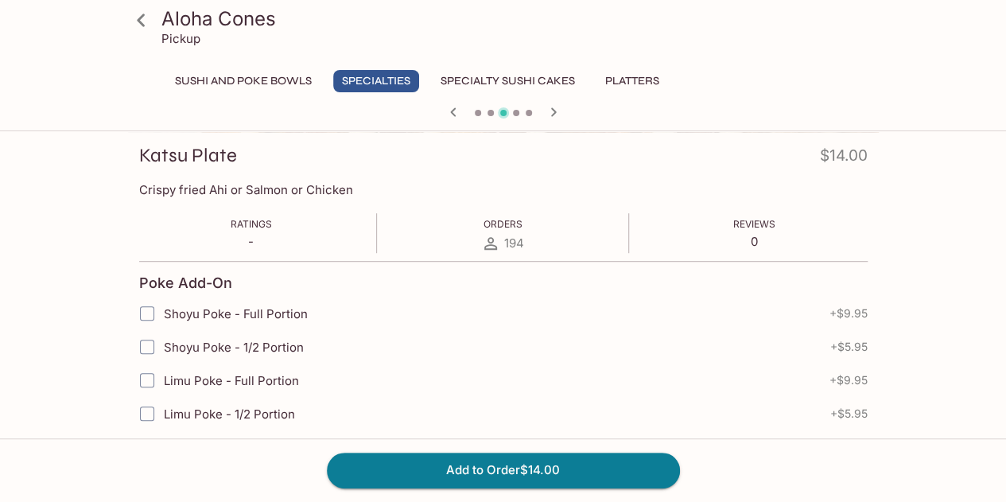
scroll to position [556, 0]
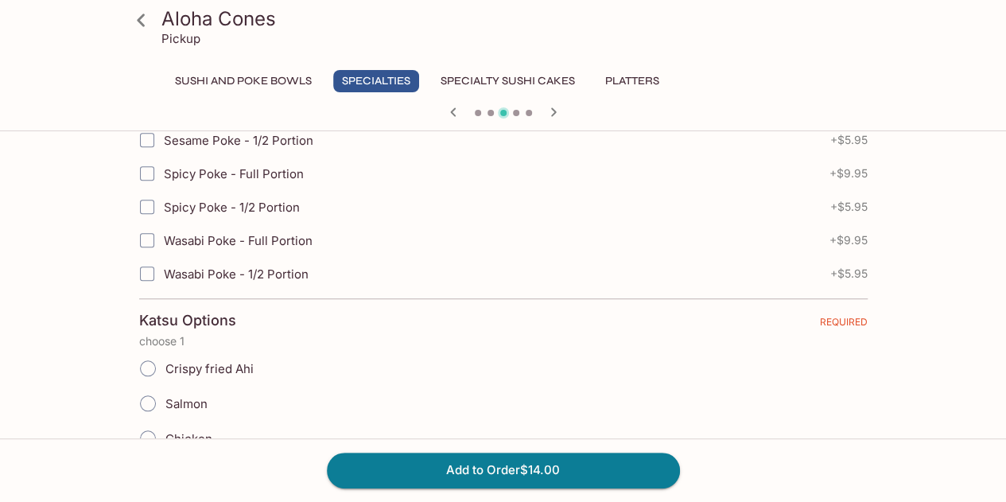
click at [149, 366] on input "Crispy fried Ahi" at bounding box center [147, 367] width 33 height 33
click at [148, 366] on input "Crispy fried Ahi" at bounding box center [147, 367] width 33 height 33
radio input "true"
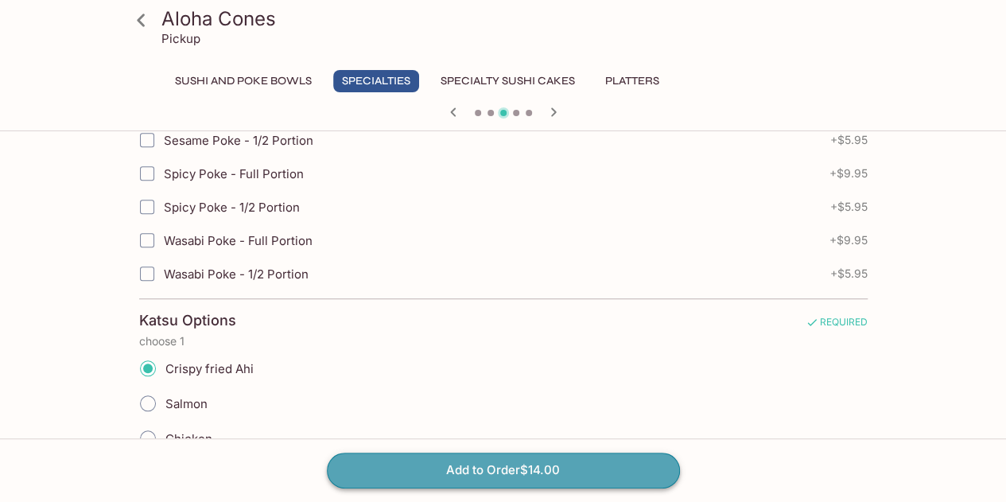
click at [417, 469] on button "Add to Order $14.00" at bounding box center [503, 469] width 353 height 35
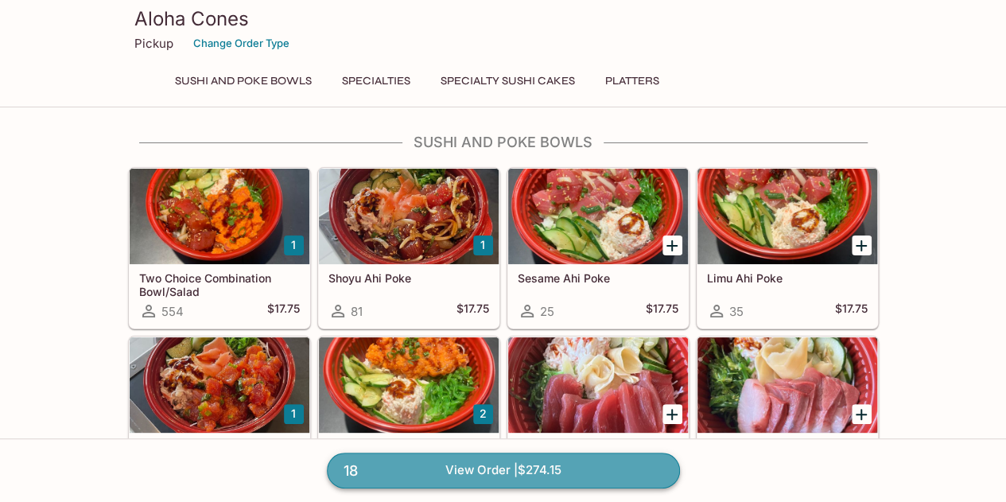
click at [506, 477] on link "18 View Order | $274.15" at bounding box center [503, 469] width 353 height 35
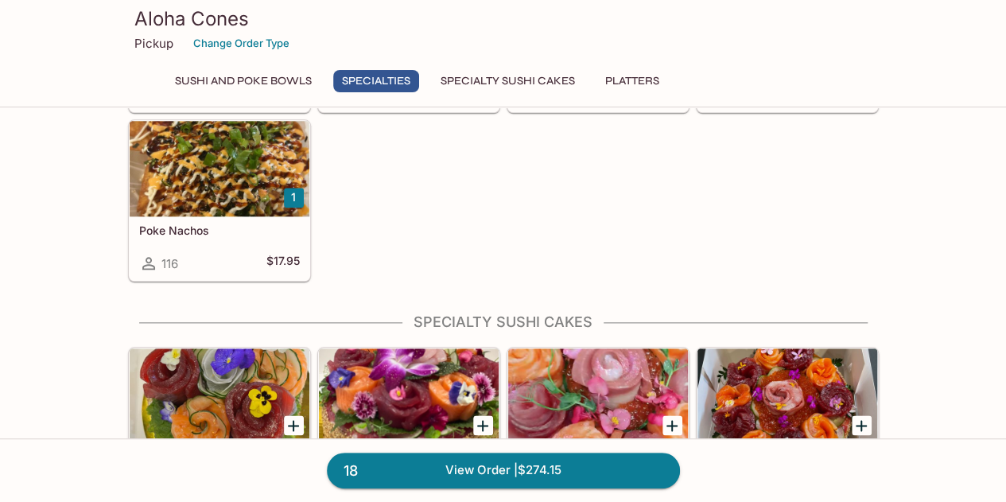
scroll to position [795, 0]
